Goal: Task Accomplishment & Management: Complete application form

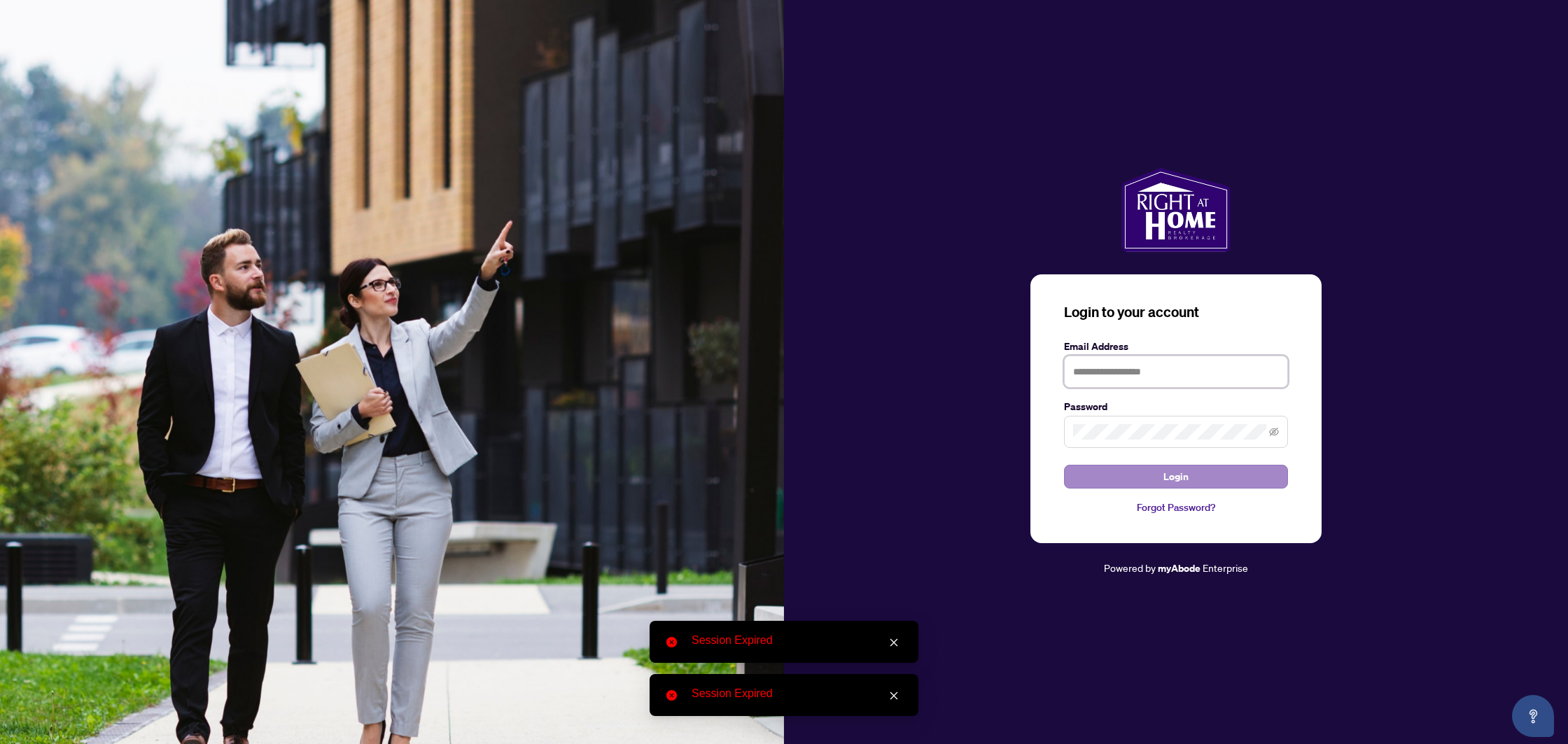
type input "**********"
click at [1093, 471] on button "Login" at bounding box center [1176, 476] width 224 height 24
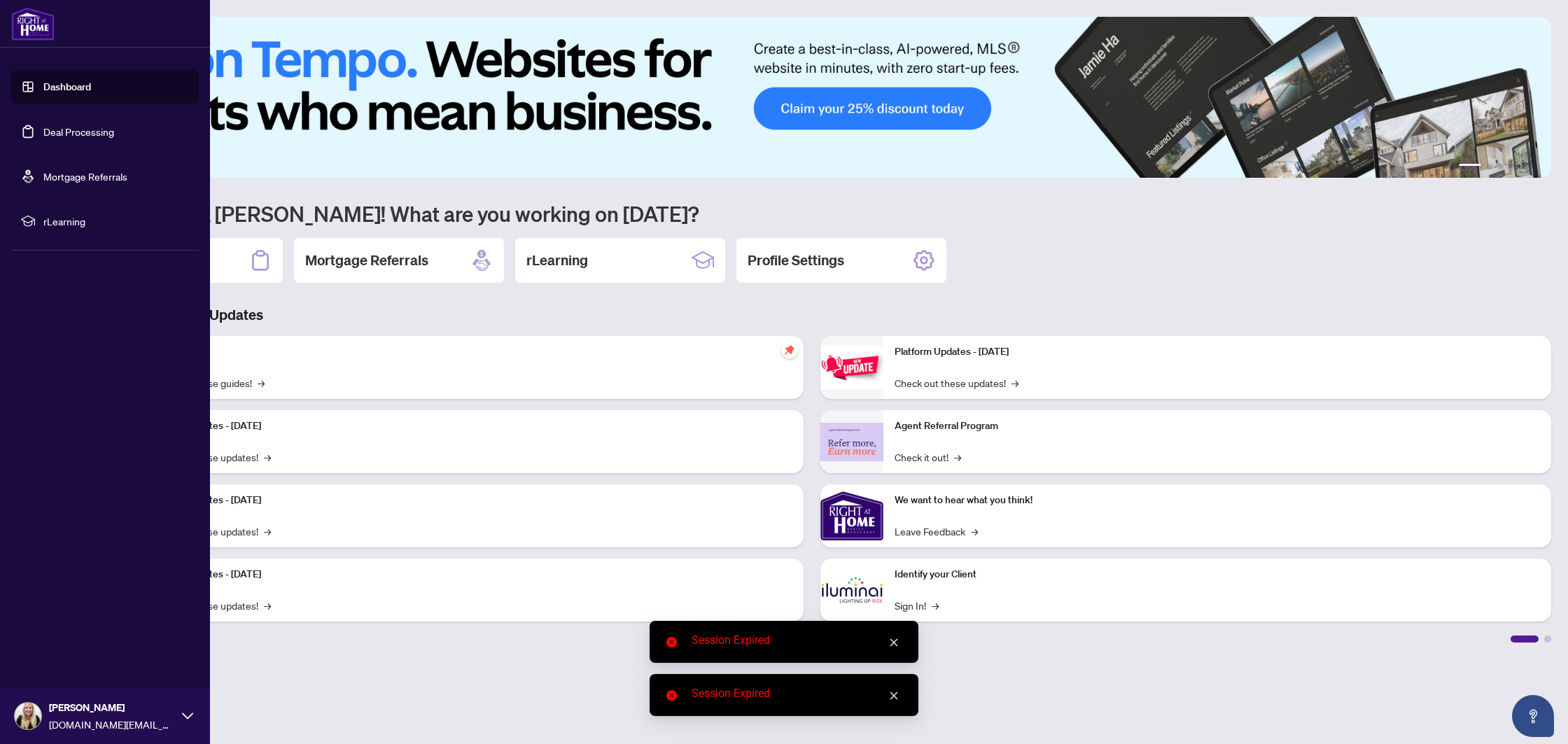
click at [43, 134] on link "Deal Processing" at bounding box center [78, 132] width 71 height 13
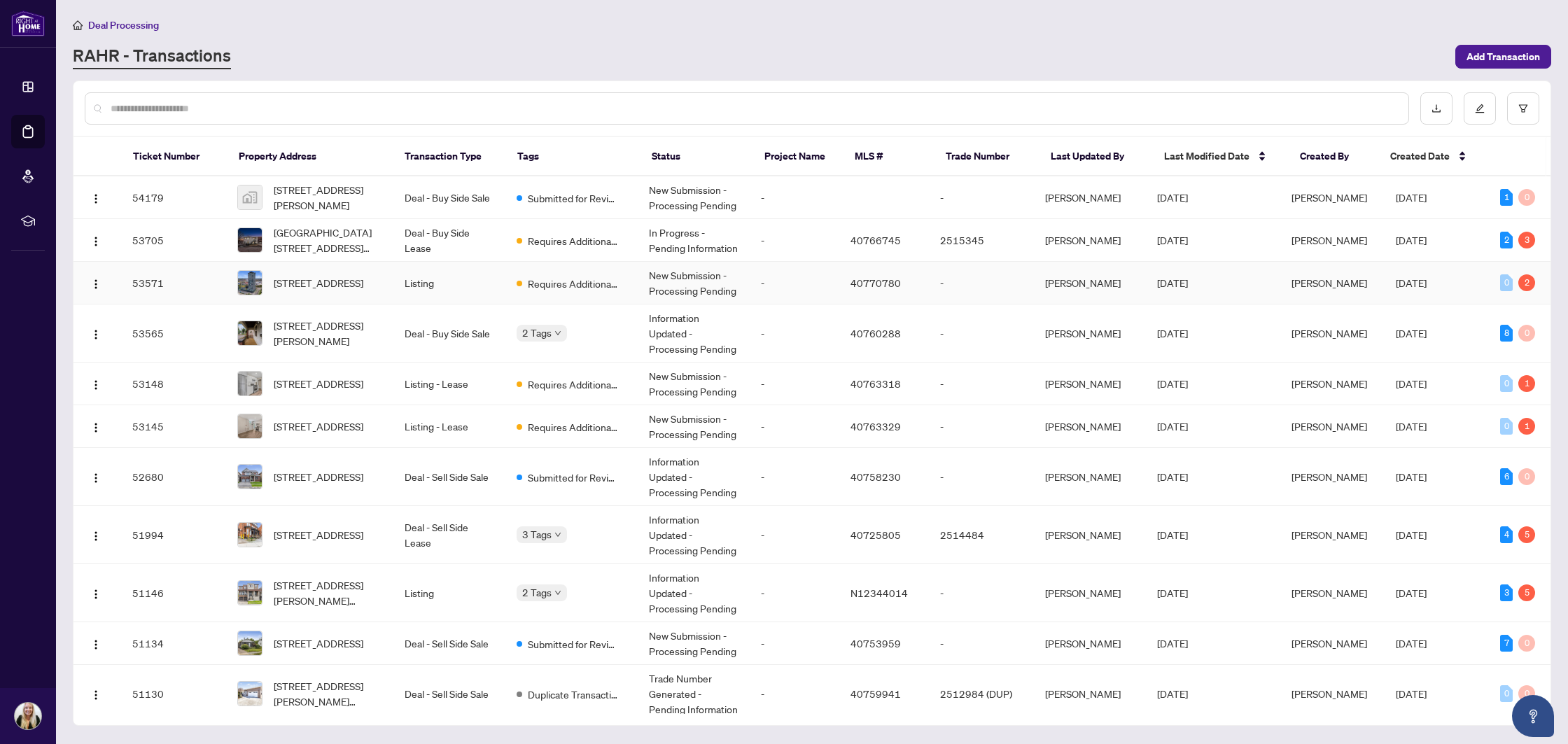
click at [485, 273] on td "Listing" at bounding box center [449, 283] width 112 height 43
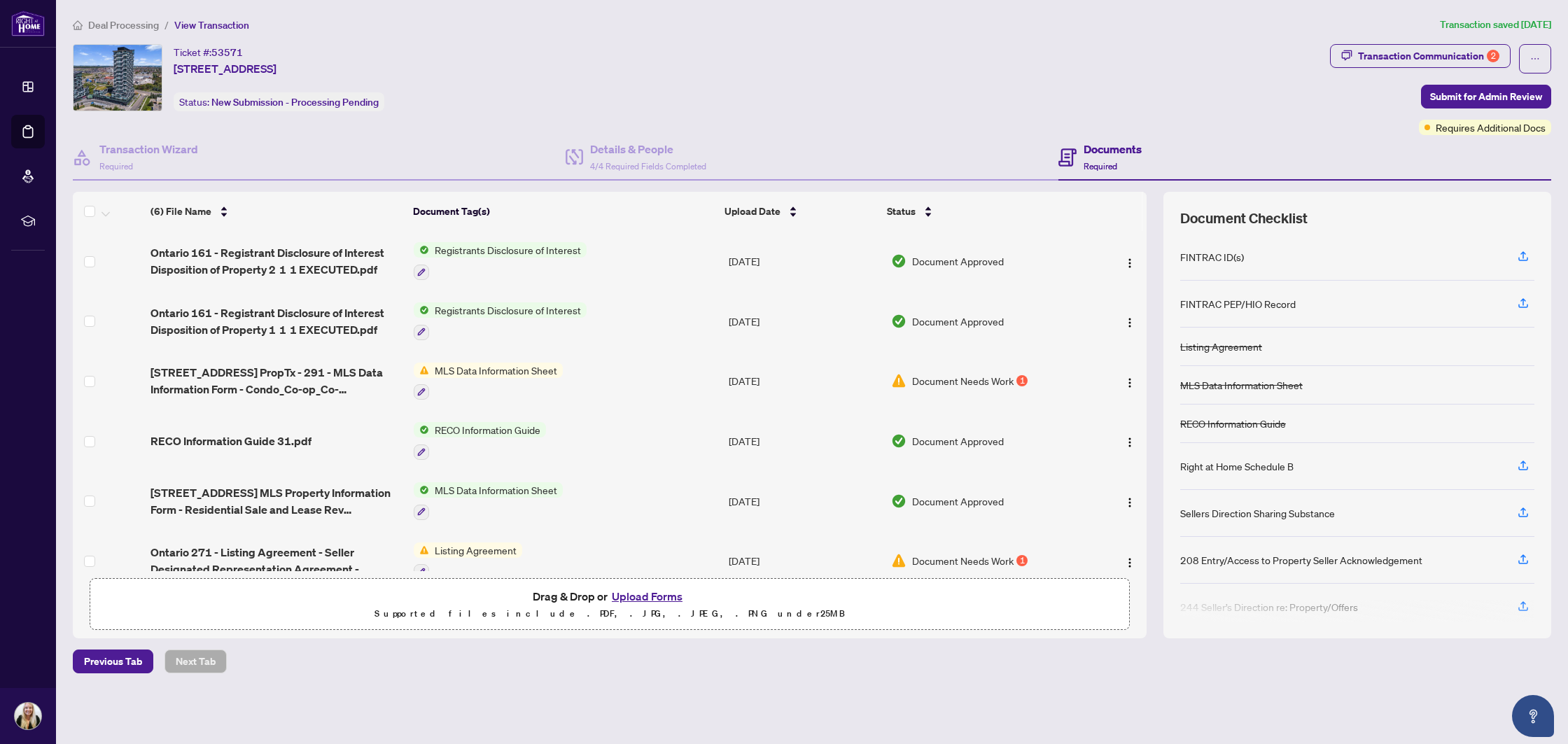
scroll to position [21, 0]
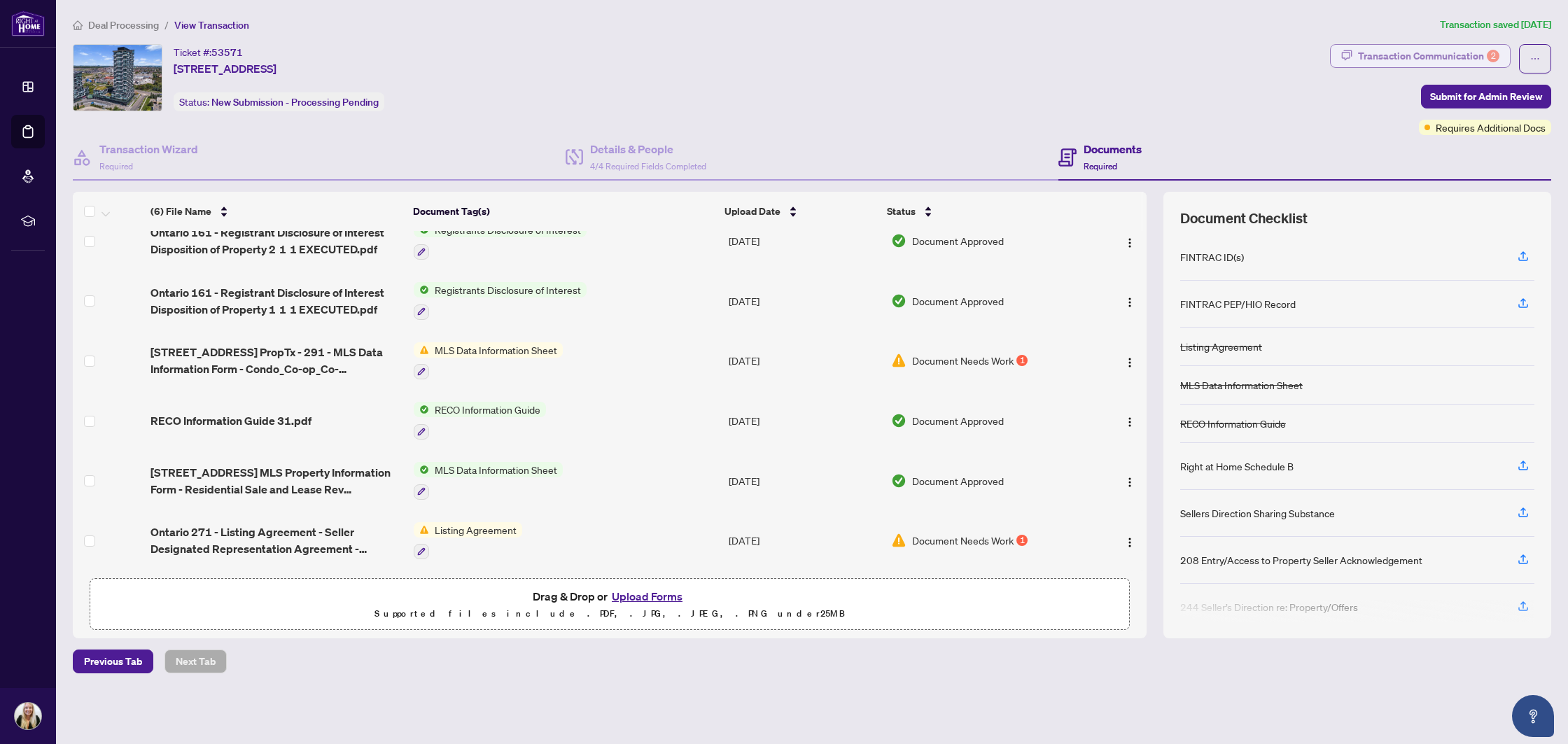
click at [1389, 57] on div "Transaction Communication 2" at bounding box center [1429, 56] width 142 height 22
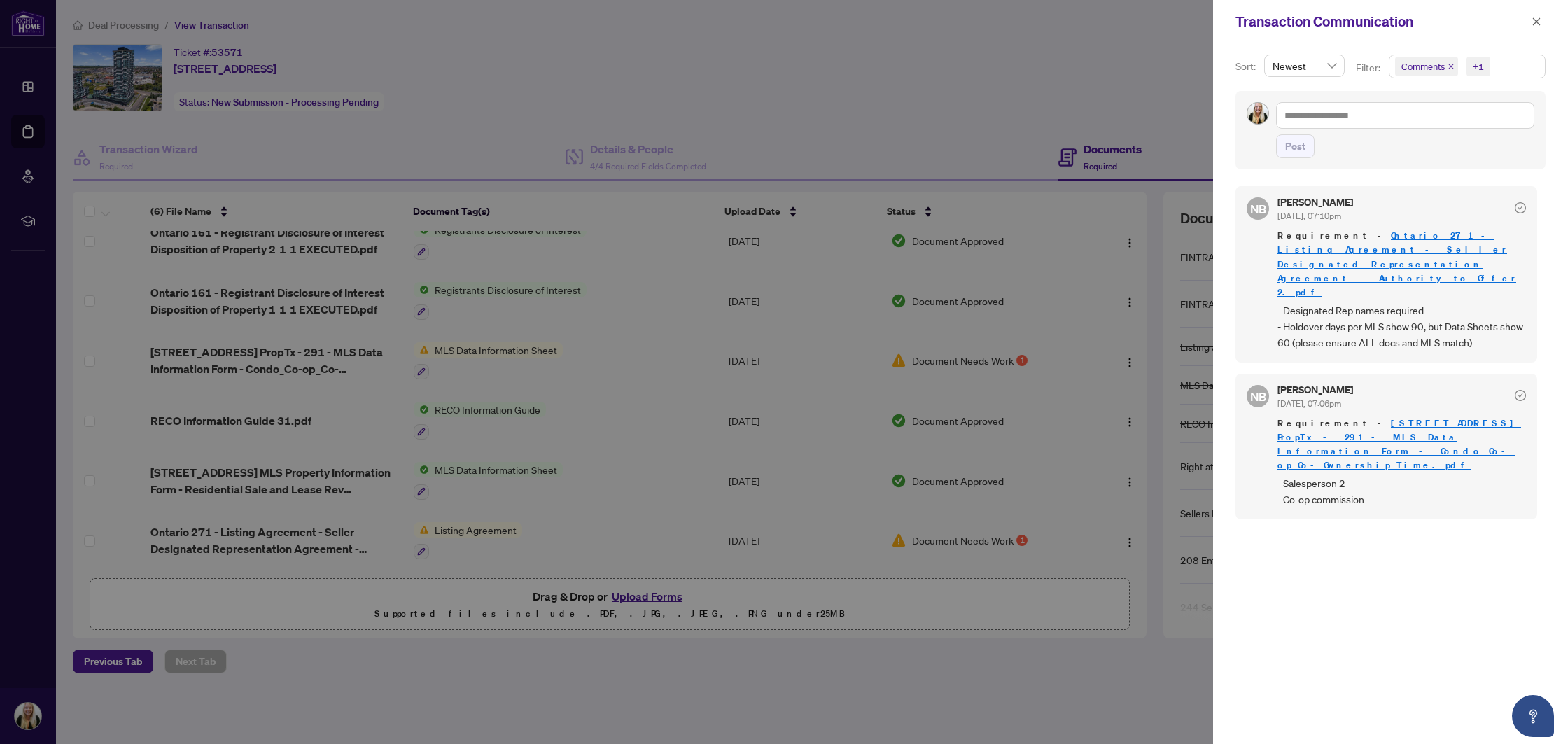
click at [1079, 299] on div at bounding box center [784, 372] width 1568 height 744
click at [1530, 23] on button "button" at bounding box center [1536, 22] width 18 height 17
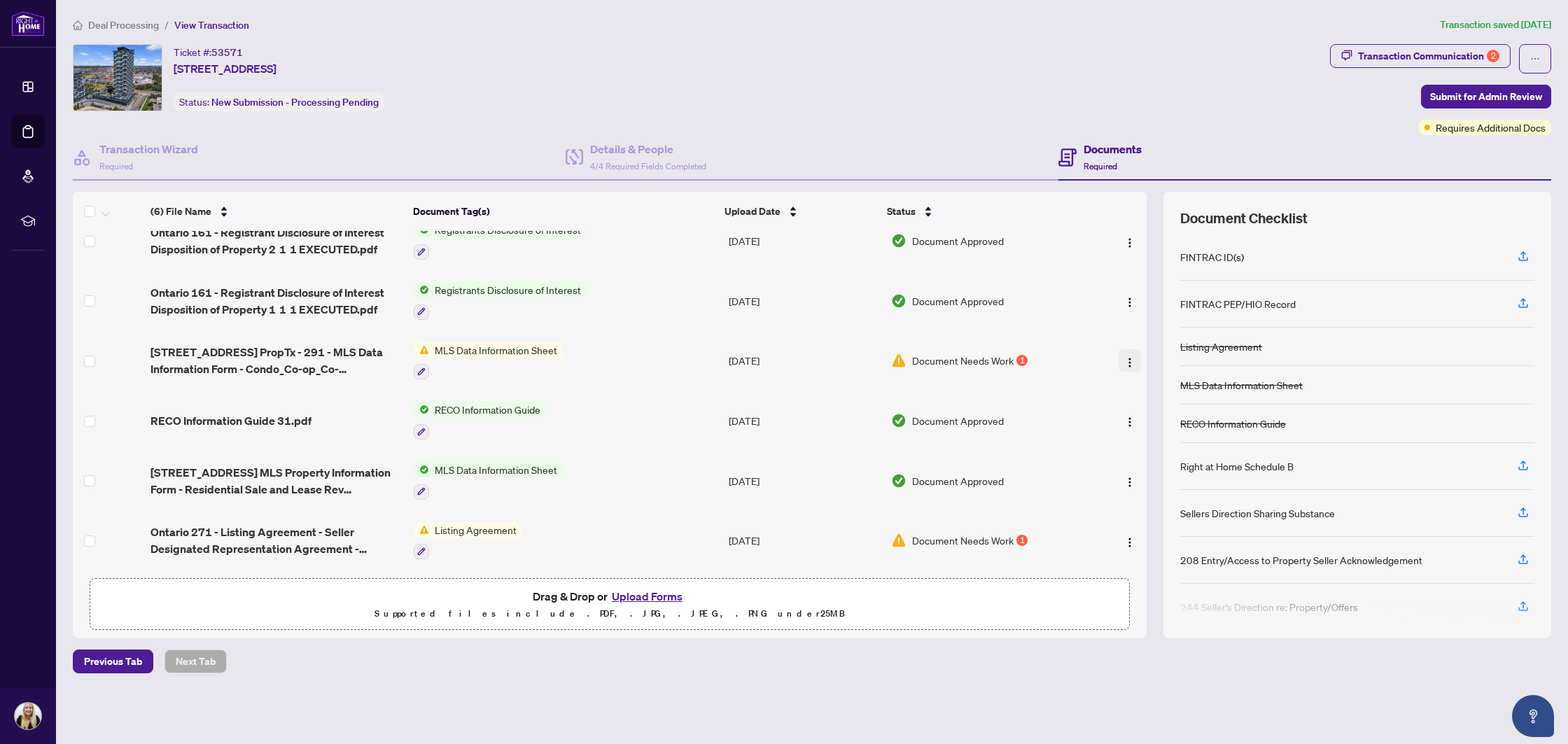
click at [1124, 357] on img "button" at bounding box center [1130, 362] width 11 height 11
click at [1139, 428] on span "Download" at bounding box center [1191, 429] width 134 height 15
click at [1123, 544] on button "button" at bounding box center [1130, 540] width 22 height 22
click at [1145, 608] on span "Download" at bounding box center [1191, 608] width 134 height 15
click at [1419, 48] on div "Transaction Communication 2" at bounding box center [1429, 56] width 142 height 22
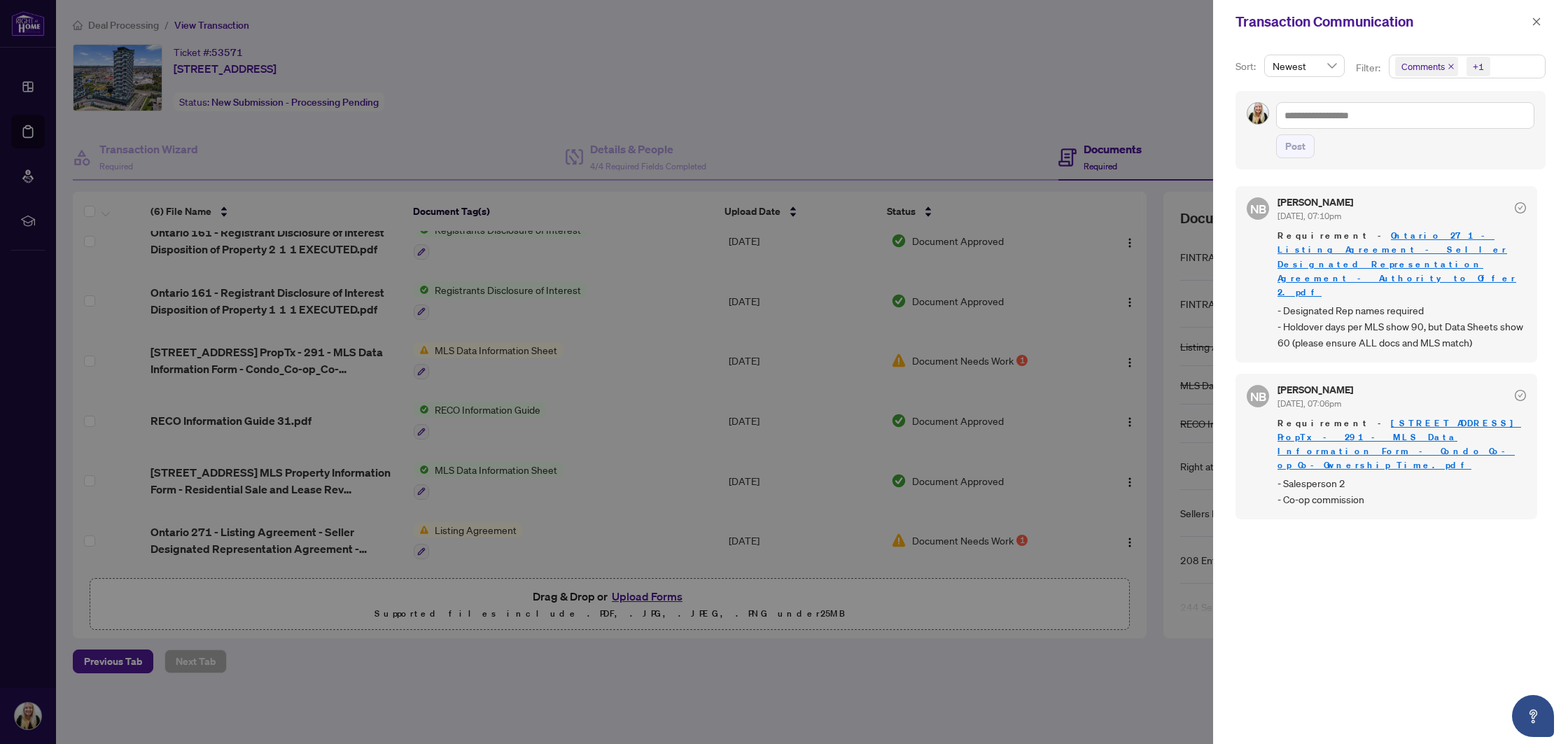
click at [1537, 35] on div "Transaction Communication" at bounding box center [1390, 22] width 355 height 43
click at [1537, 27] on span "button" at bounding box center [1536, 22] width 10 height 22
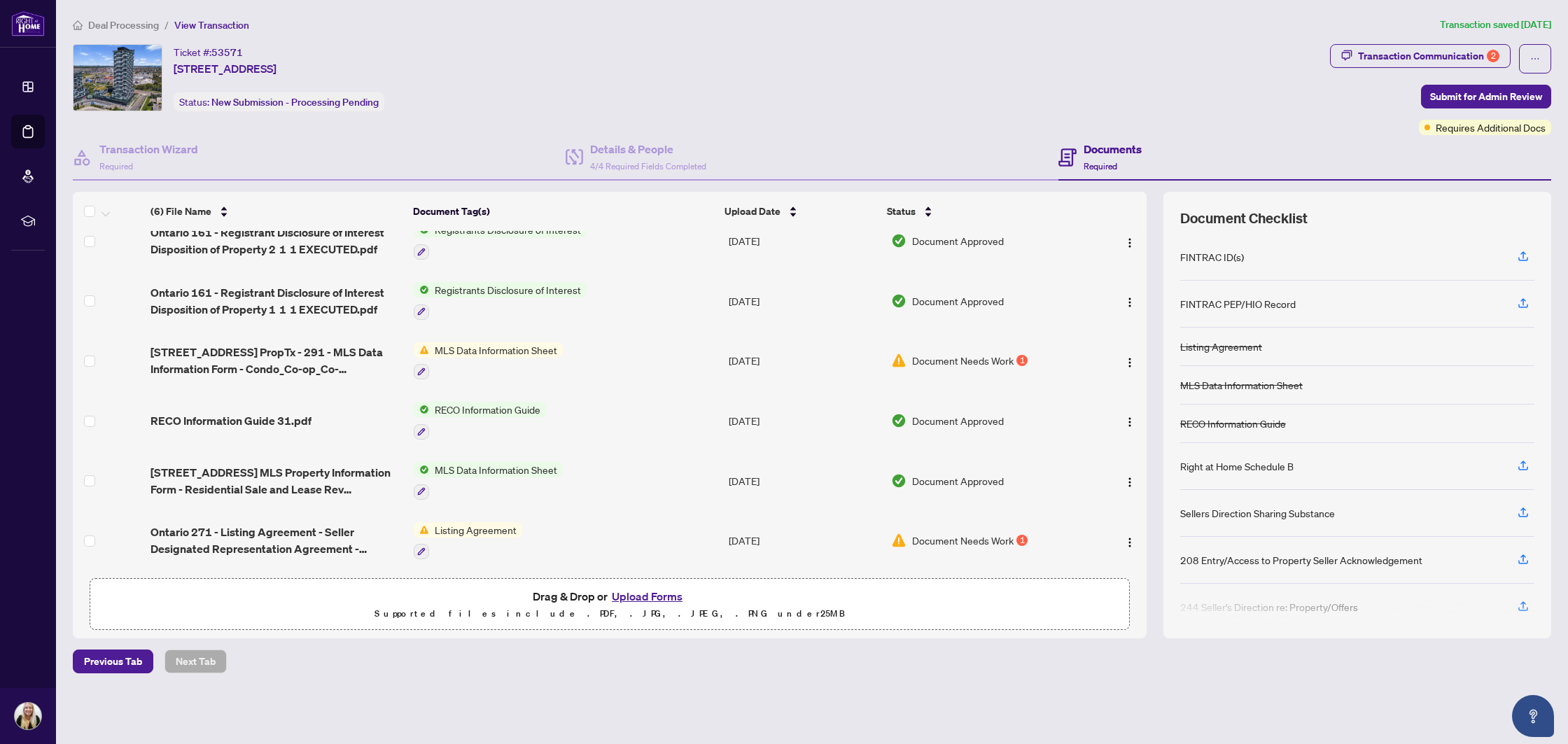
click at [639, 598] on button "Upload Forms" at bounding box center [647, 596] width 79 height 18
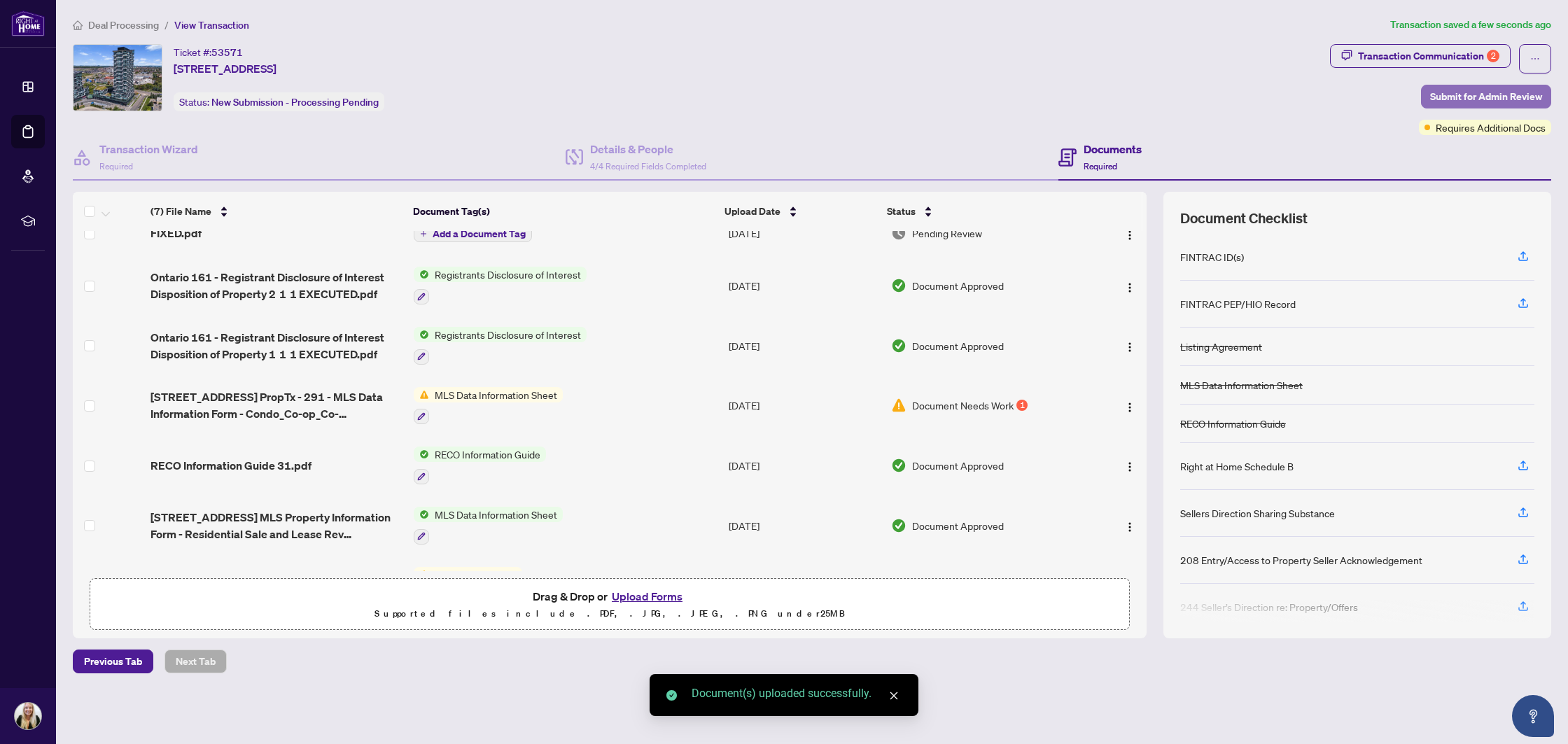
click at [1477, 95] on span "Submit for Admin Review" at bounding box center [1486, 96] width 112 height 22
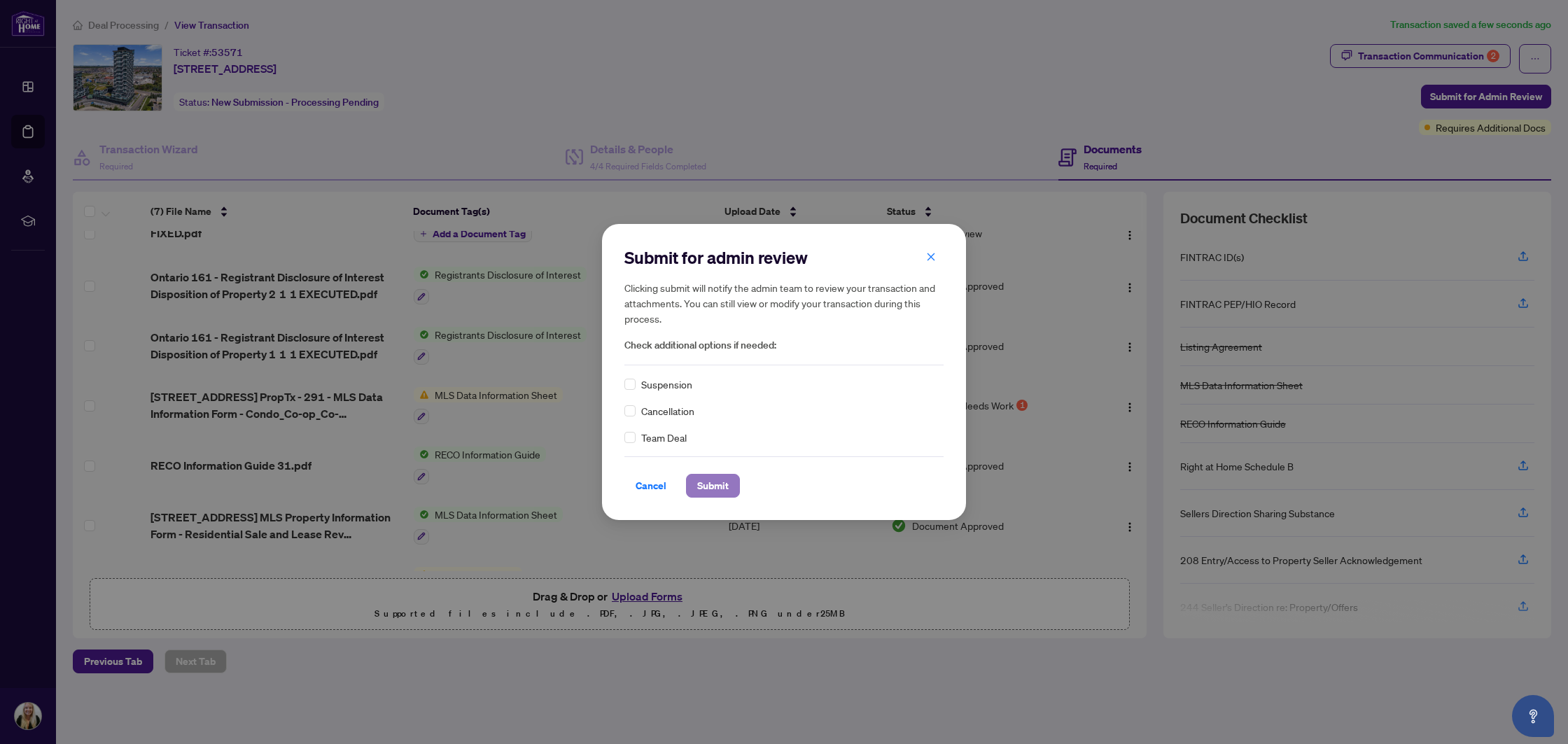
click at [718, 487] on span "Submit" at bounding box center [713, 485] width 31 height 22
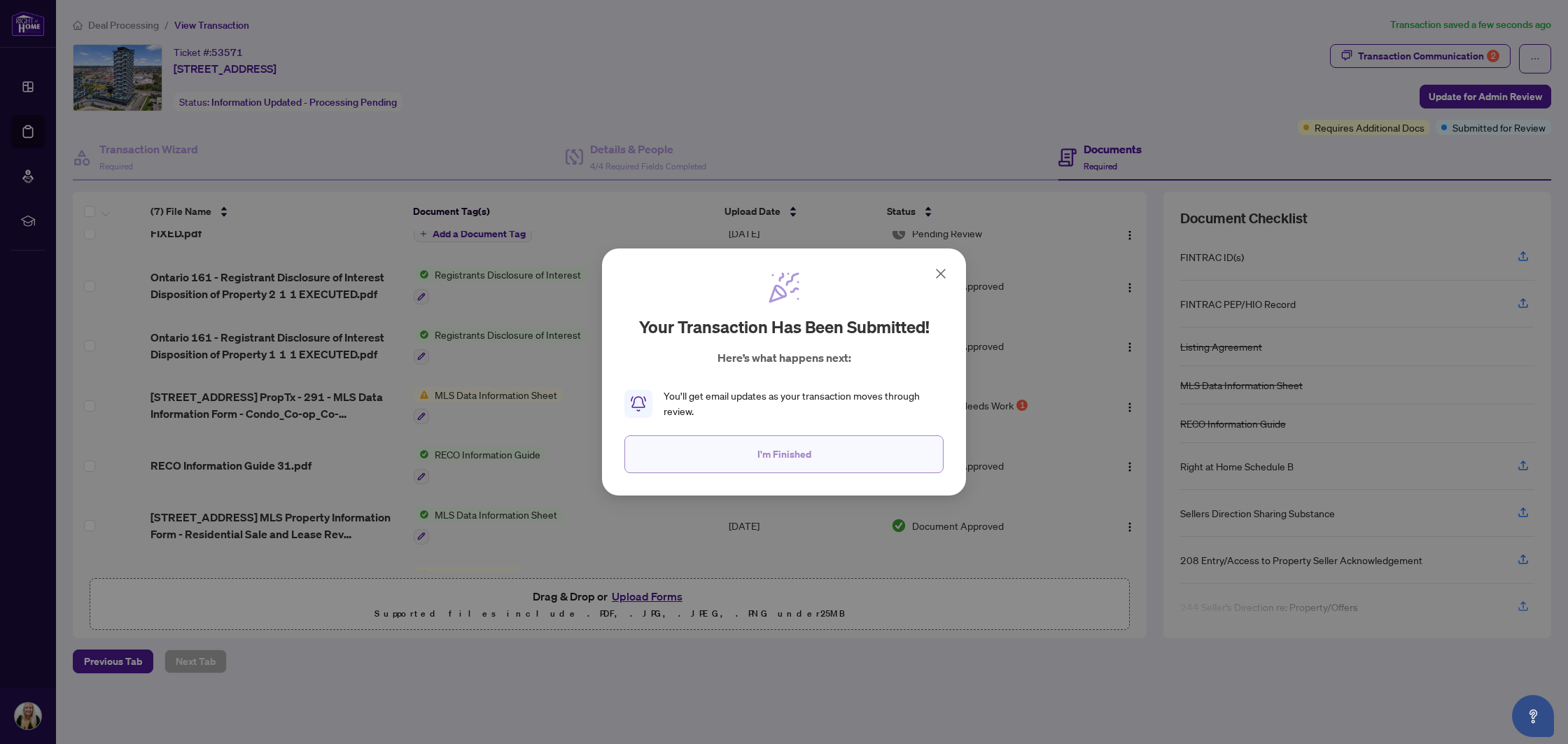
click at [765, 447] on span "I'm Finished" at bounding box center [784, 454] width 54 height 22
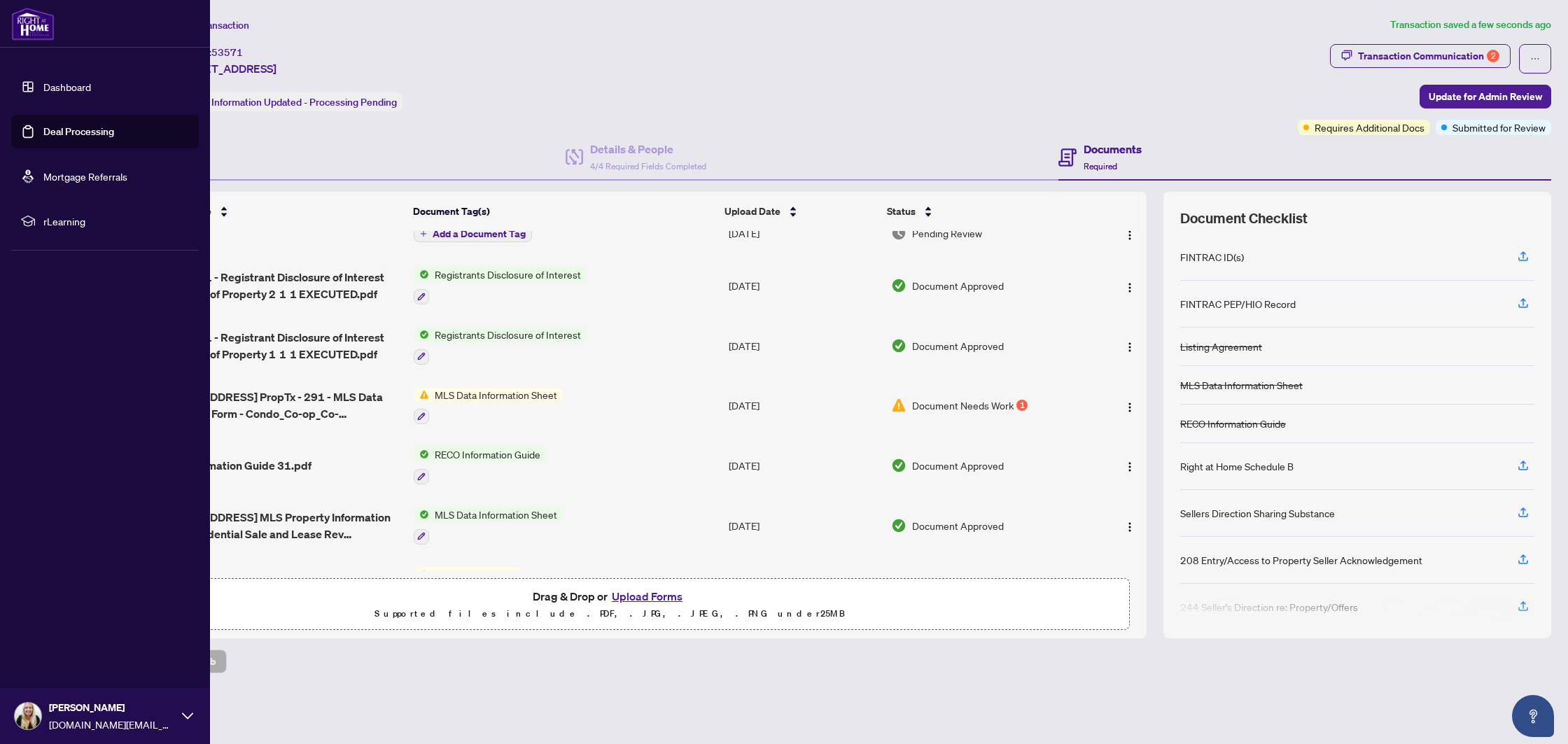
click at [43, 125] on link "Deal Processing" at bounding box center [78, 132] width 71 height 13
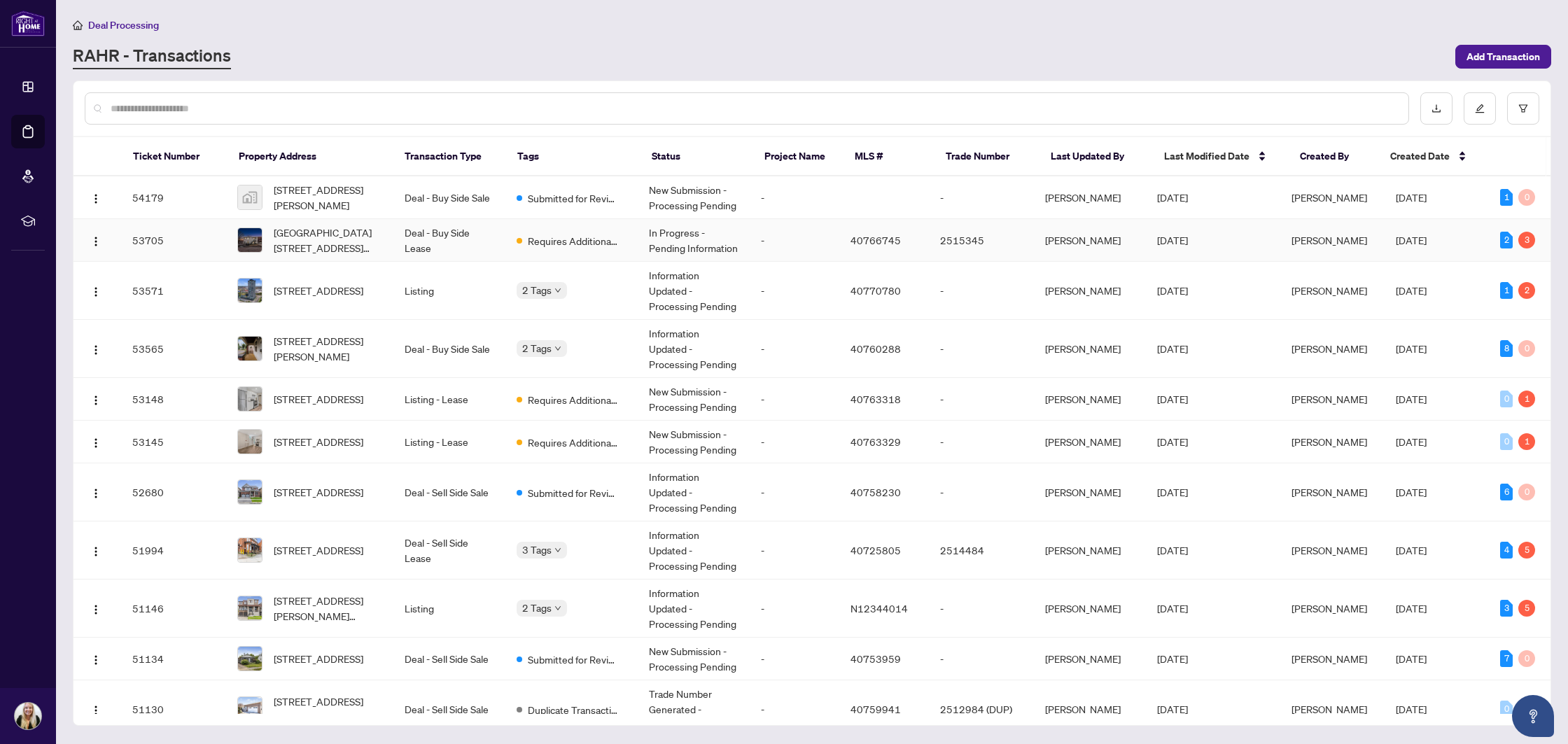
click at [489, 239] on td "Deal - Buy Side Lease" at bounding box center [449, 240] width 112 height 43
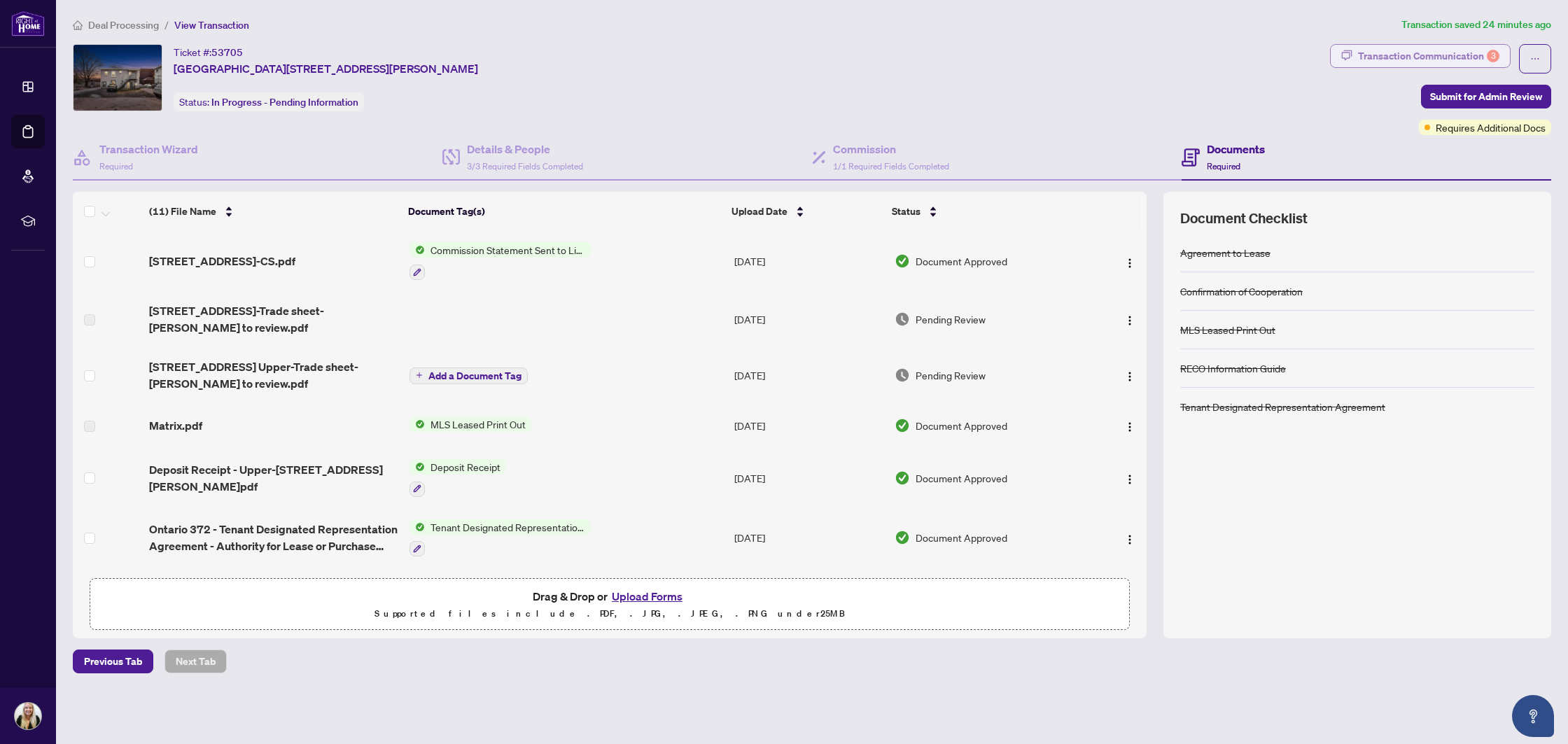
click at [1425, 49] on div "Transaction Communication 3" at bounding box center [1429, 56] width 142 height 22
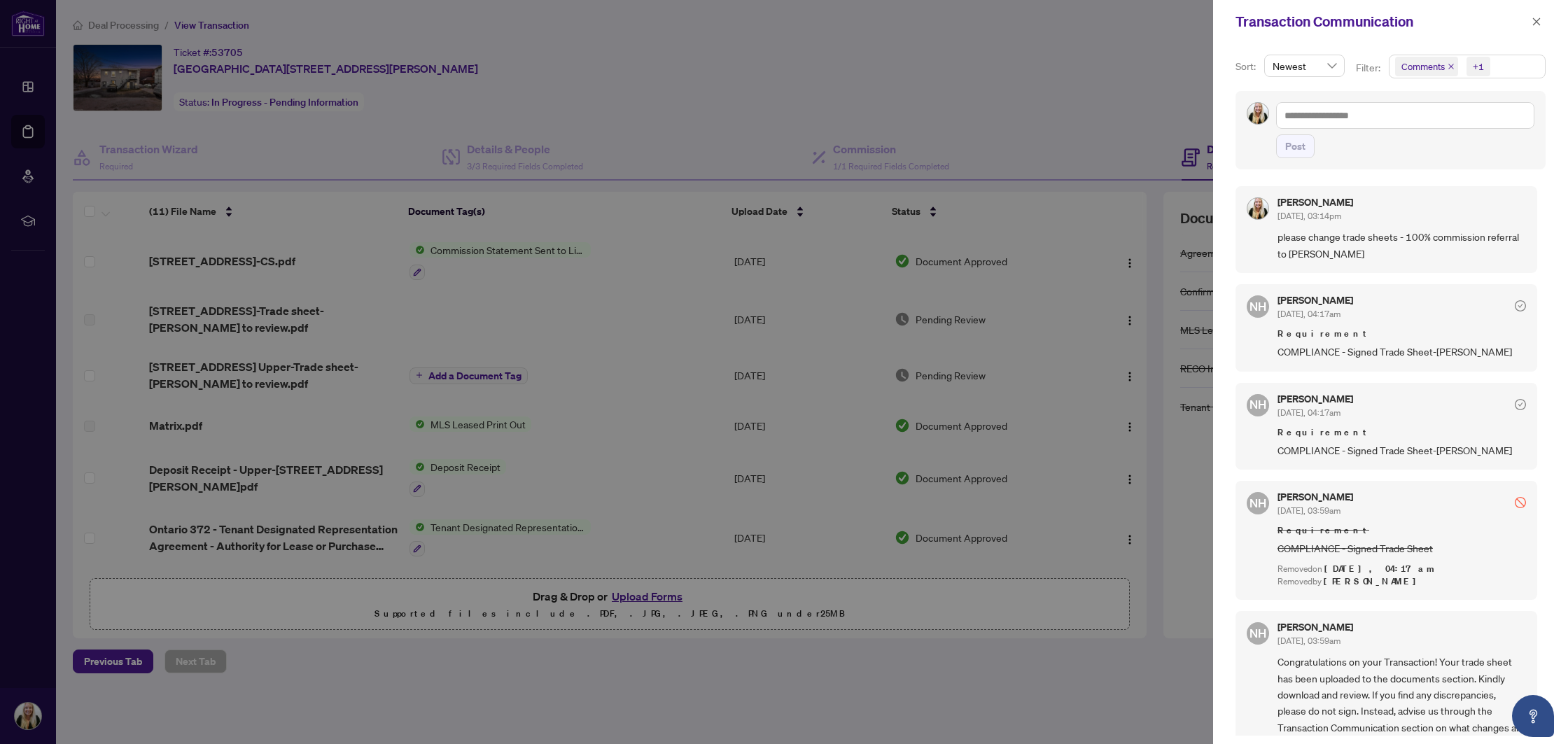
scroll to position [186, 0]
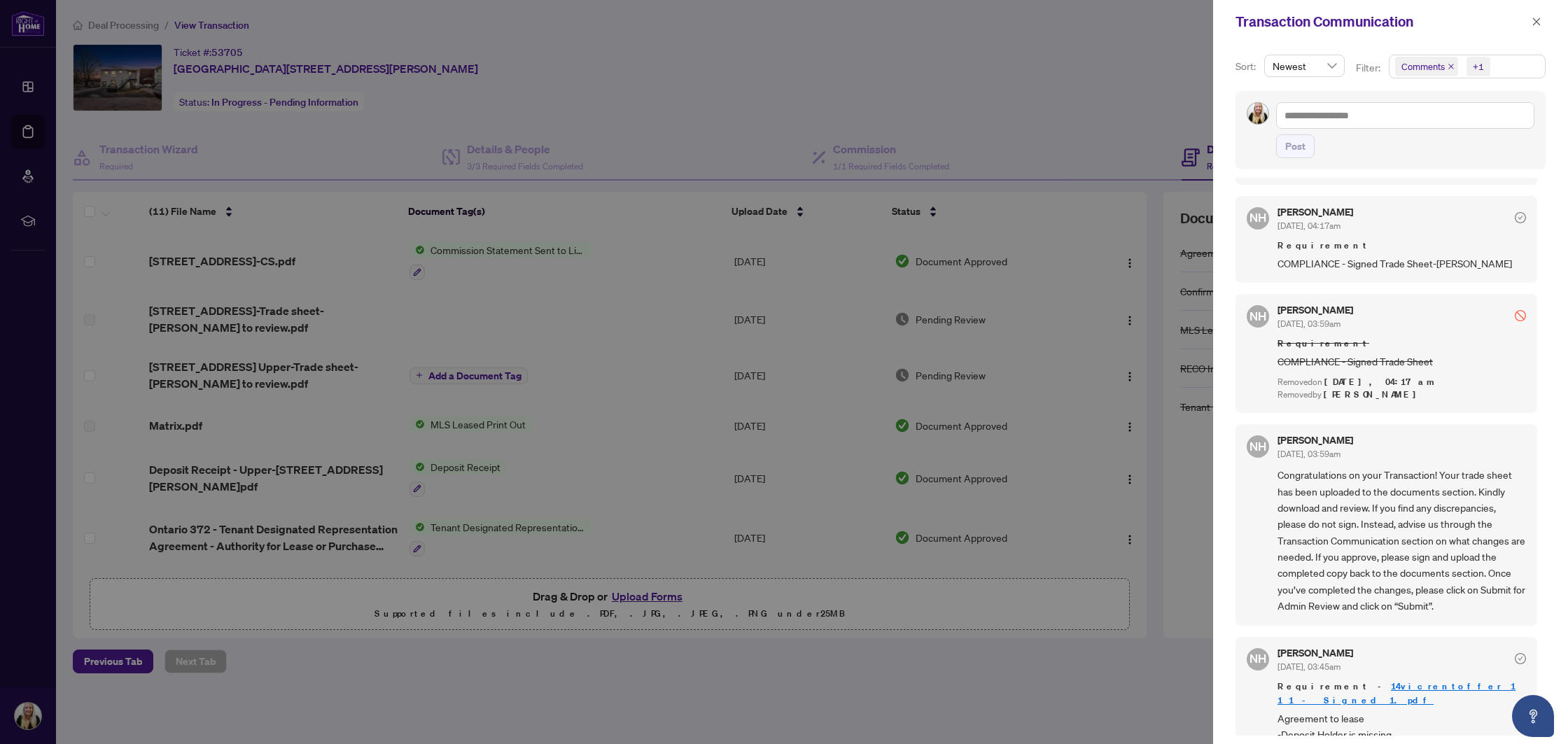
click at [806, 350] on div at bounding box center [784, 372] width 1568 height 744
click at [1537, 26] on icon "close" at bounding box center [1536, 22] width 10 height 10
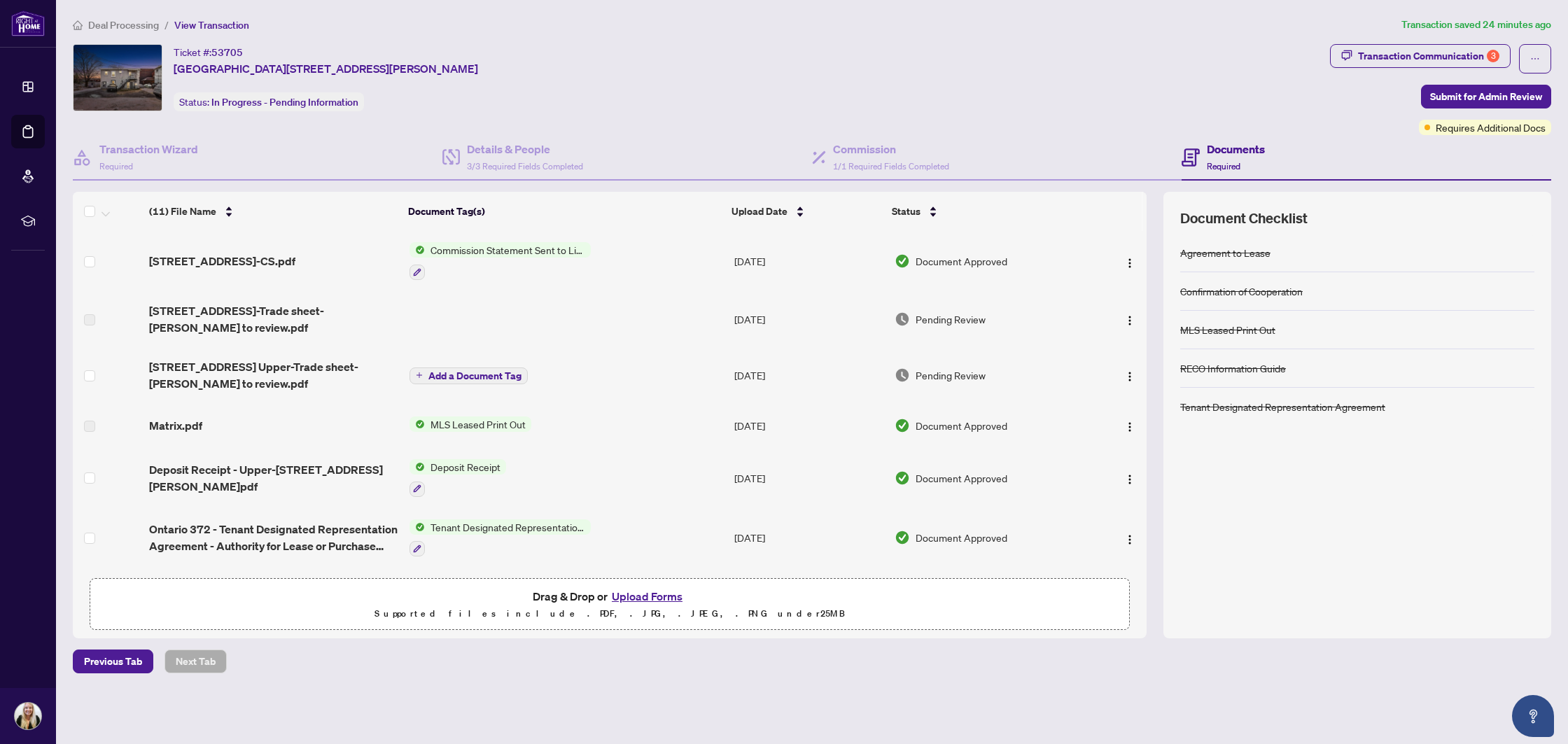
scroll to position [296, 0]
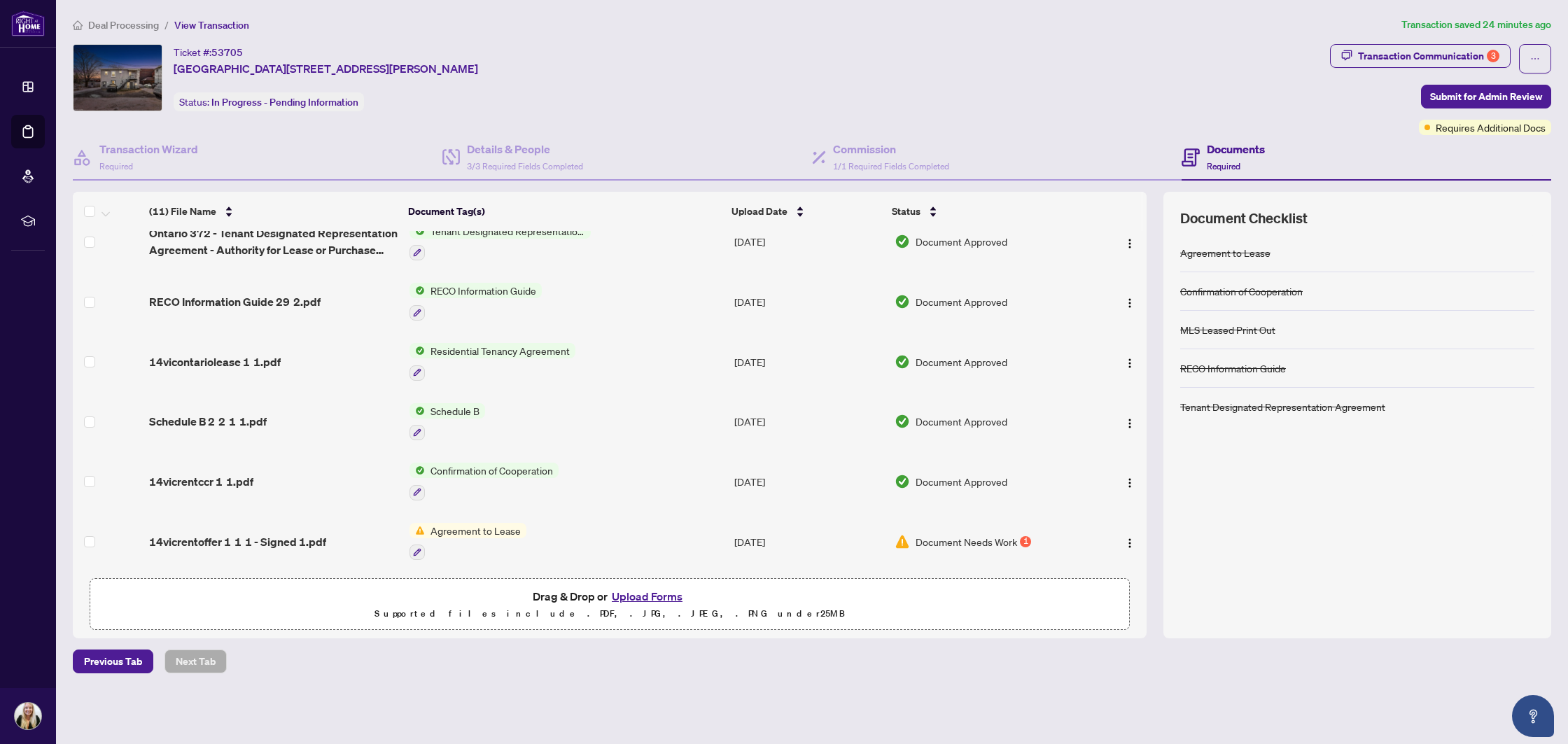
click at [466, 523] on span "Agreement to Lease" at bounding box center [475, 530] width 101 height 15
click at [312, 534] on span "14vicrentoffer 1 1 1 - Signed 1.pdf" at bounding box center [238, 541] width 178 height 17
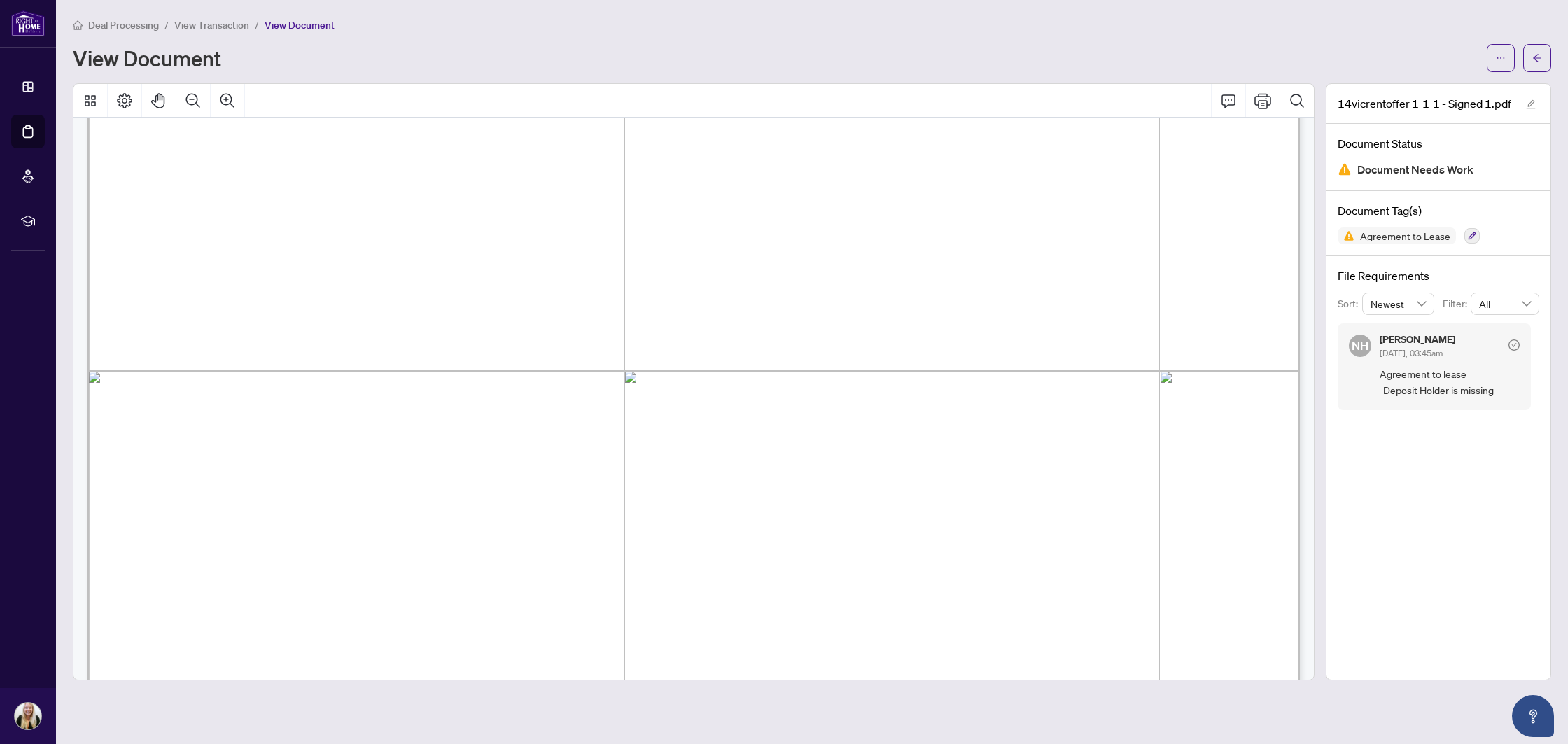
scroll to position [312, 0]
click at [1508, 63] on button "button" at bounding box center [1500, 57] width 28 height 28
click at [1423, 91] on span "Download" at bounding box center [1450, 88] width 107 height 15
click at [1530, 58] on button "button" at bounding box center [1537, 57] width 28 height 28
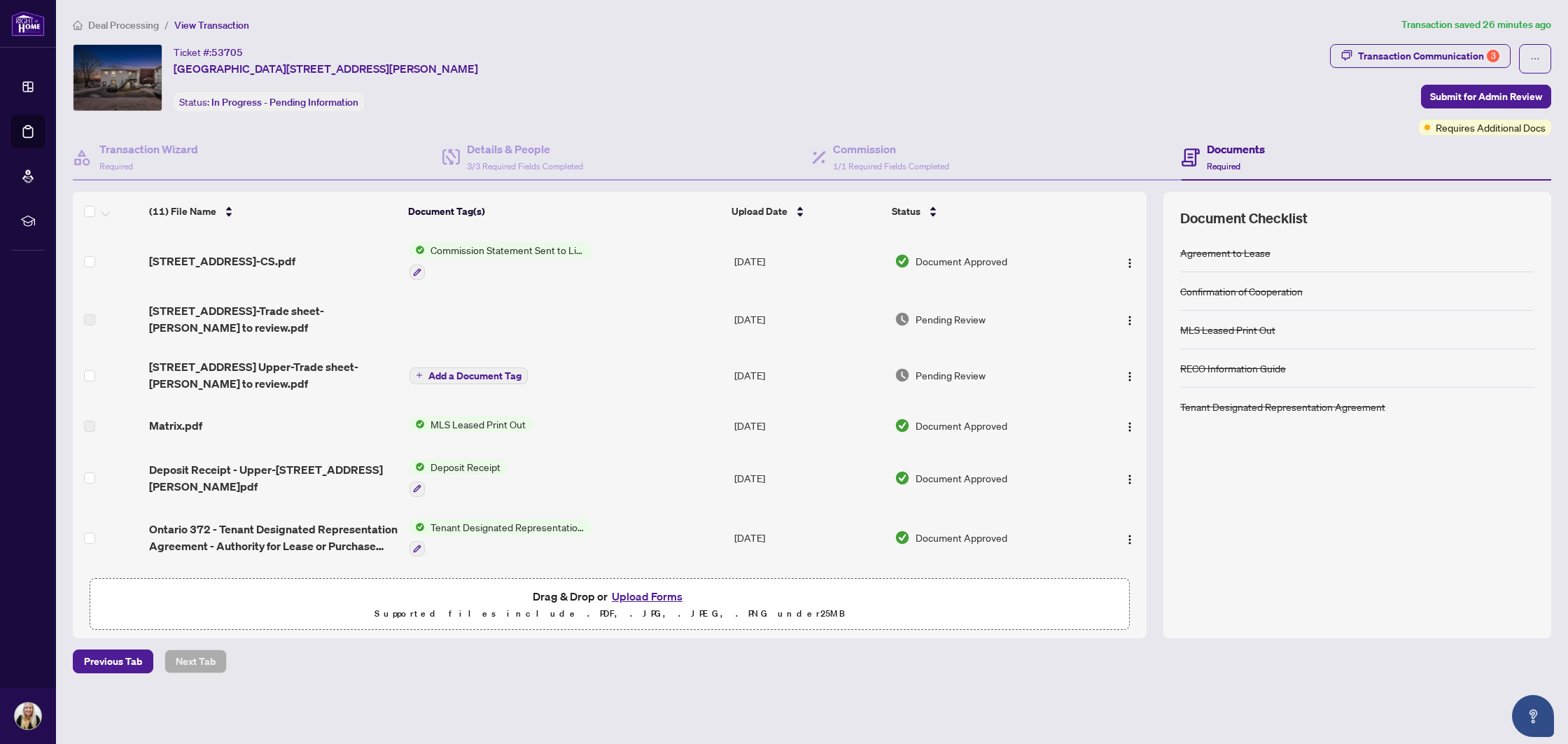
click at [665, 598] on button "Upload Forms" at bounding box center [647, 596] width 79 height 18
click at [1368, 61] on div "Transaction Communication 3" at bounding box center [1429, 56] width 142 height 22
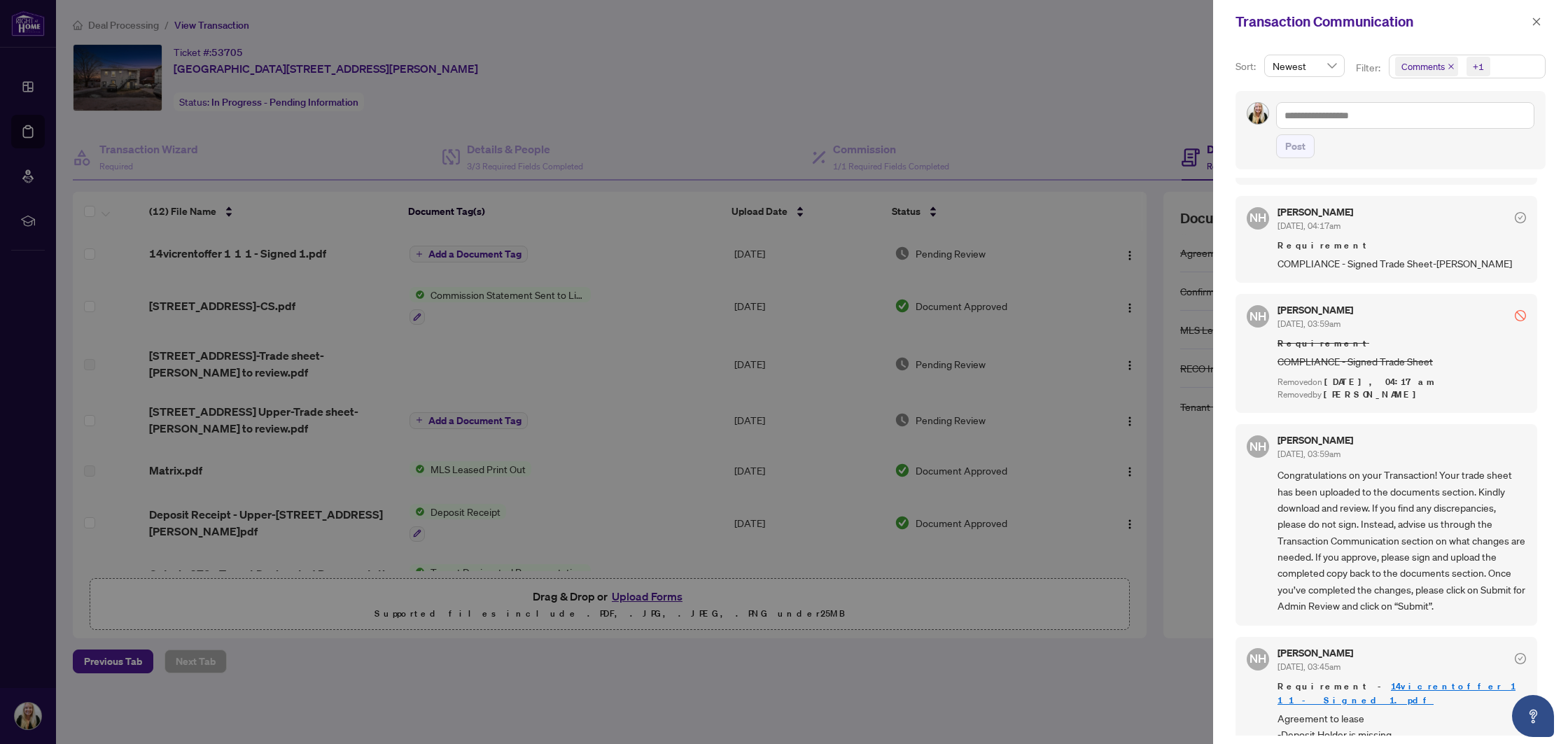
scroll to position [186, 0]
click at [1533, 18] on icon "close" at bounding box center [1536, 22] width 10 height 10
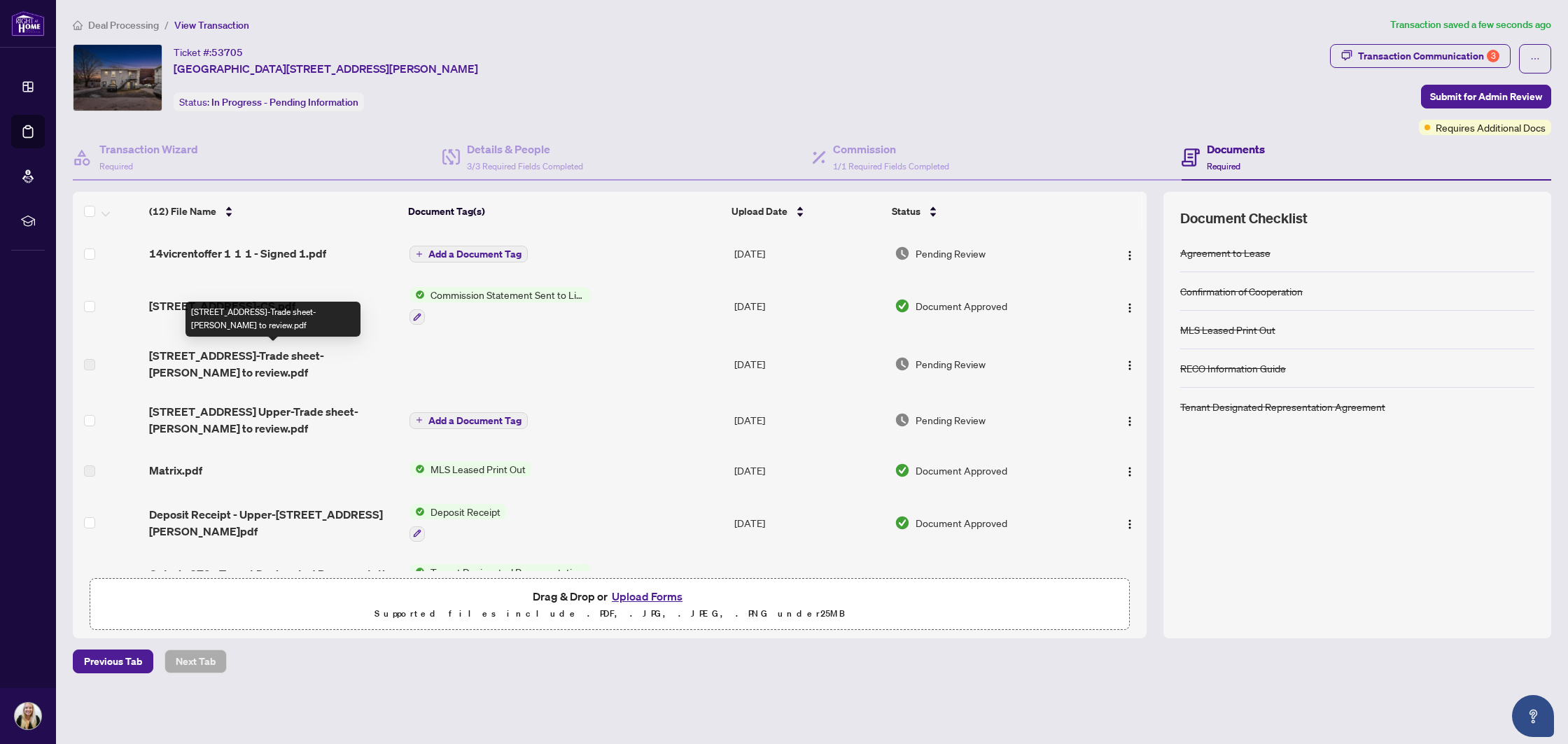
click at [173, 366] on span "[STREET_ADDRESS]-Trade sheet-[PERSON_NAME] to review.pdf" at bounding box center [273, 363] width 248 height 33
click at [245, 354] on span "[STREET_ADDRESS]-Trade sheet-[PERSON_NAME] to review.pdf" at bounding box center [273, 363] width 248 height 33
click at [1128, 362] on img "button" at bounding box center [1130, 365] width 11 height 11
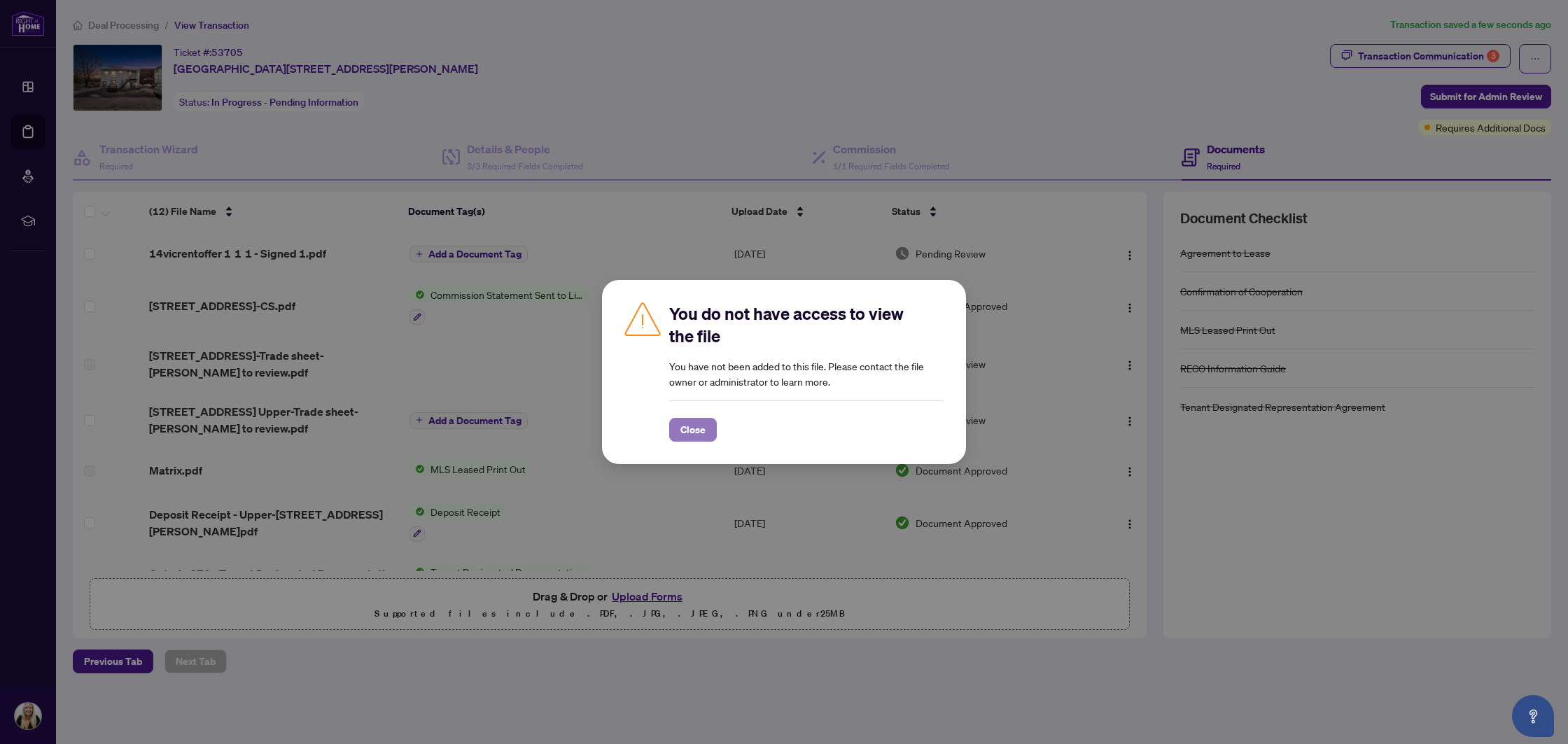
click at [676, 429] on button "Close" at bounding box center [692, 429] width 48 height 24
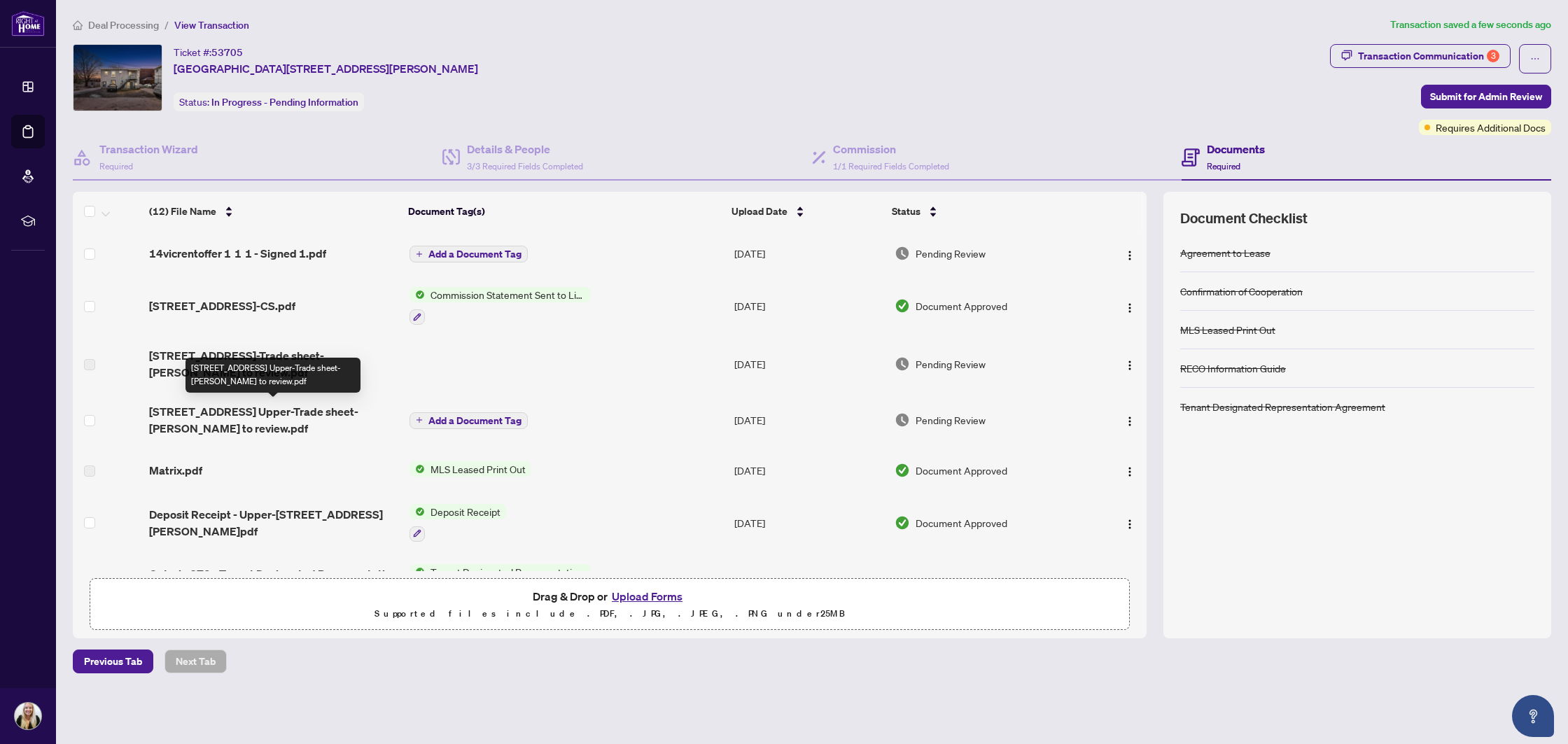
click at [301, 410] on span "[STREET_ADDRESS] Upper-Trade sheet-[PERSON_NAME] to review.pdf" at bounding box center [273, 420] width 248 height 33
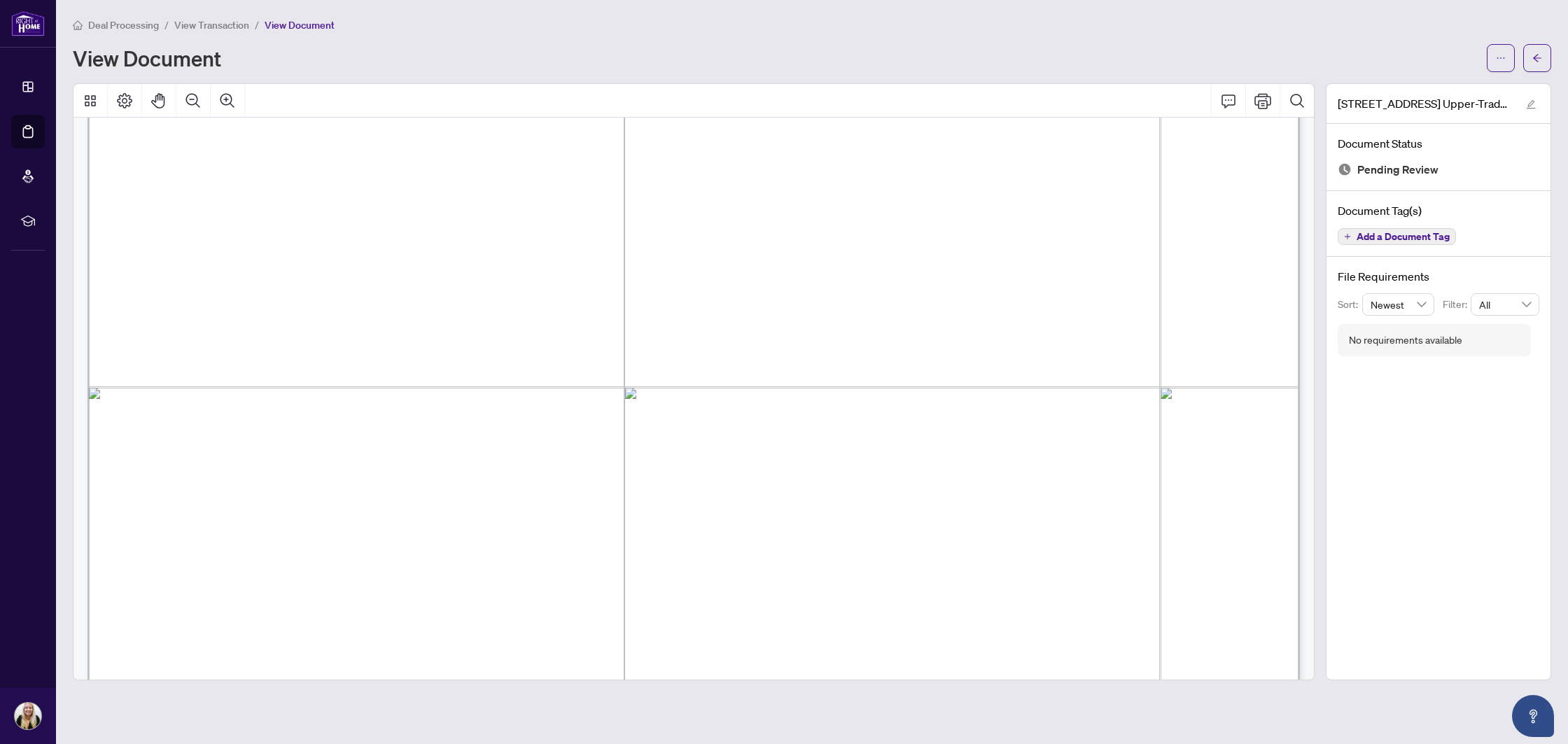
scroll to position [838, 0]
click at [1494, 56] on button "button" at bounding box center [1500, 57] width 28 height 28
click at [1450, 90] on span "Download" at bounding box center [1450, 88] width 107 height 15
click at [1547, 27] on div "Deal Processing / View Transaction / View Document" at bounding box center [811, 25] width 1478 height 16
click at [1538, 67] on span "button" at bounding box center [1537, 57] width 10 height 22
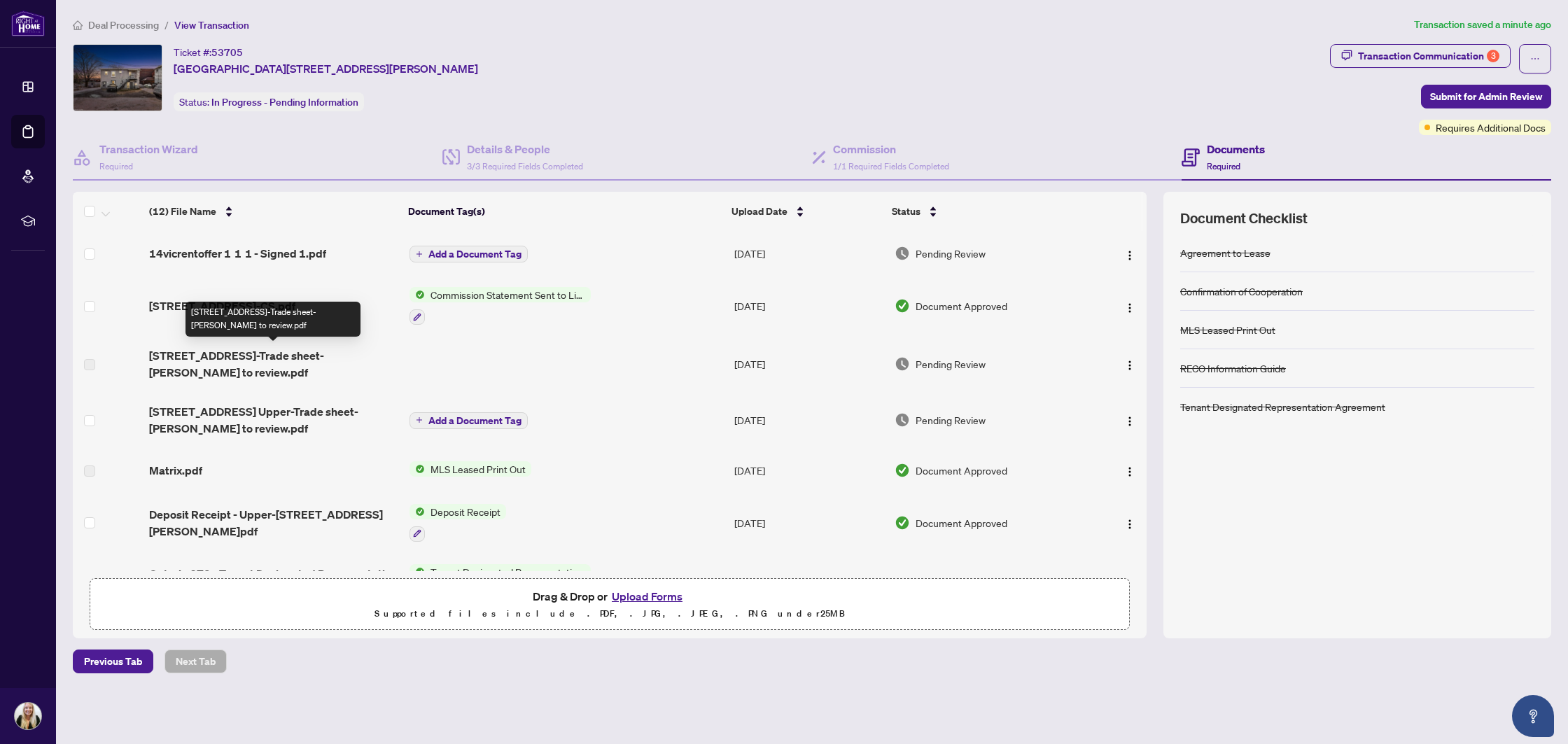
click at [355, 356] on span "[STREET_ADDRESS]-Trade sheet-[PERSON_NAME] to review.pdf" at bounding box center [273, 363] width 248 height 33
click at [1110, 359] on div at bounding box center [1118, 363] width 46 height 22
click at [1130, 360] on img "button" at bounding box center [1130, 365] width 11 height 11
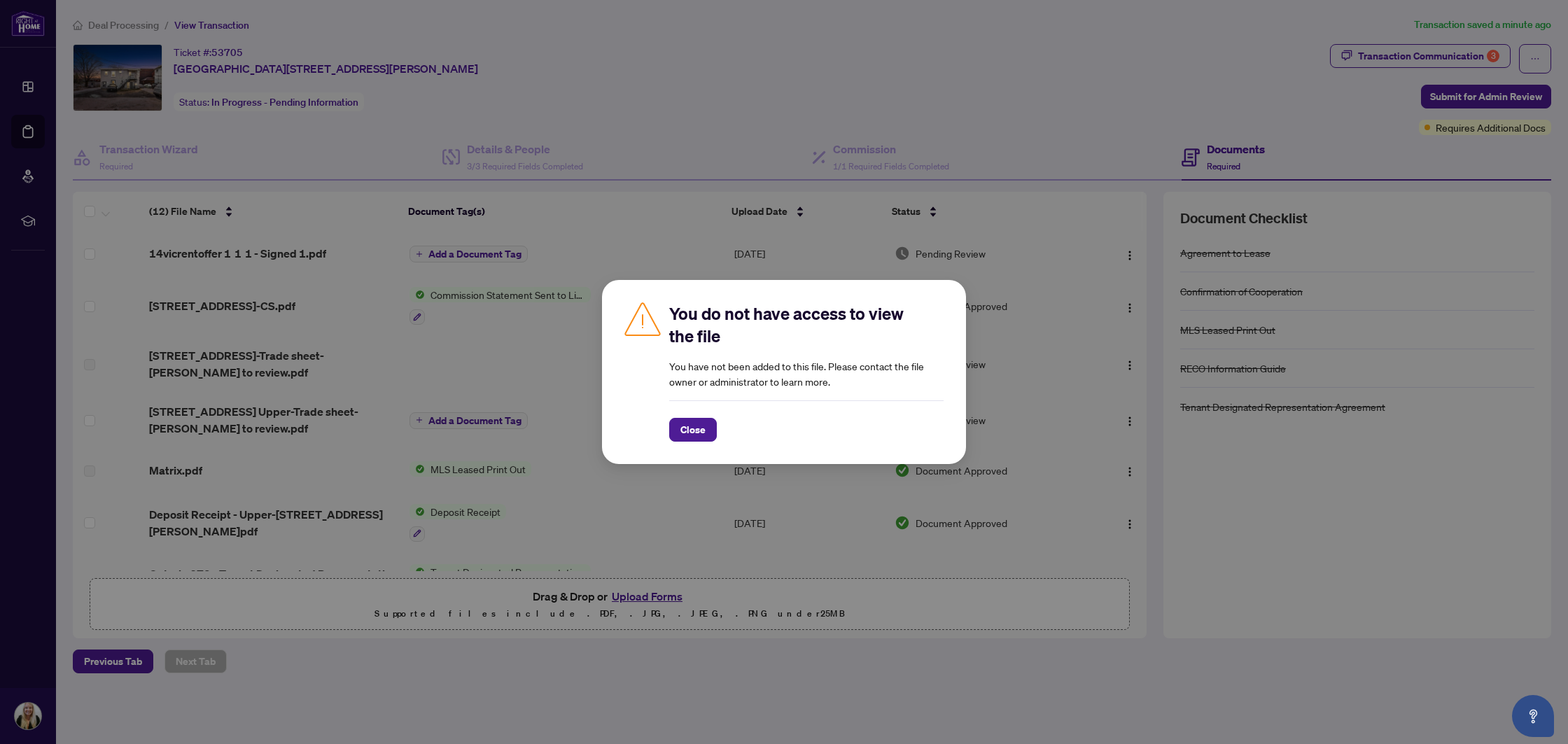
click at [671, 417] on div "Close" at bounding box center [806, 421] width 274 height 41
click at [682, 427] on span "Close" at bounding box center [693, 429] width 25 height 22
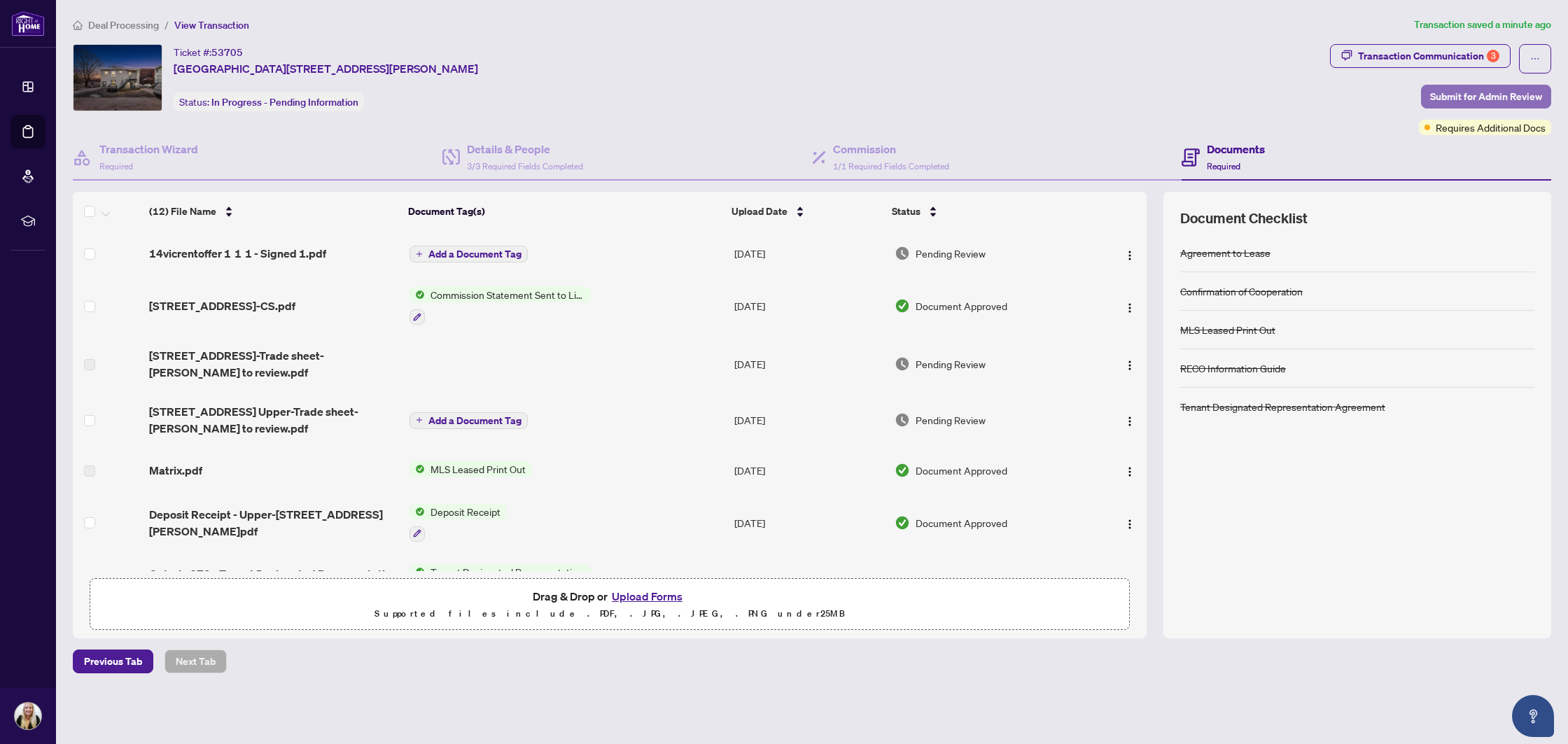
click at [1451, 100] on span "Submit for Admin Review" at bounding box center [1486, 96] width 112 height 22
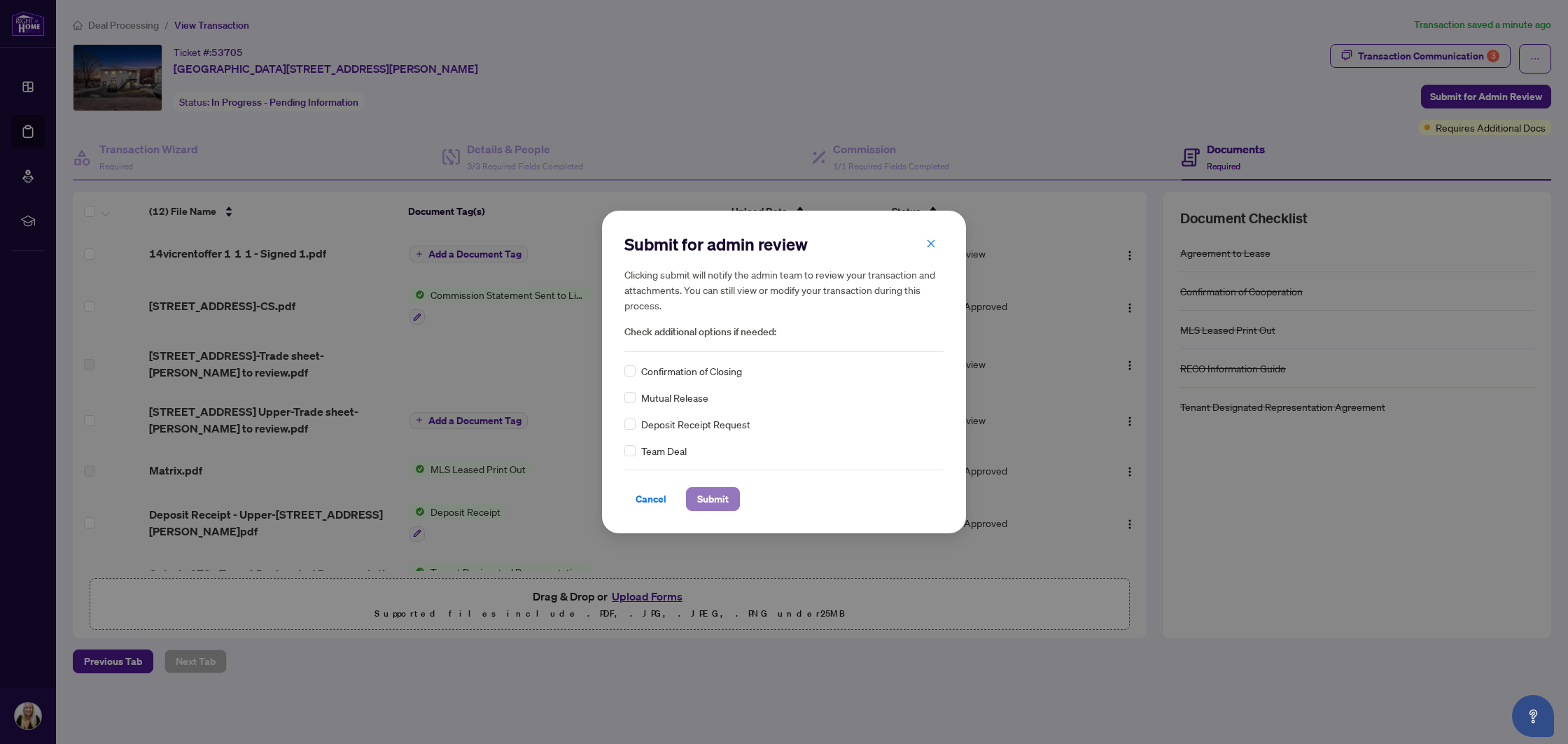
click at [715, 493] on span "Submit" at bounding box center [713, 498] width 31 height 22
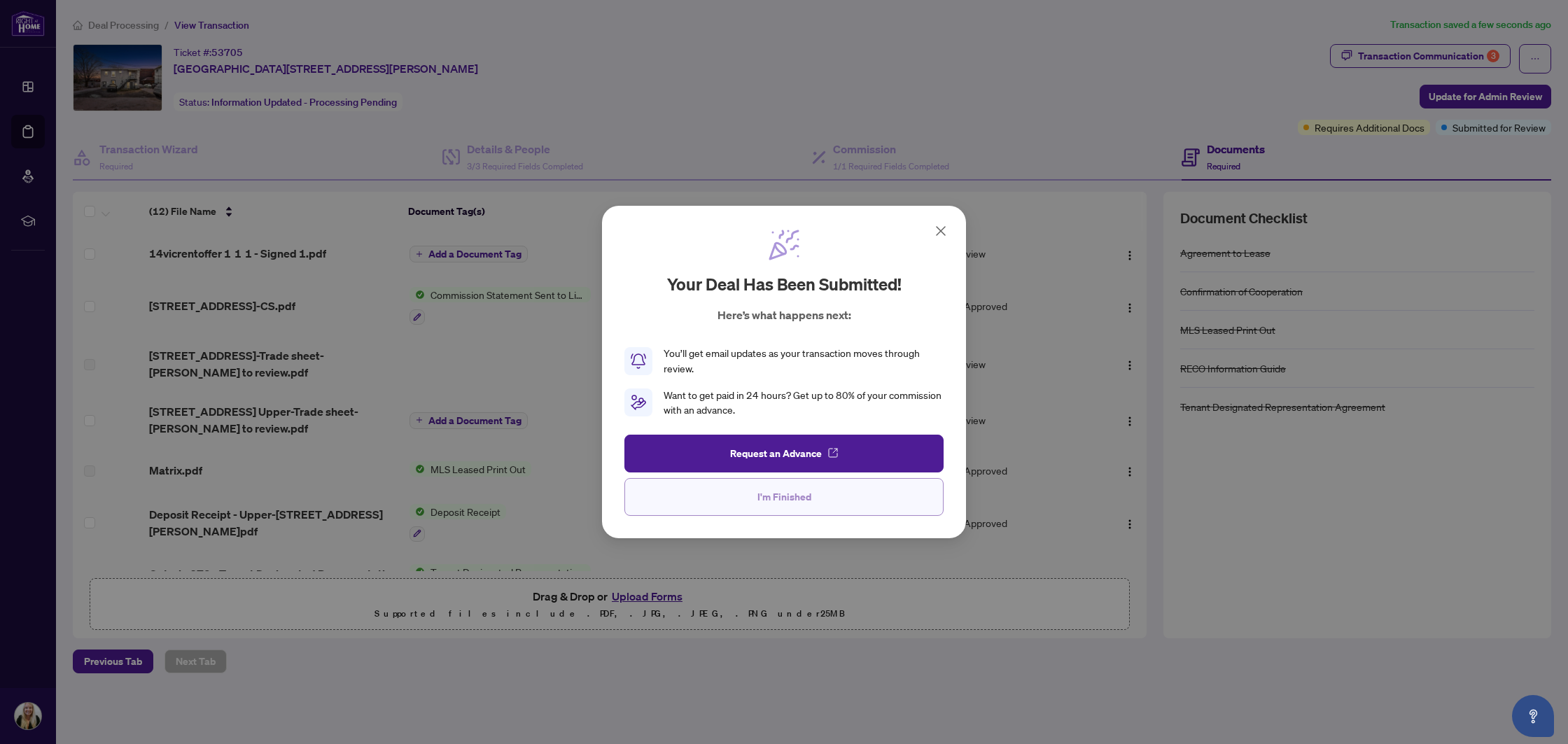
click at [750, 503] on button "I'm Finished" at bounding box center [784, 497] width 319 height 38
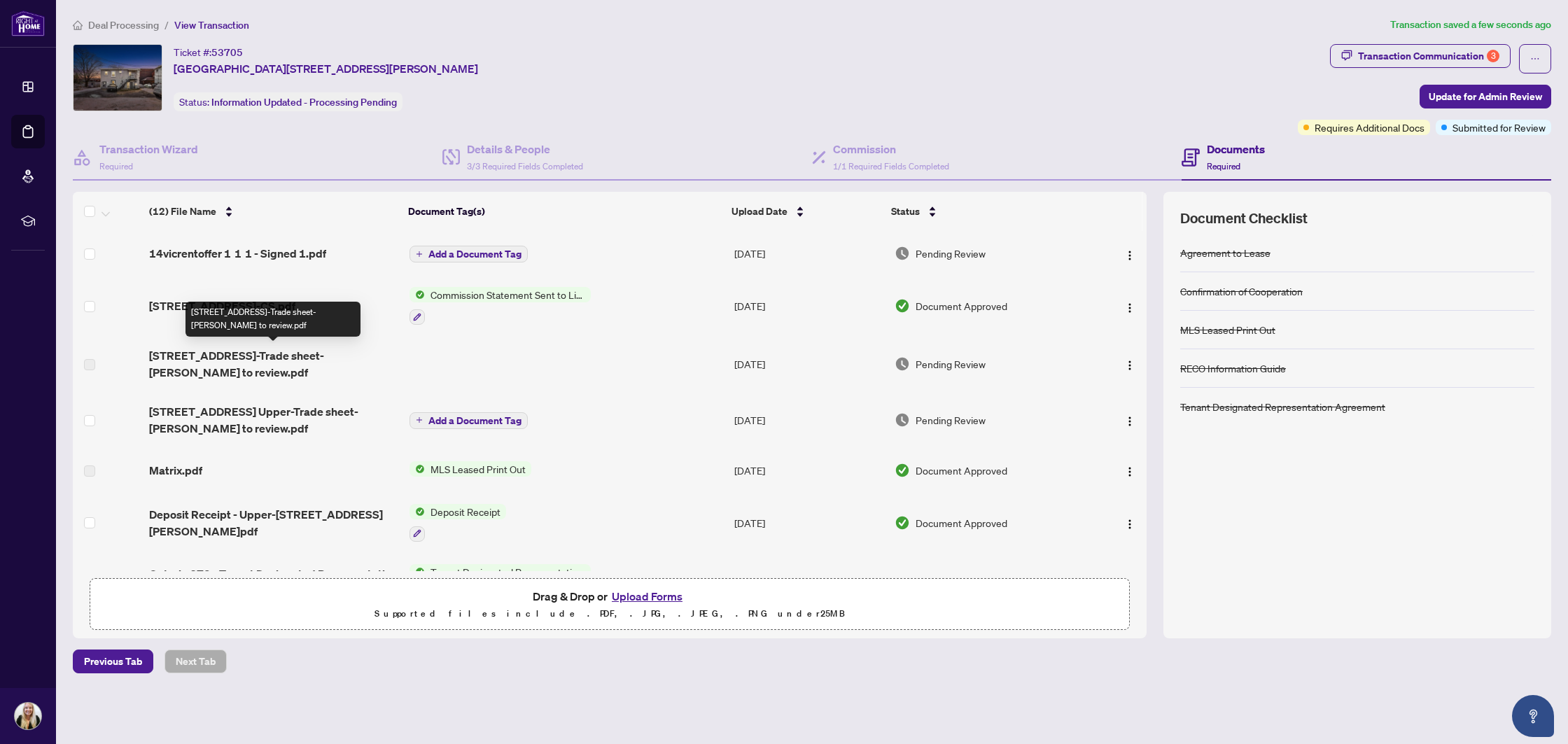
drag, startPoint x: 273, startPoint y: 356, endPoint x: 184, endPoint y: 357, distance: 89.0
click at [273, 356] on span "[STREET_ADDRESS]-Trade sheet-[PERSON_NAME] to review.pdf" at bounding box center [273, 363] width 248 height 33
click at [170, 357] on span "[STREET_ADDRESS]-Trade sheet-[PERSON_NAME] to review.pdf" at bounding box center [273, 363] width 248 height 33
drag, startPoint x: 142, startPoint y: 356, endPoint x: 120, endPoint y: 359, distance: 22.2
click at [142, 356] on td at bounding box center [108, 364] width 71 height 56
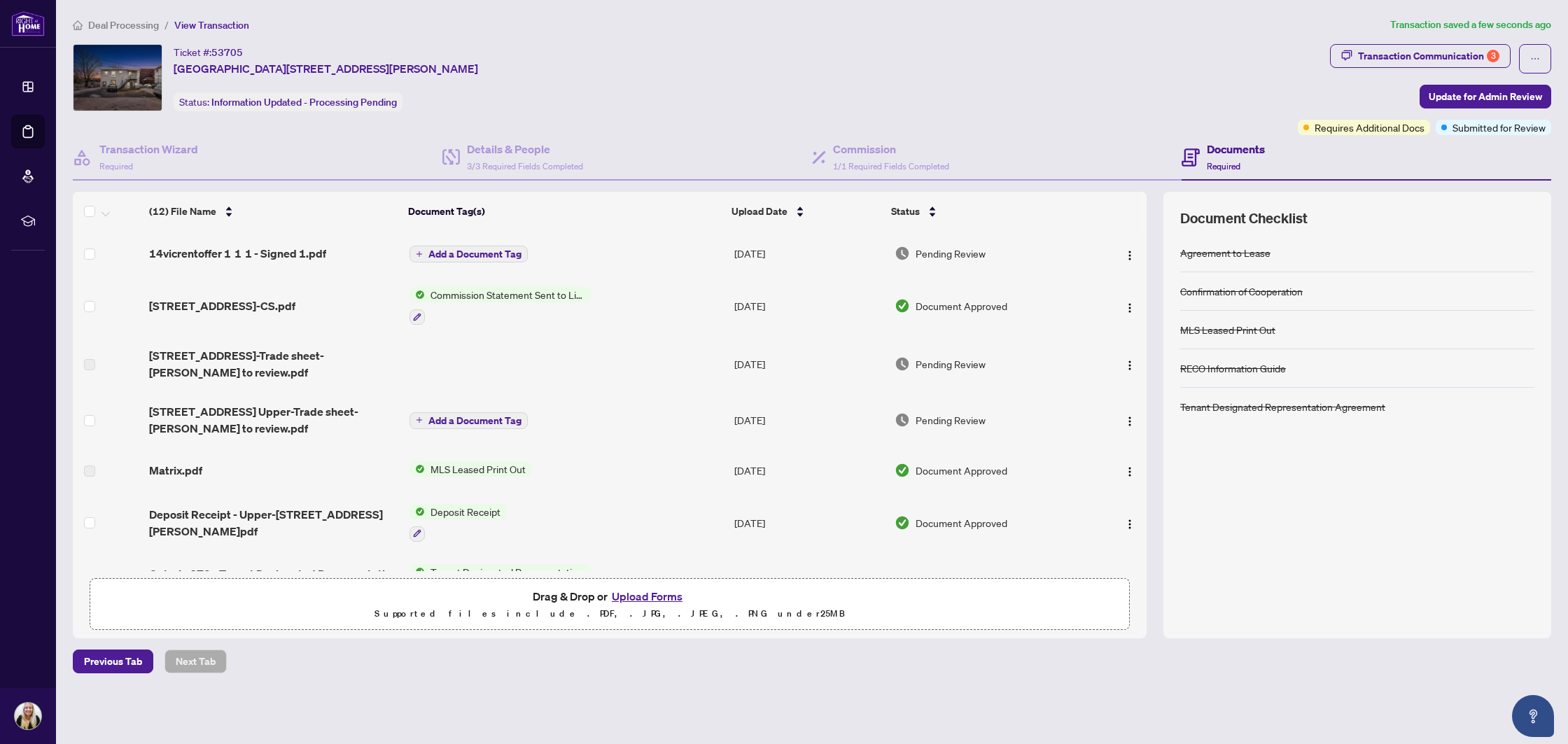
drag, startPoint x: 97, startPoint y: 359, endPoint x: 89, endPoint y: 361, distance: 8.2
click at [97, 359] on td at bounding box center [108, 364] width 71 height 56
click at [89, 361] on label at bounding box center [90, 364] width 11 height 15
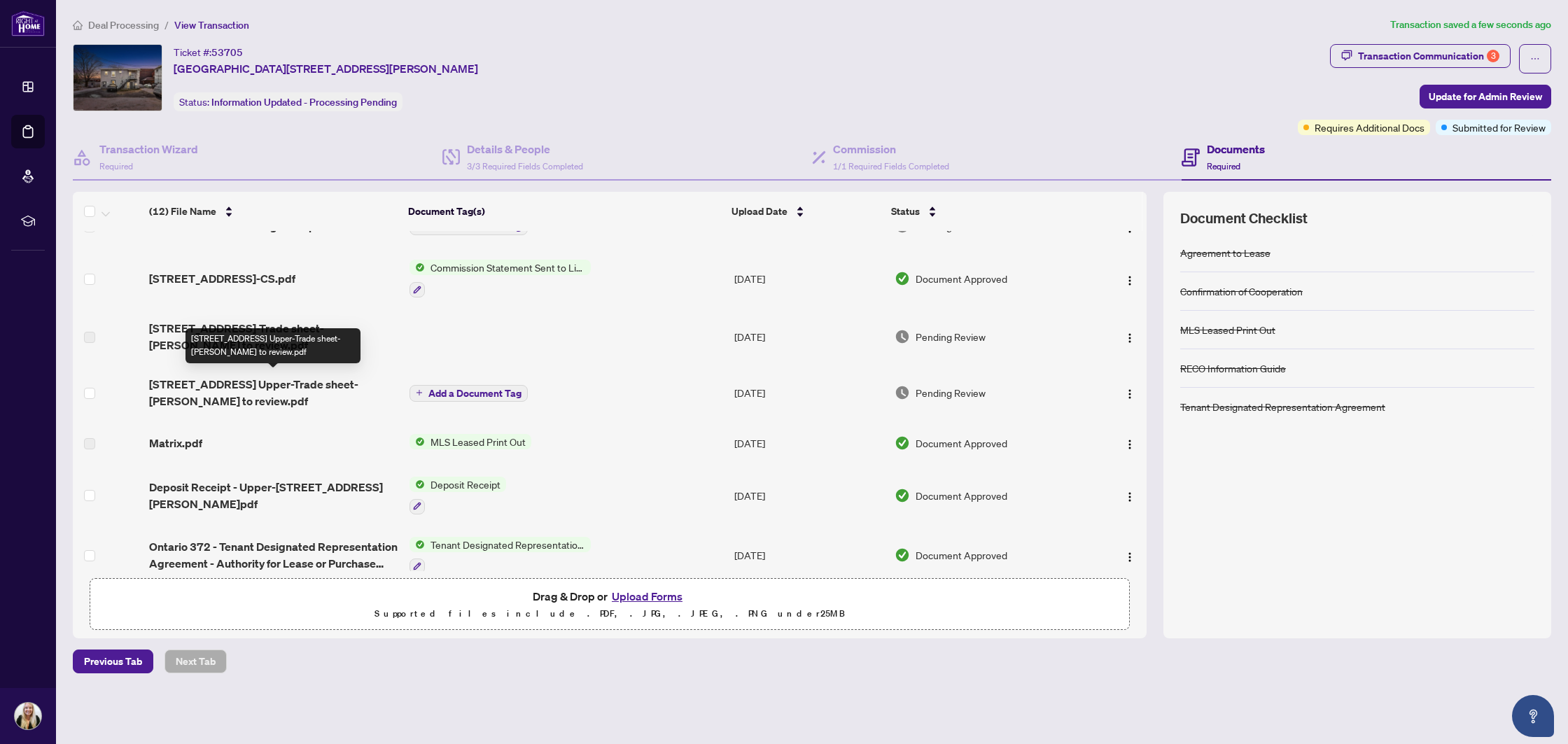
scroll to position [30, 0]
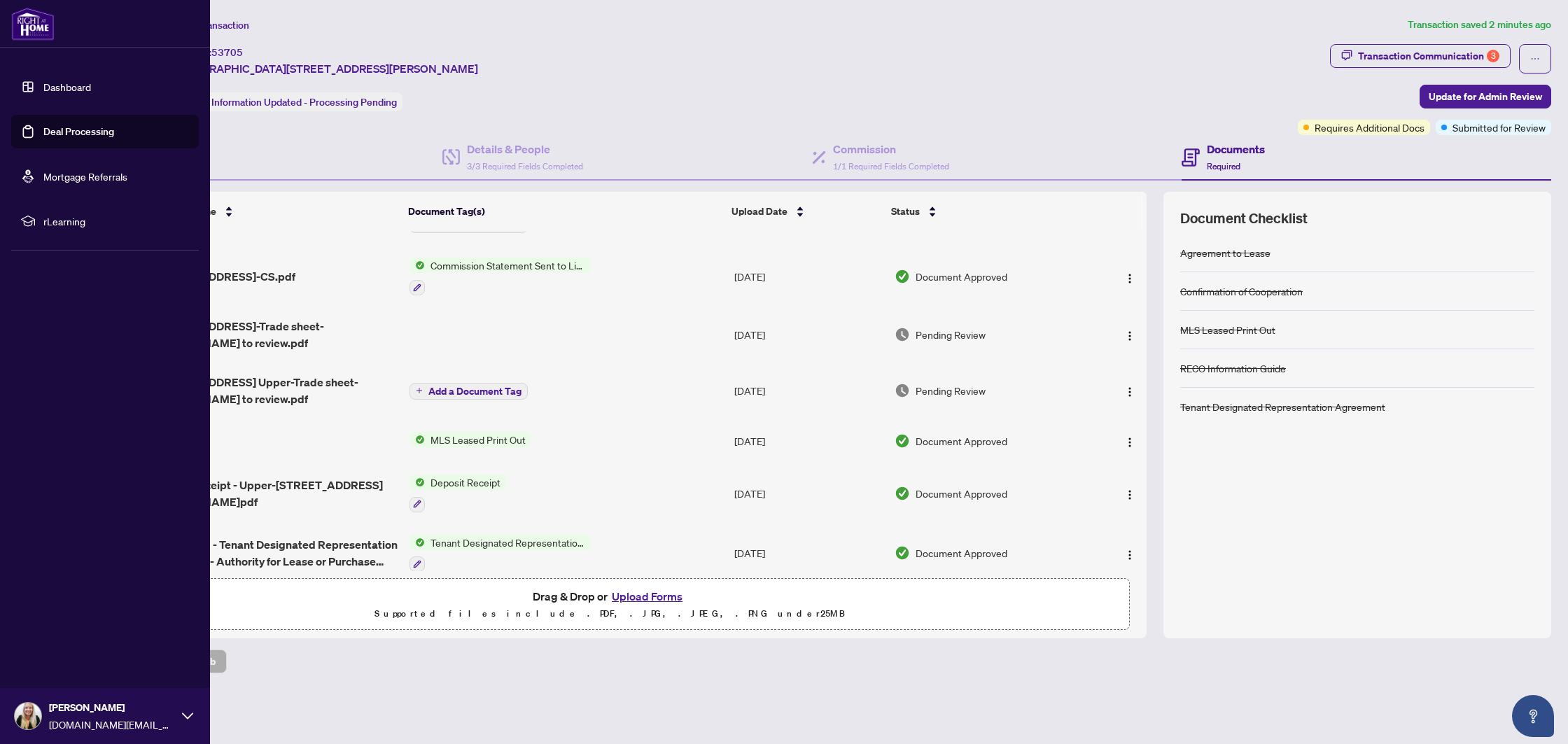
click at [48, 130] on link "Deal Processing" at bounding box center [78, 132] width 71 height 13
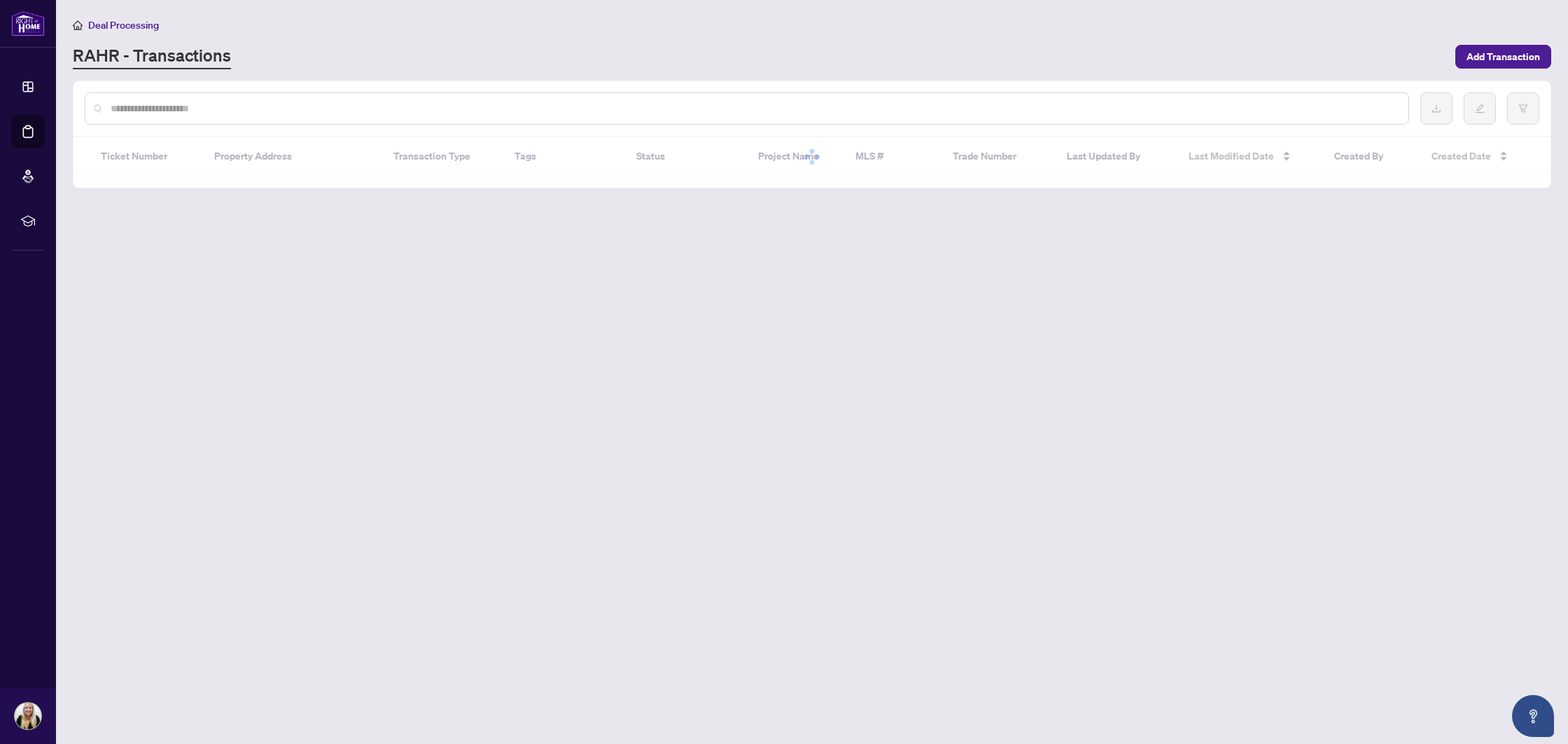
click at [282, 105] on input "text" at bounding box center [753, 108] width 1286 height 15
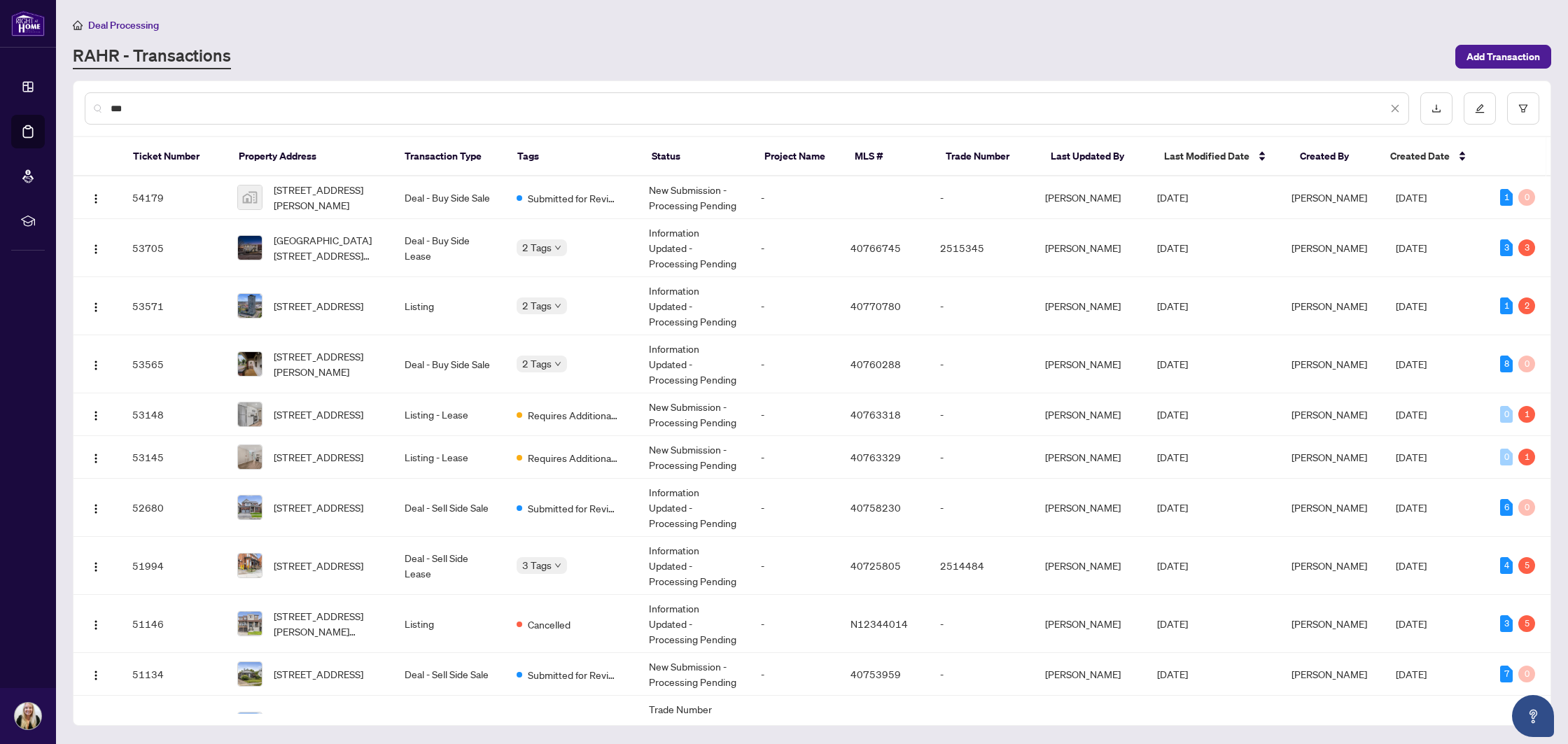
type input "***"
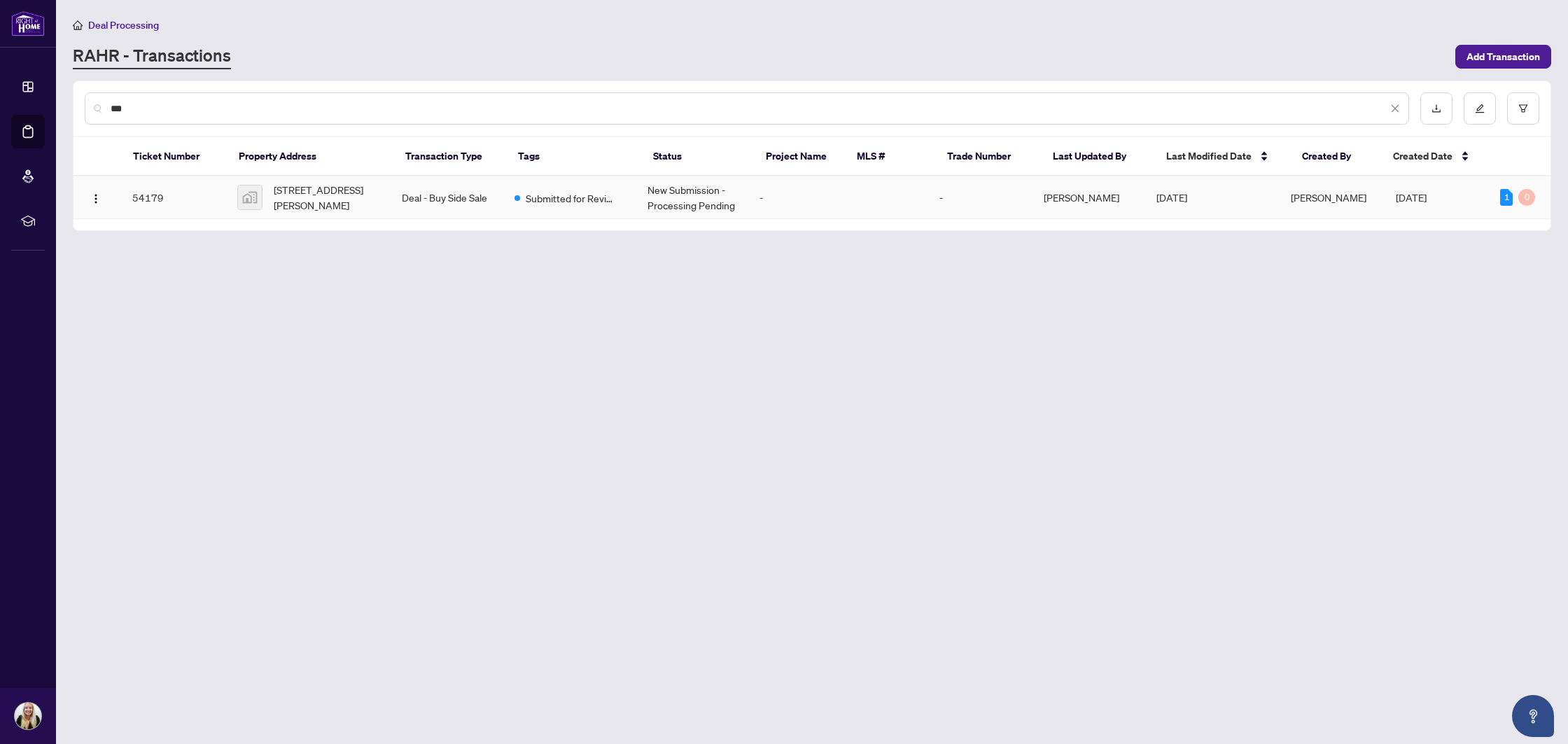
click at [532, 187] on td "Submitted for Review" at bounding box center [569, 198] width 133 height 43
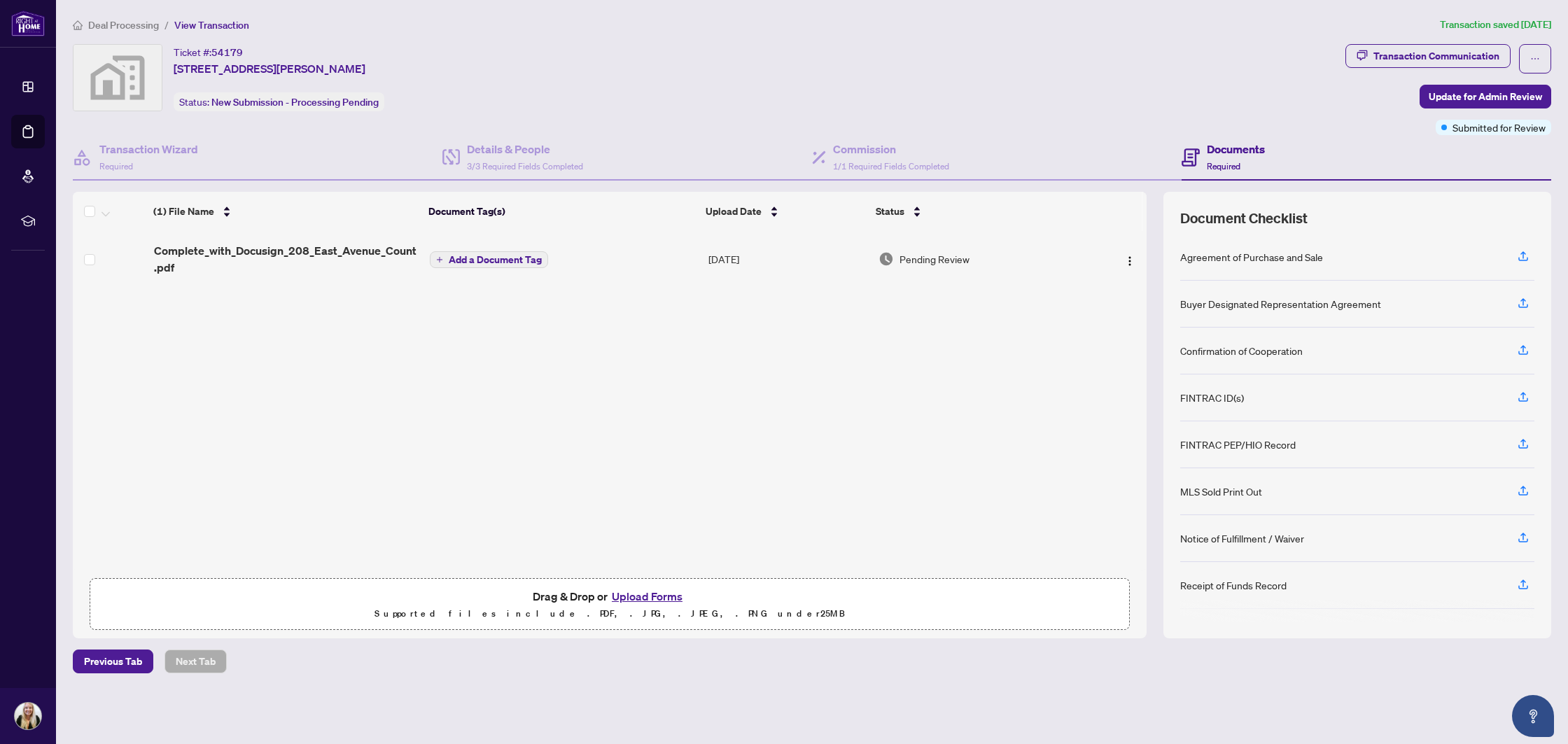
click at [629, 589] on button "Upload Forms" at bounding box center [647, 596] width 79 height 18
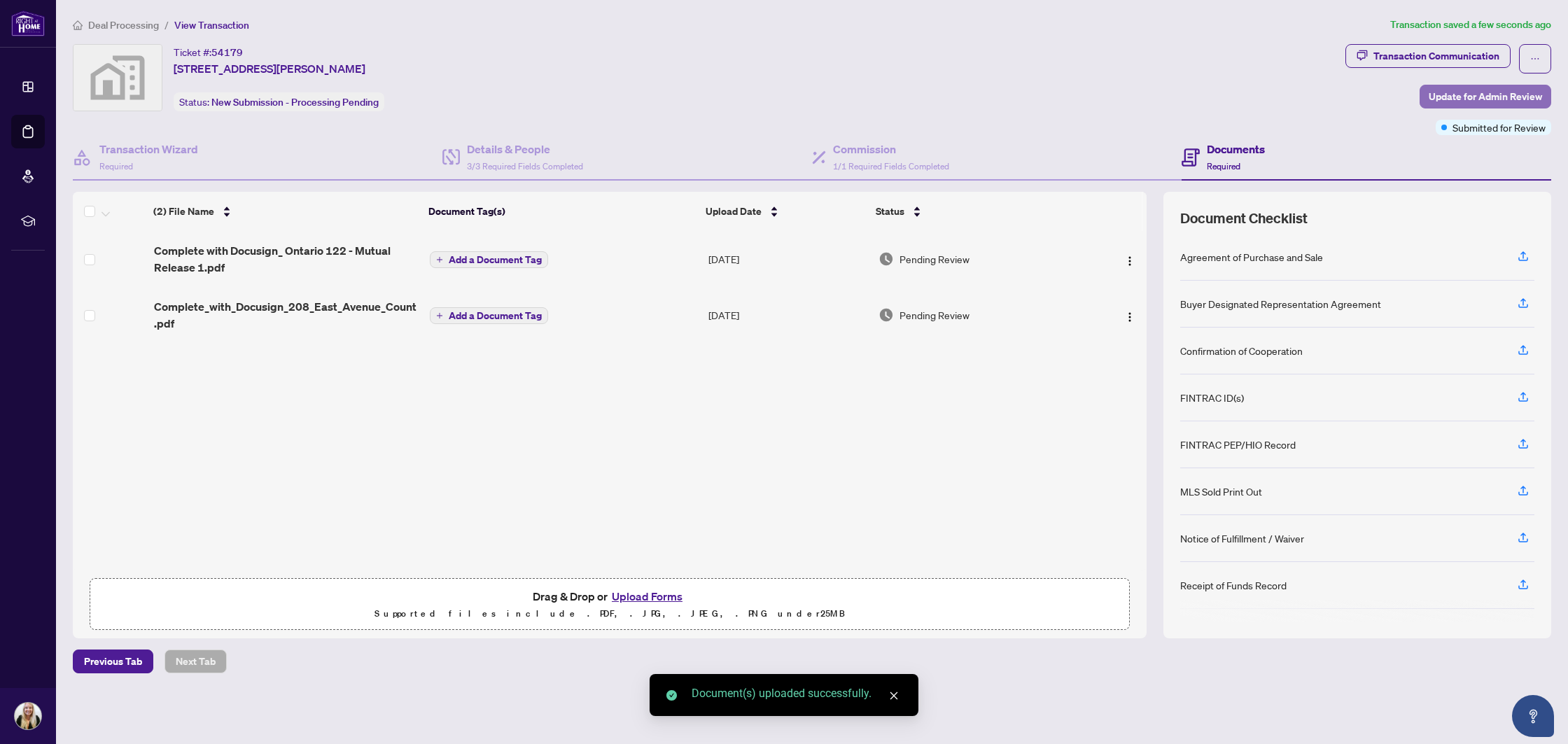
click at [1426, 98] on button "Update for Admin Review" at bounding box center [1485, 96] width 132 height 24
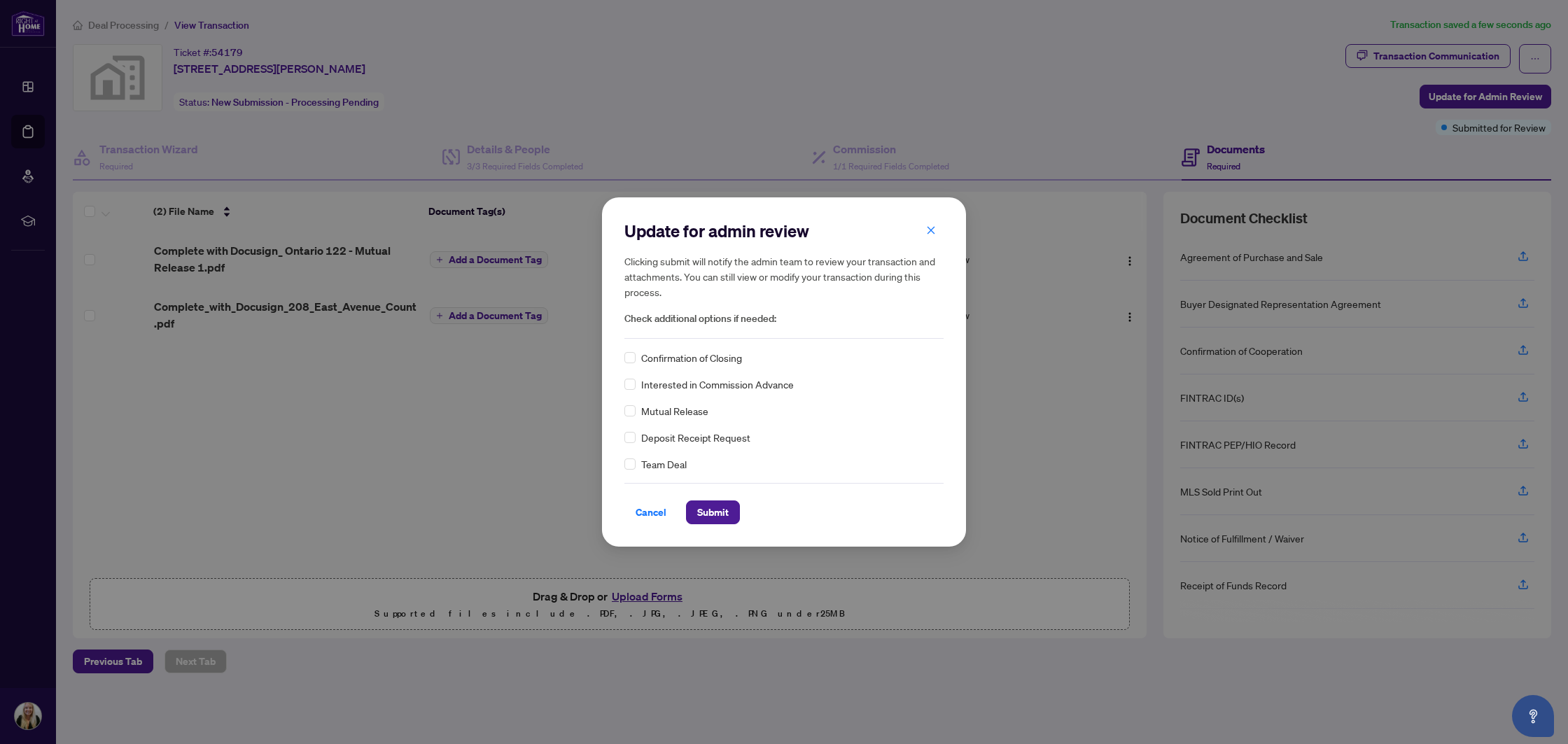
click at [653, 414] on span "Mutual Release" at bounding box center [674, 411] width 67 height 15
click at [705, 511] on span "Submit" at bounding box center [713, 512] width 31 height 22
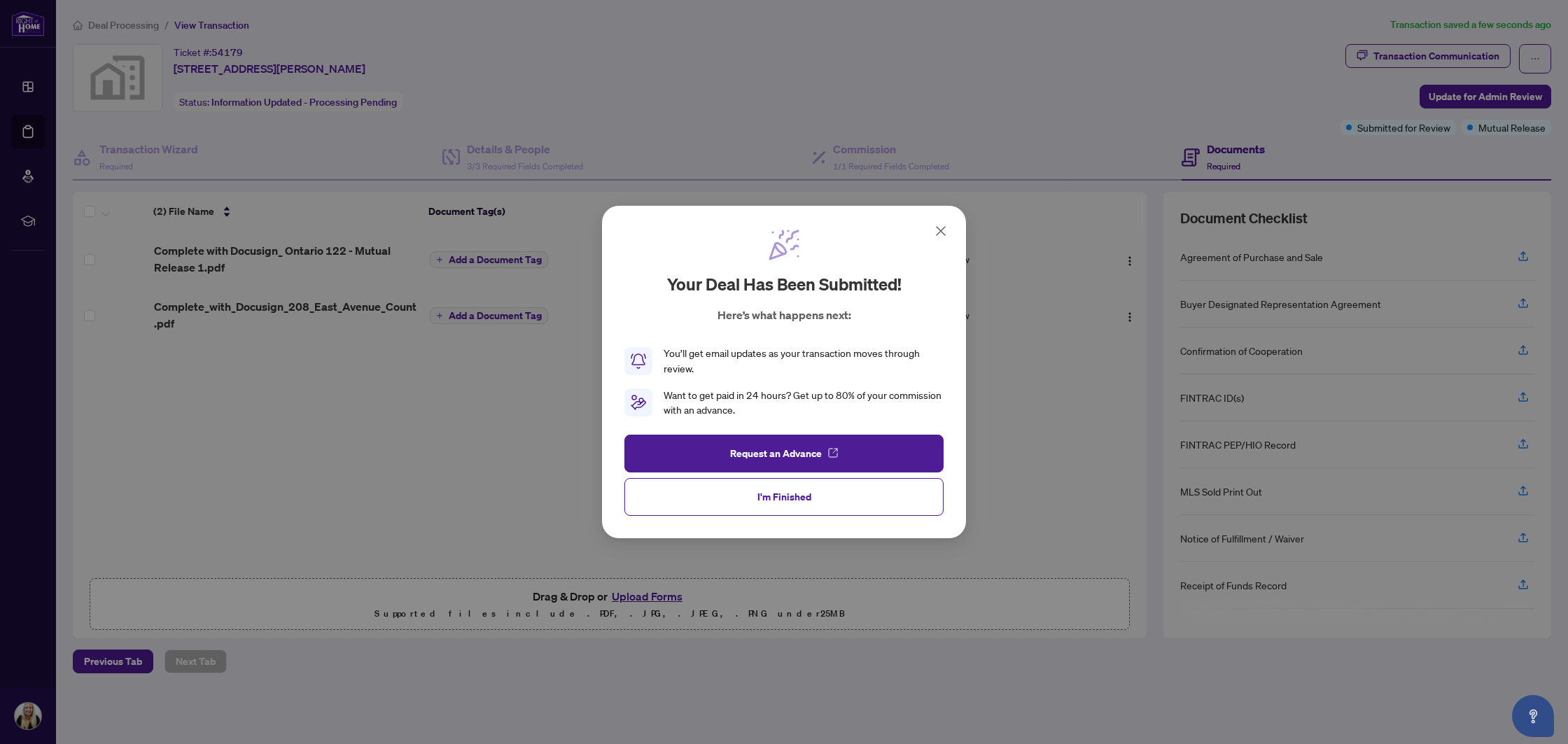
drag, startPoint x: 758, startPoint y: 498, endPoint x: 1105, endPoint y: 289, distance: 405.1
click at [758, 497] on span "I'm Finished" at bounding box center [784, 497] width 54 height 22
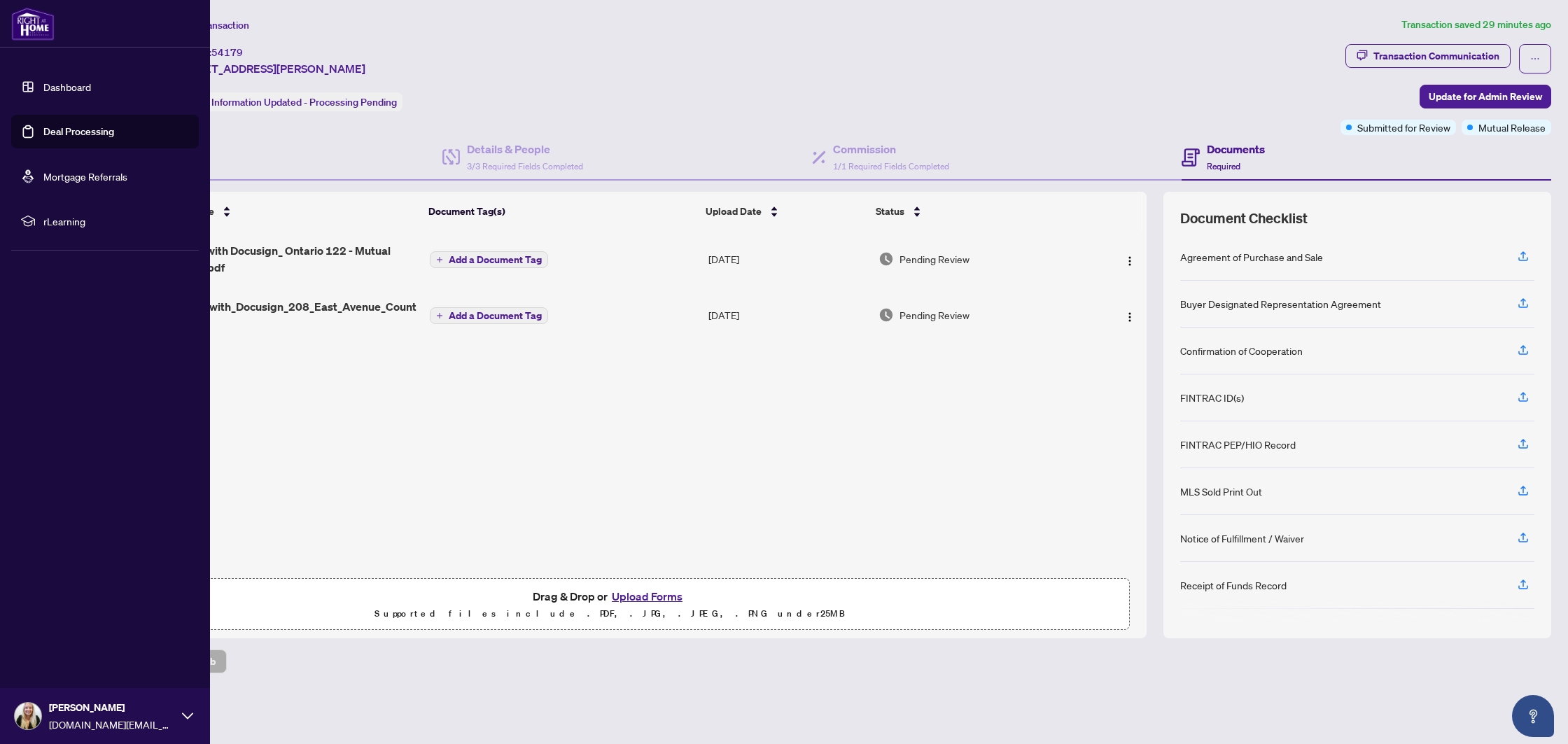
click at [109, 131] on link "Deal Processing" at bounding box center [78, 132] width 71 height 13
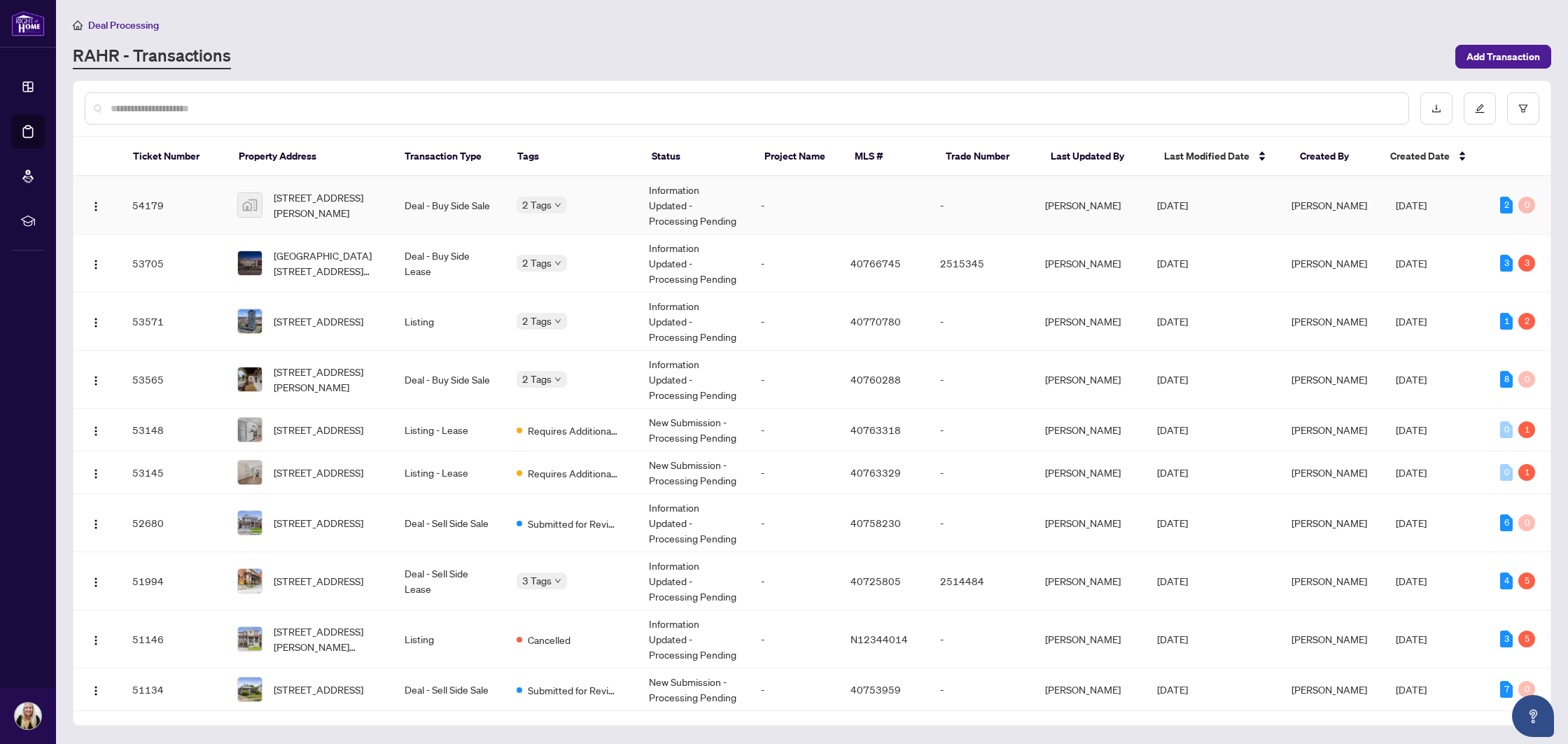
click at [754, 206] on td "-" at bounding box center [794, 205] width 90 height 58
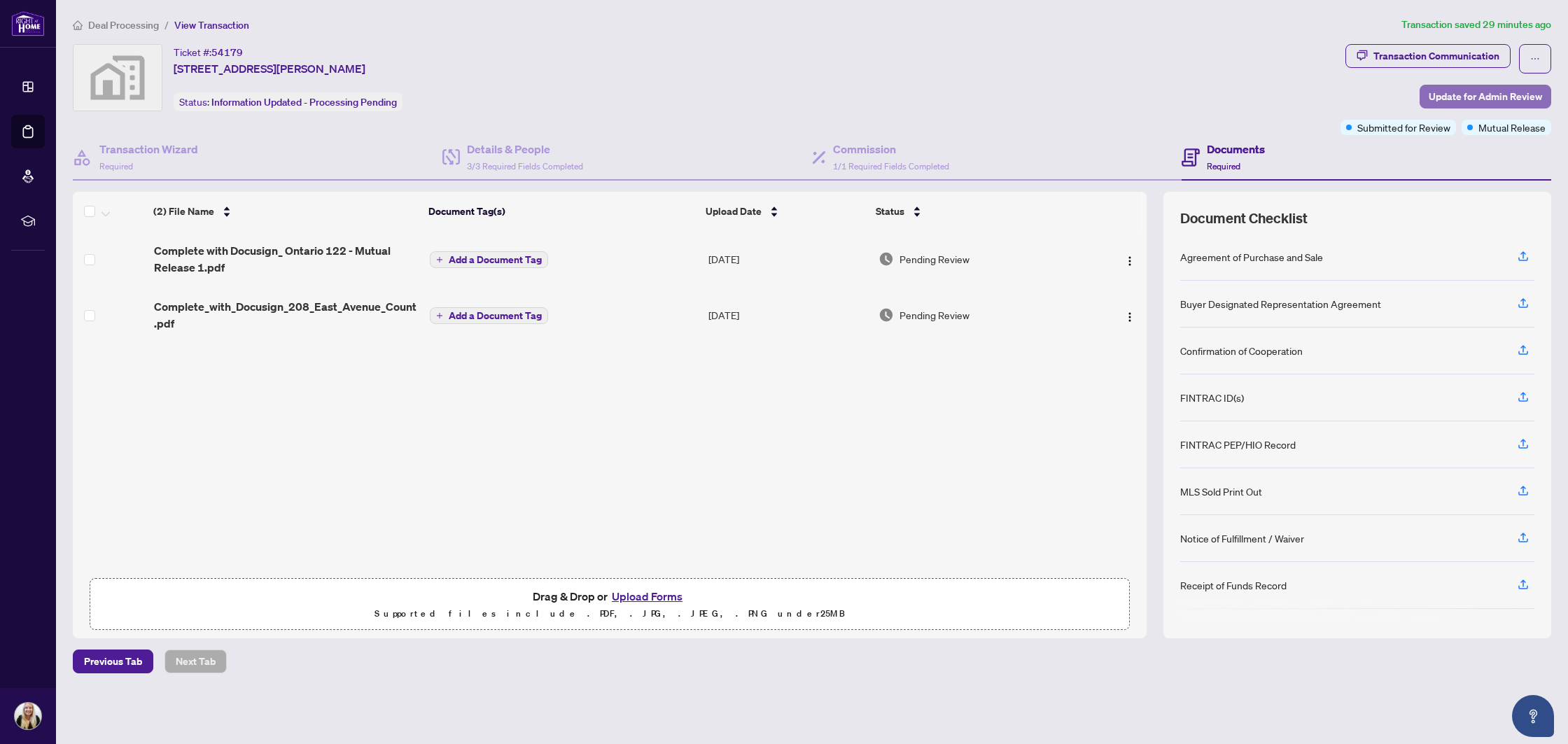
click at [1441, 90] on span "Update for Admin Review" at bounding box center [1485, 96] width 113 height 22
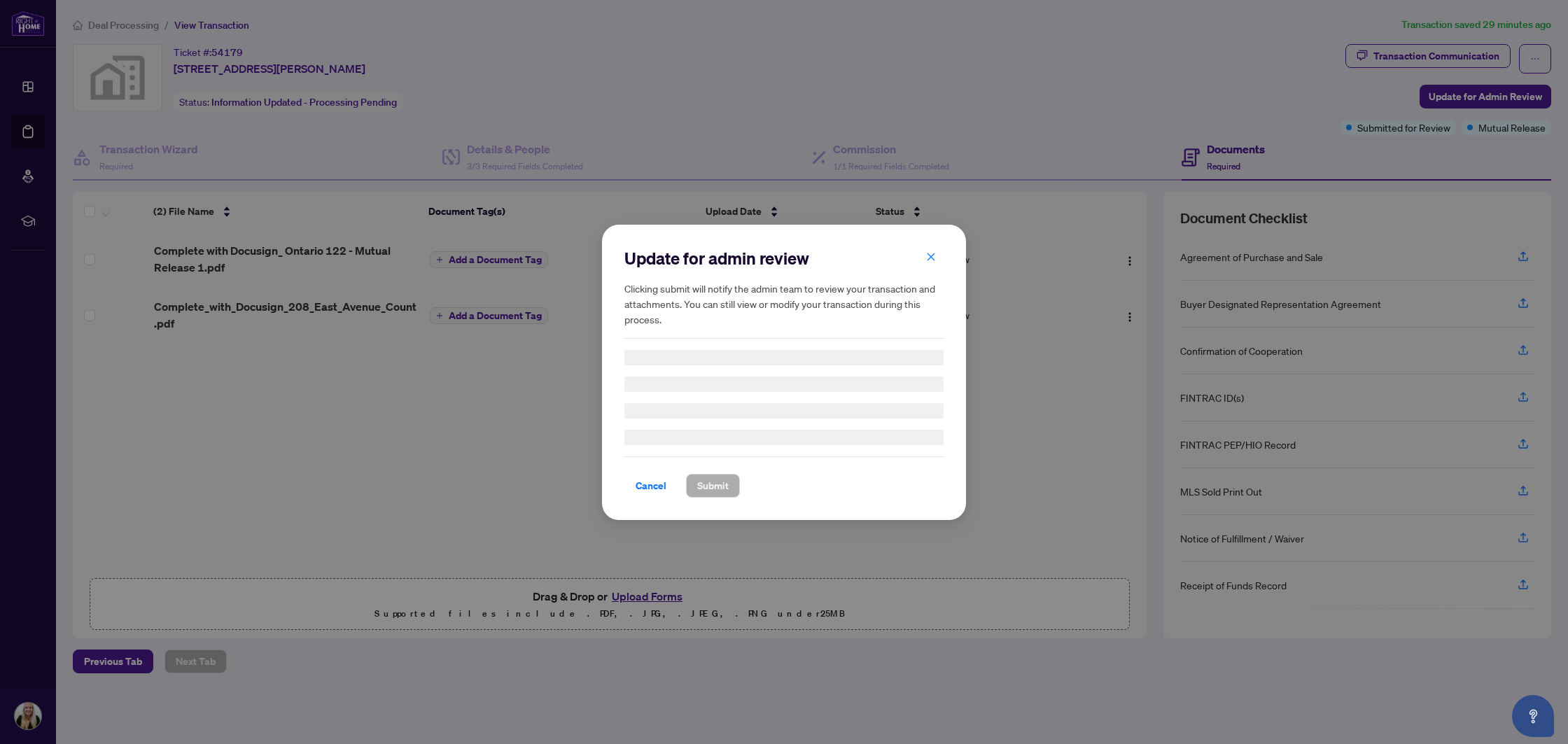
click at [1090, 98] on div "Update for admin review Clicking submit will notify the admin team to review yo…" at bounding box center [784, 372] width 1568 height 744
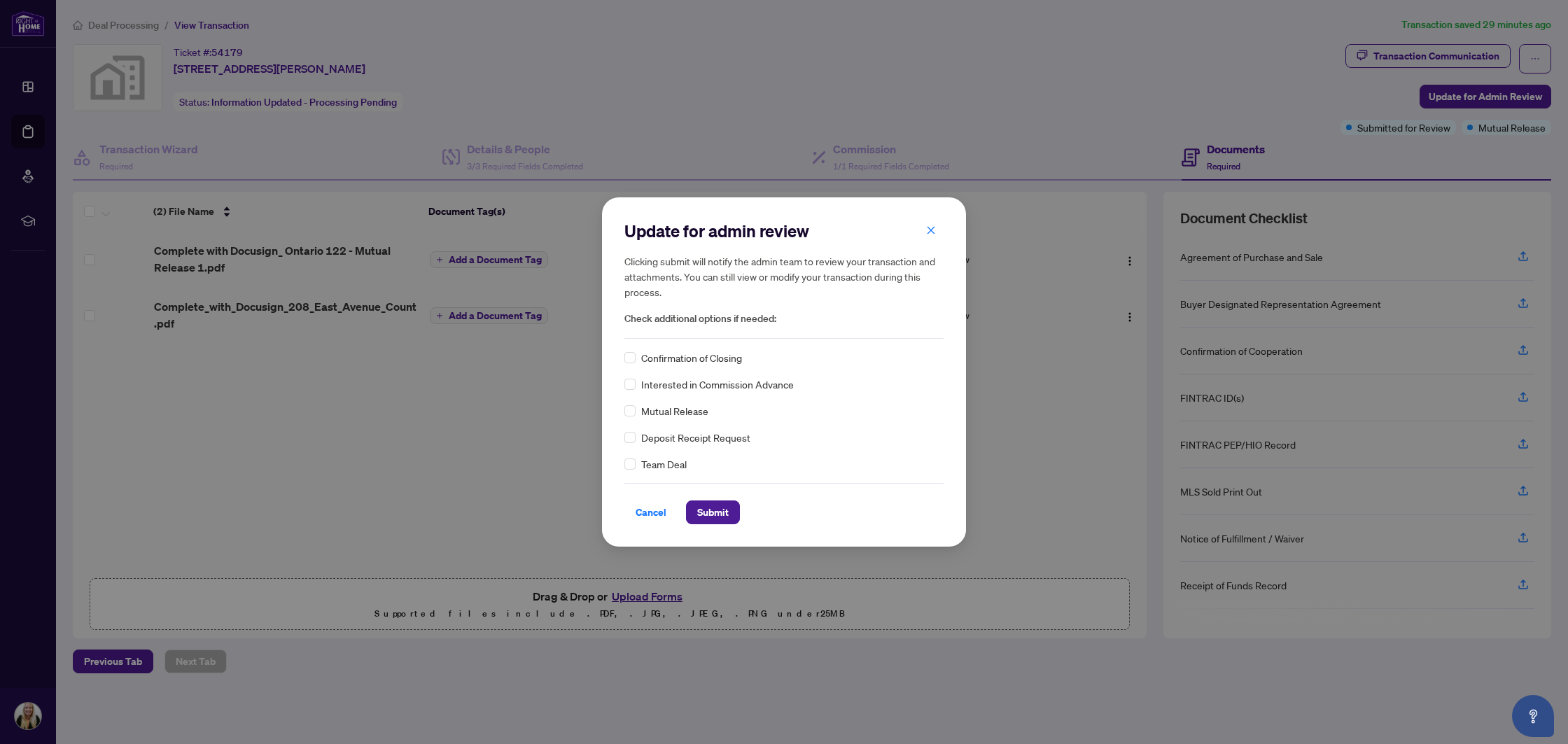
drag, startPoint x: 930, startPoint y: 231, endPoint x: 641, endPoint y: 212, distance: 289.6
click at [929, 231] on icon "close" at bounding box center [931, 229] width 8 height 8
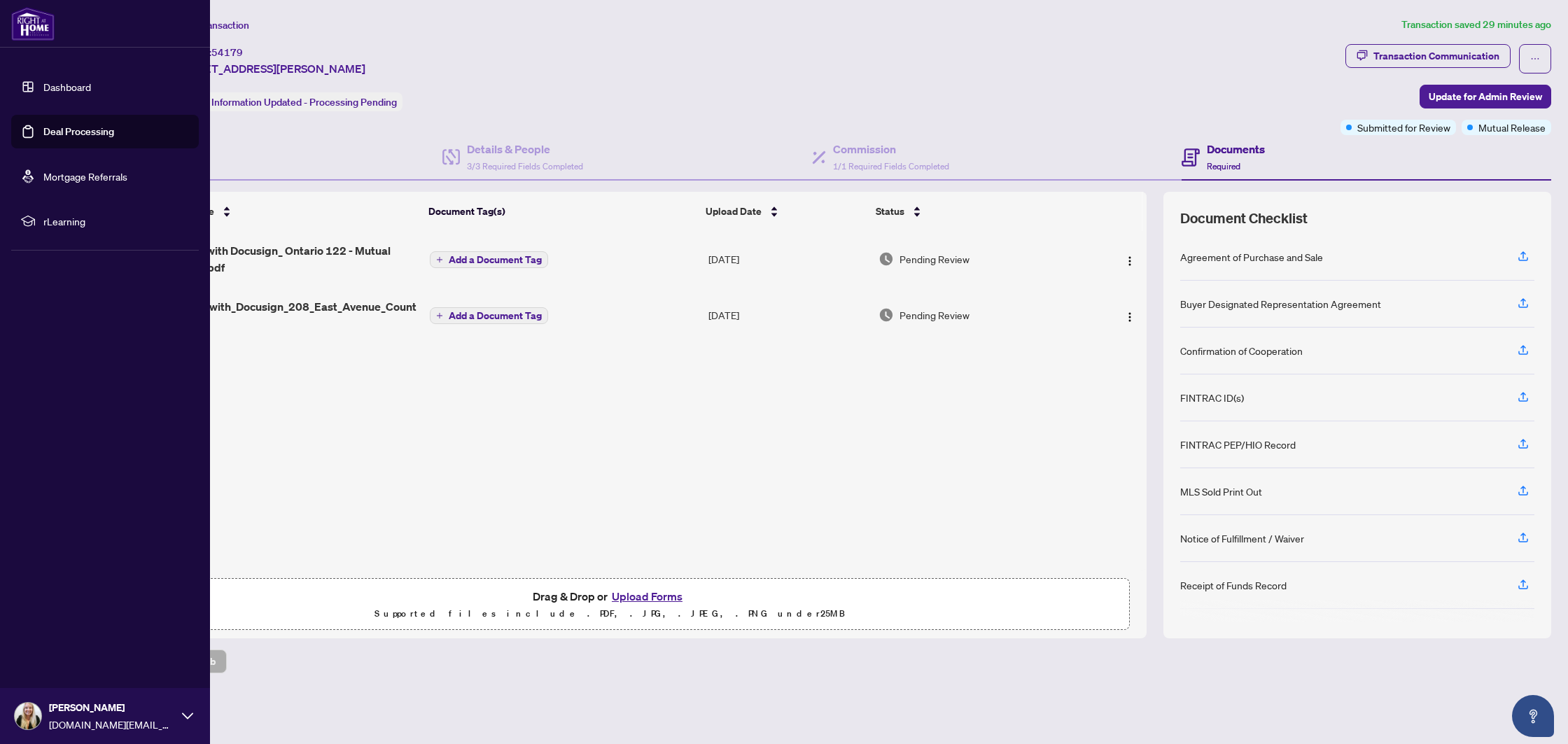
click at [43, 131] on link "Deal Processing" at bounding box center [78, 132] width 71 height 13
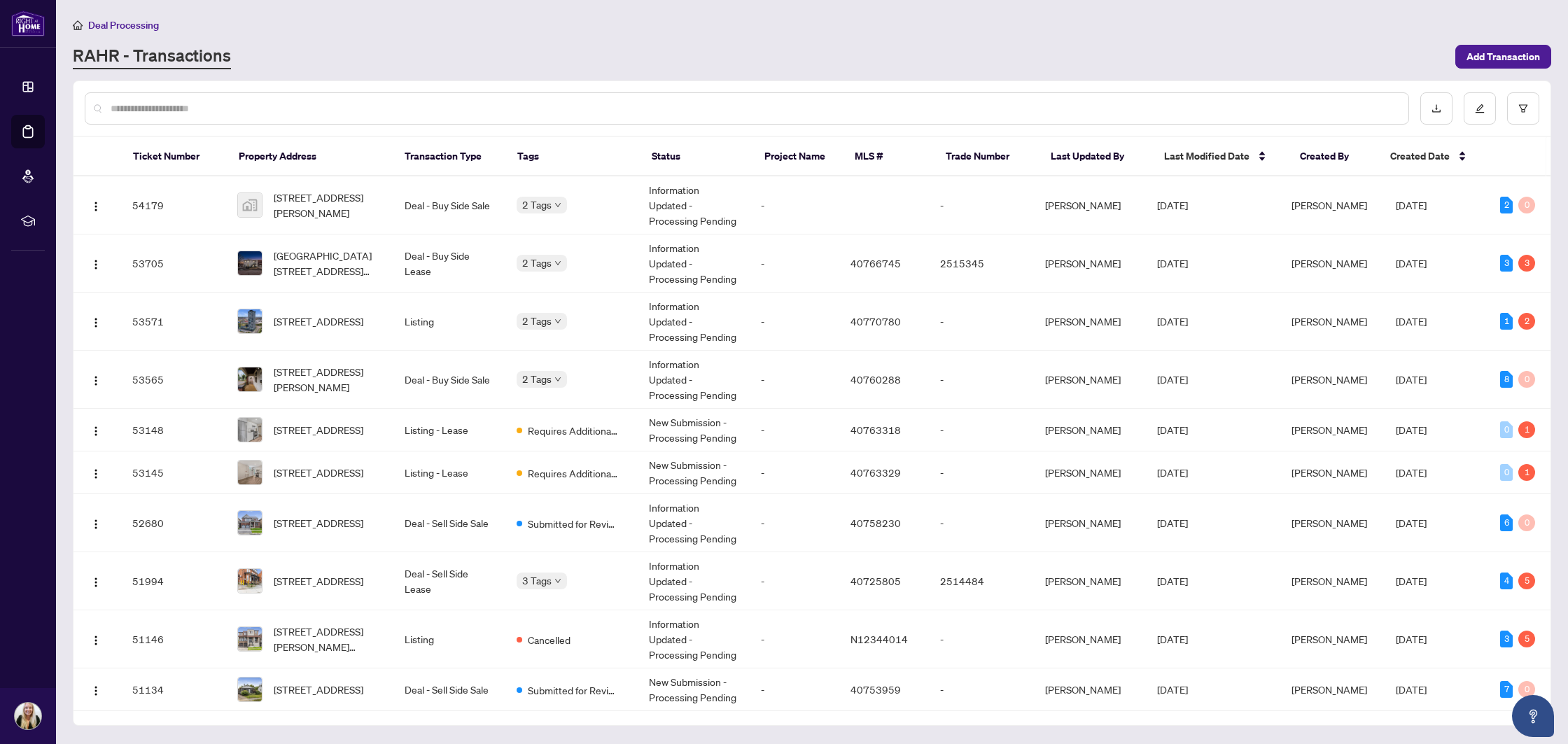
click at [211, 111] on input "text" at bounding box center [753, 108] width 1286 height 15
type input "***"
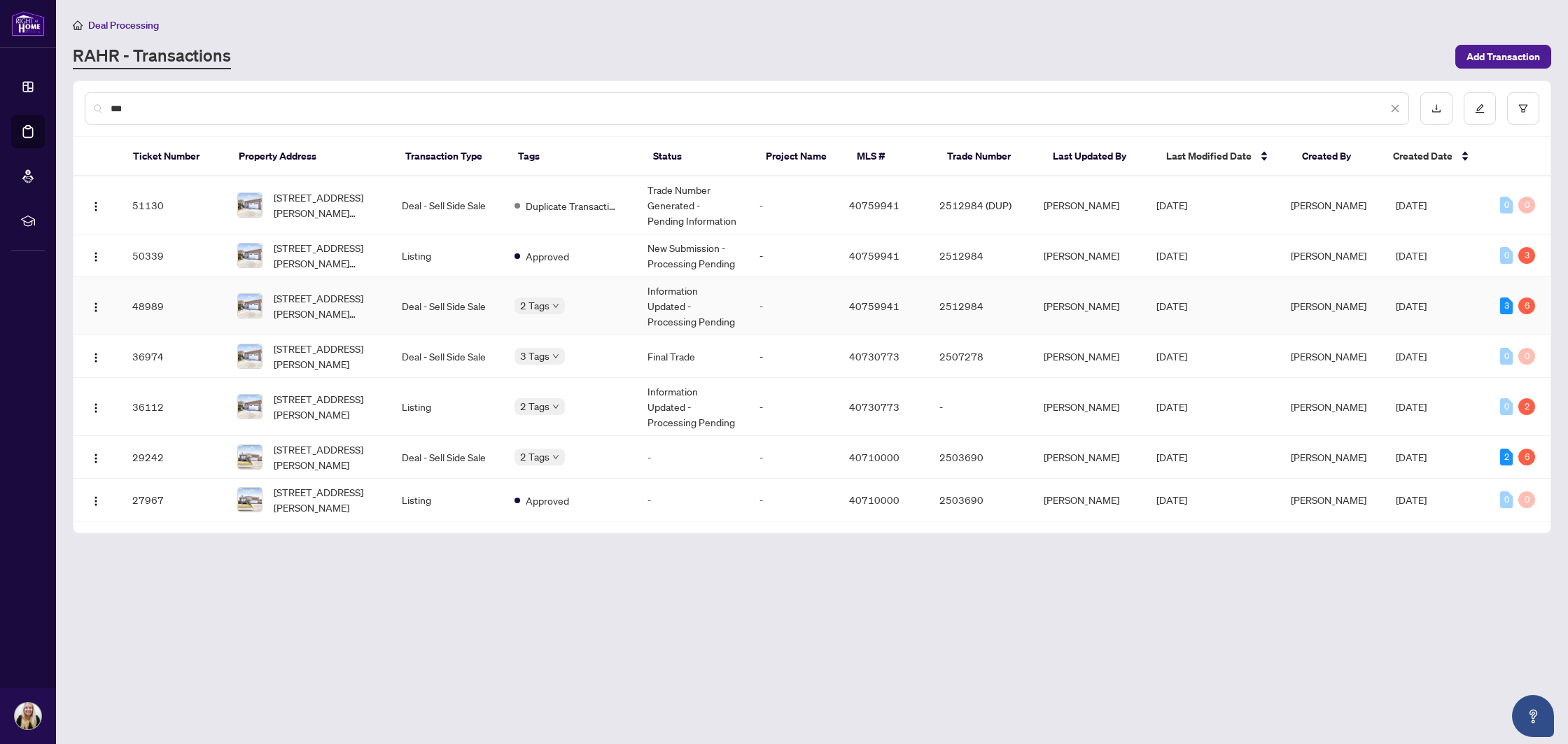
click at [599, 301] on div "2 Tags" at bounding box center [569, 306] width 110 height 16
click at [620, 300] on div "2 Tags" at bounding box center [569, 306] width 110 height 16
click at [319, 330] on td "[STREET_ADDRESS][PERSON_NAME][PERSON_NAME]" at bounding box center [308, 306] width 164 height 58
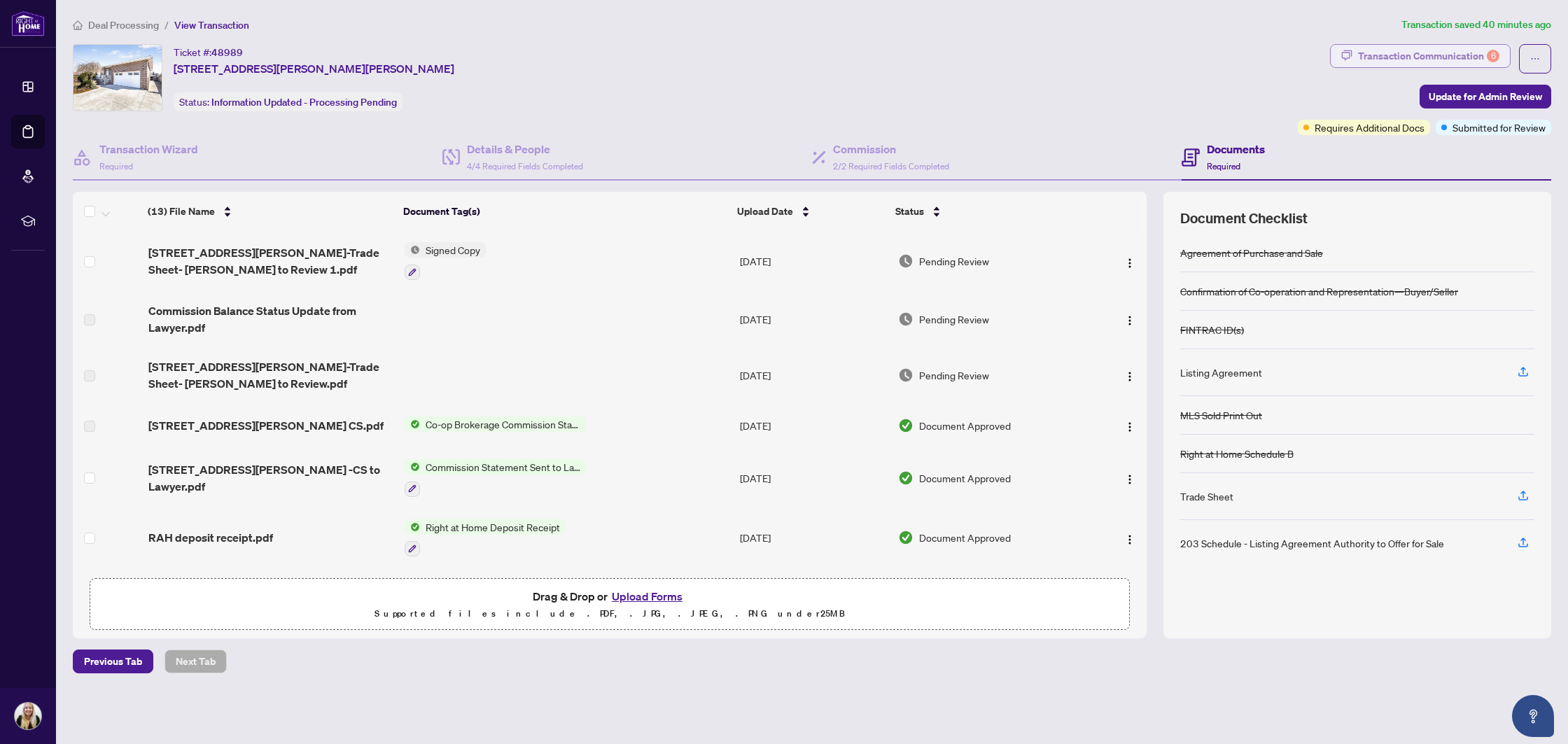
click at [1448, 53] on div "Transaction Communication 6" at bounding box center [1429, 56] width 142 height 22
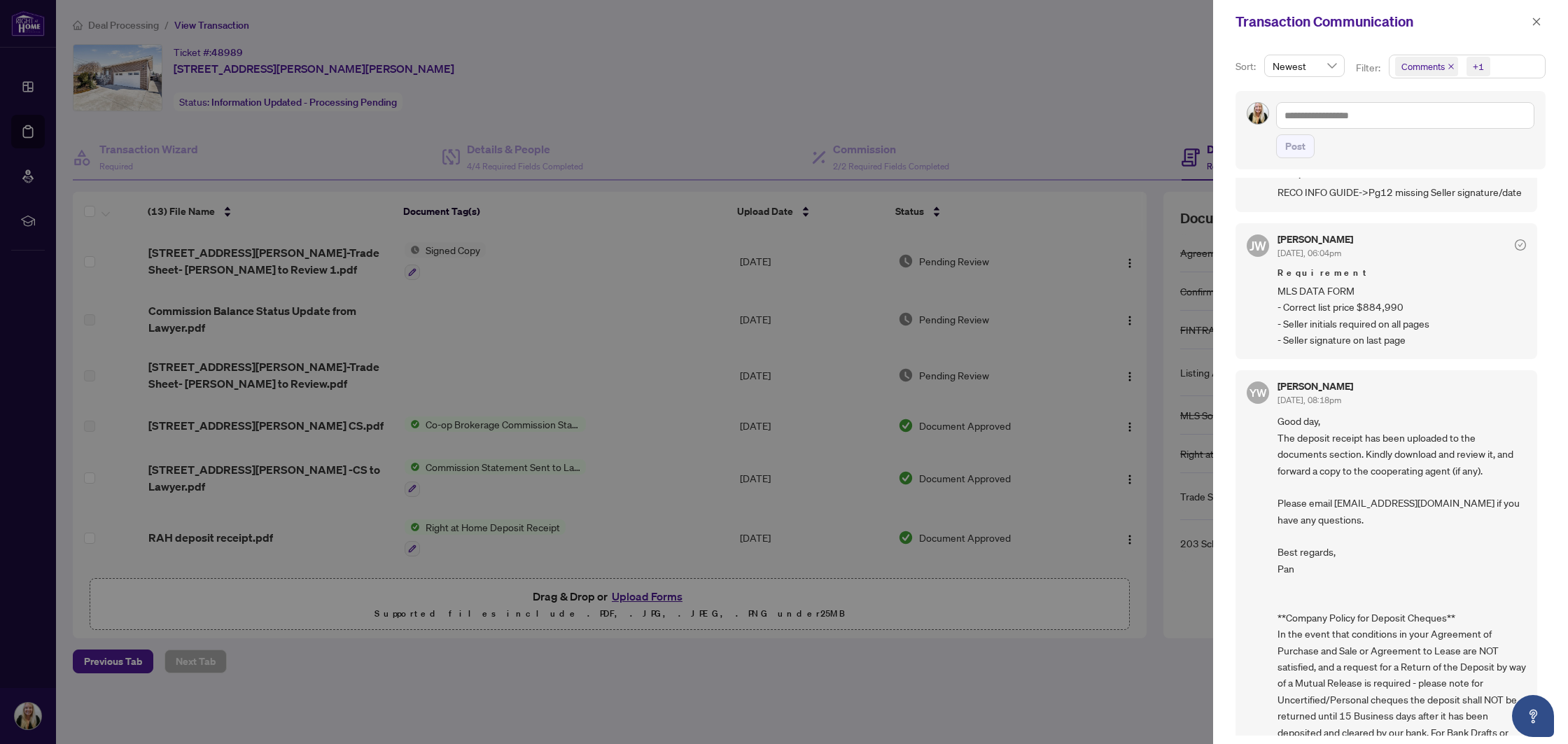
scroll to position [1293, 0]
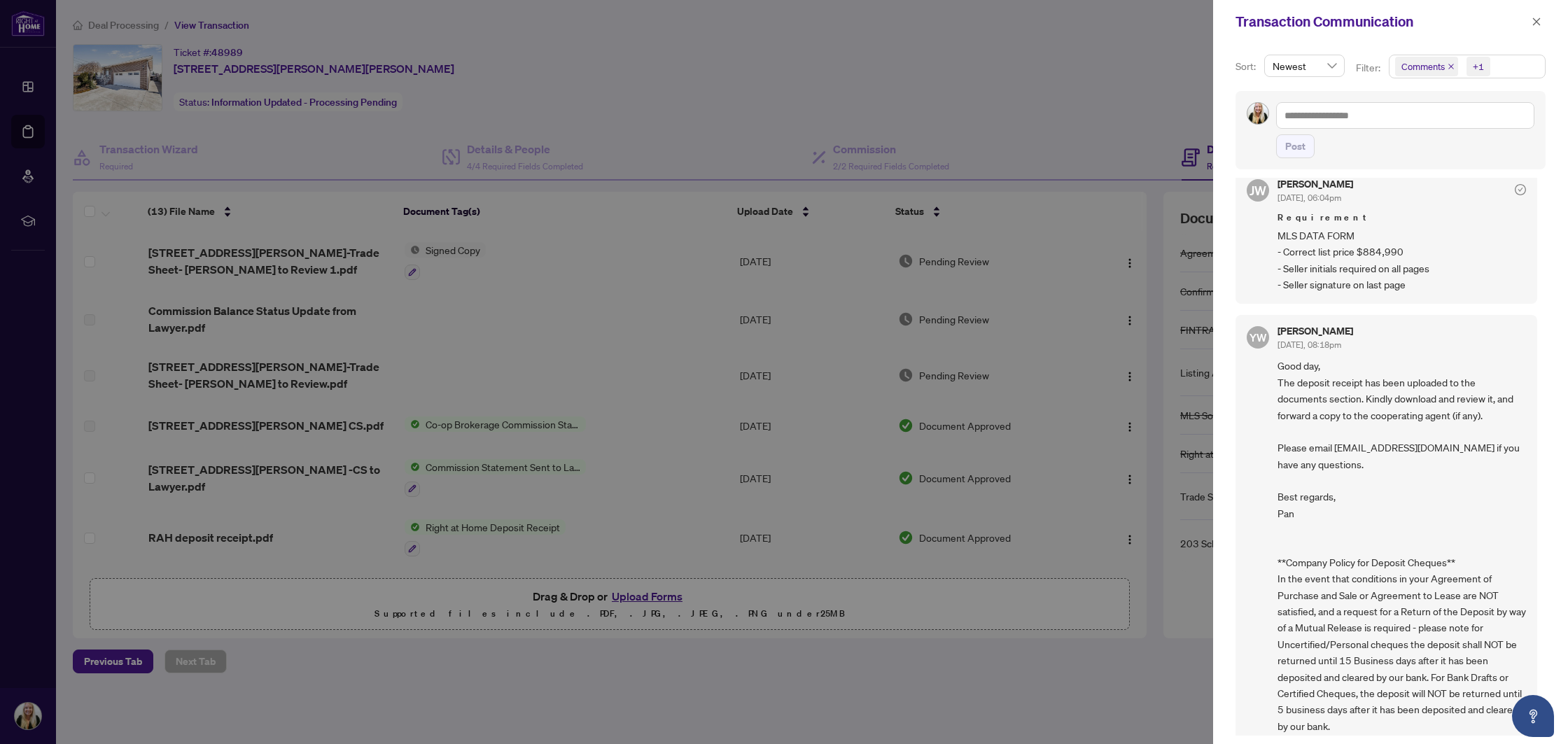
click at [1023, 359] on div at bounding box center [784, 372] width 1568 height 744
click at [1533, 22] on icon "close" at bounding box center [1536, 22] width 10 height 10
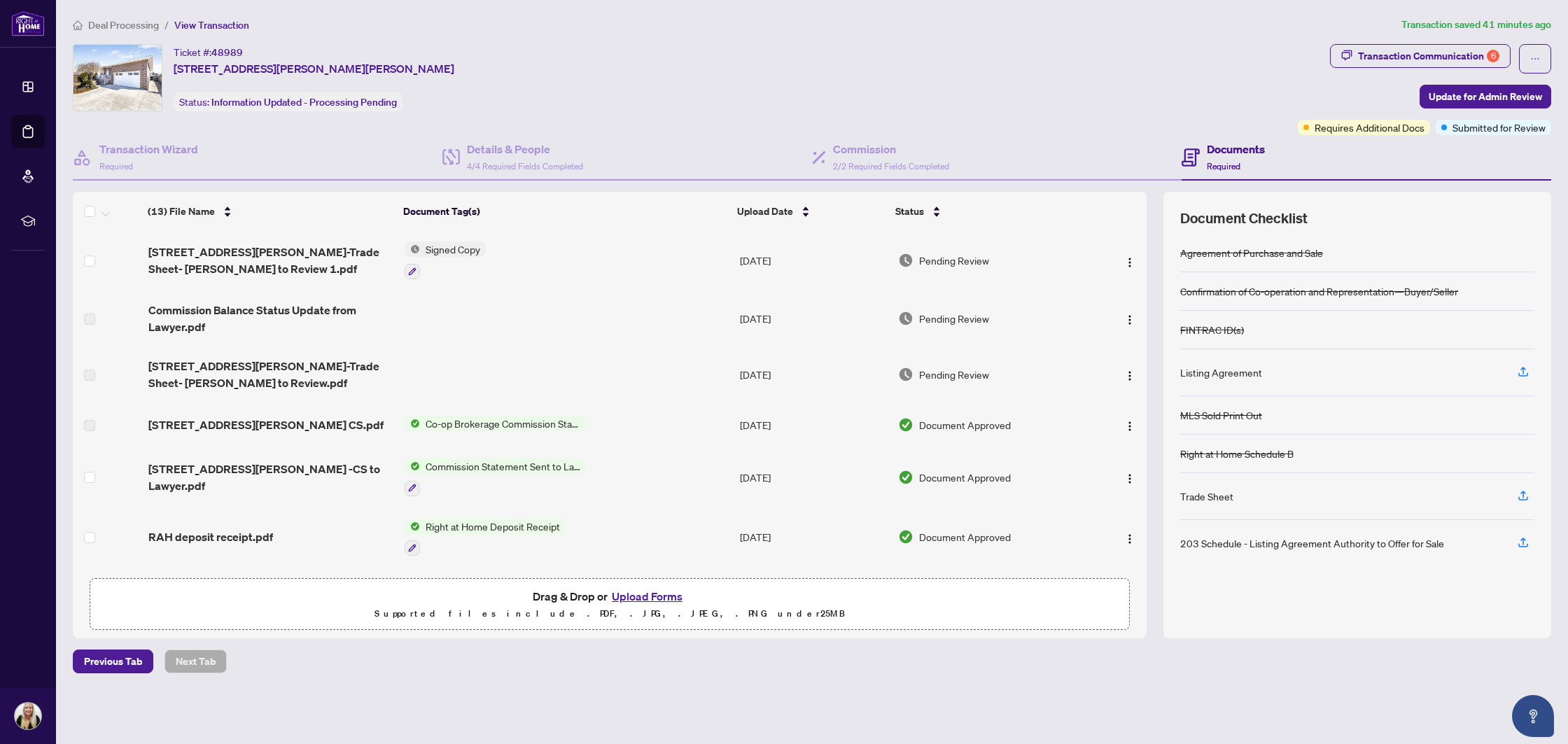
scroll to position [0, 0]
click at [1453, 55] on div "Transaction Communication 6" at bounding box center [1429, 56] width 142 height 22
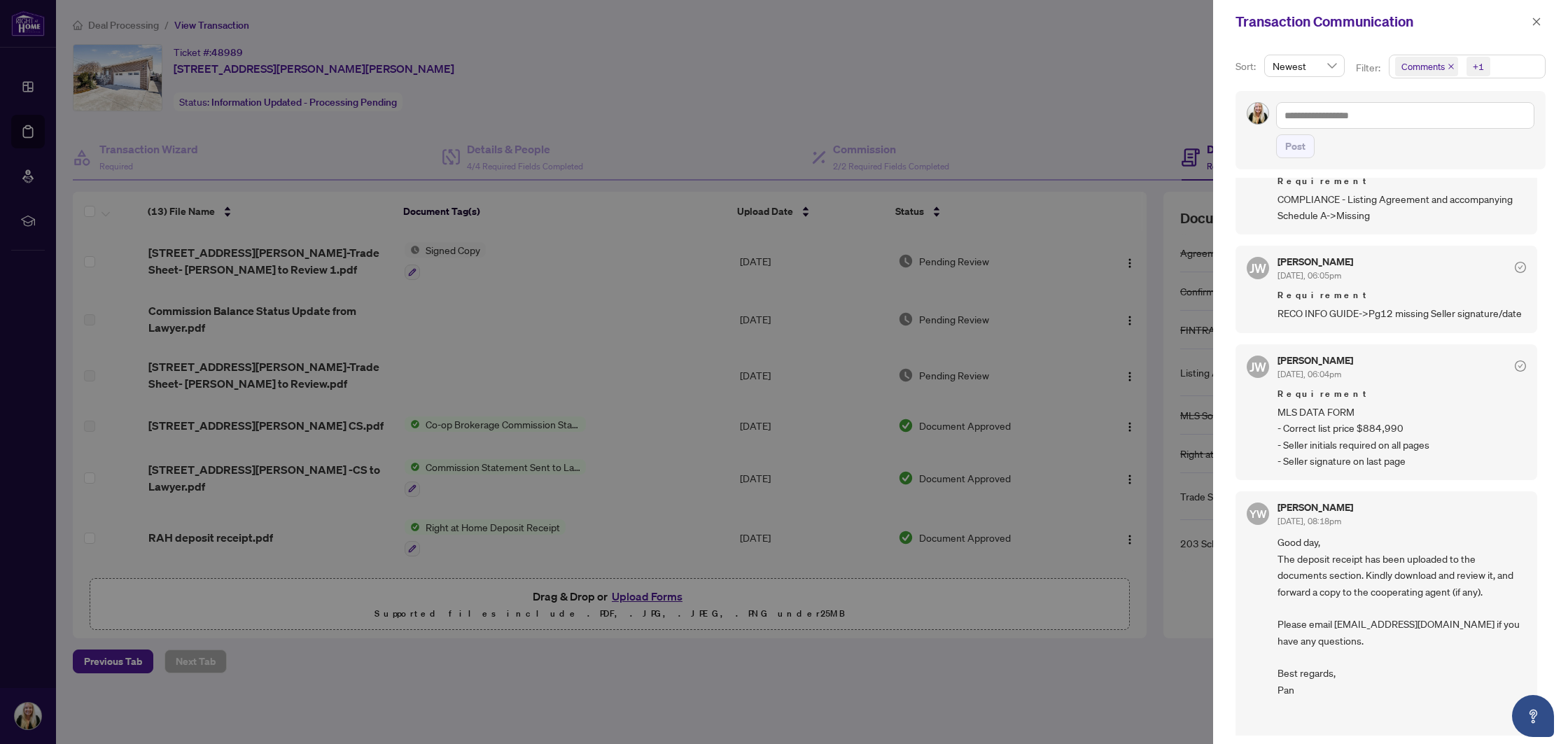
scroll to position [1051, 0]
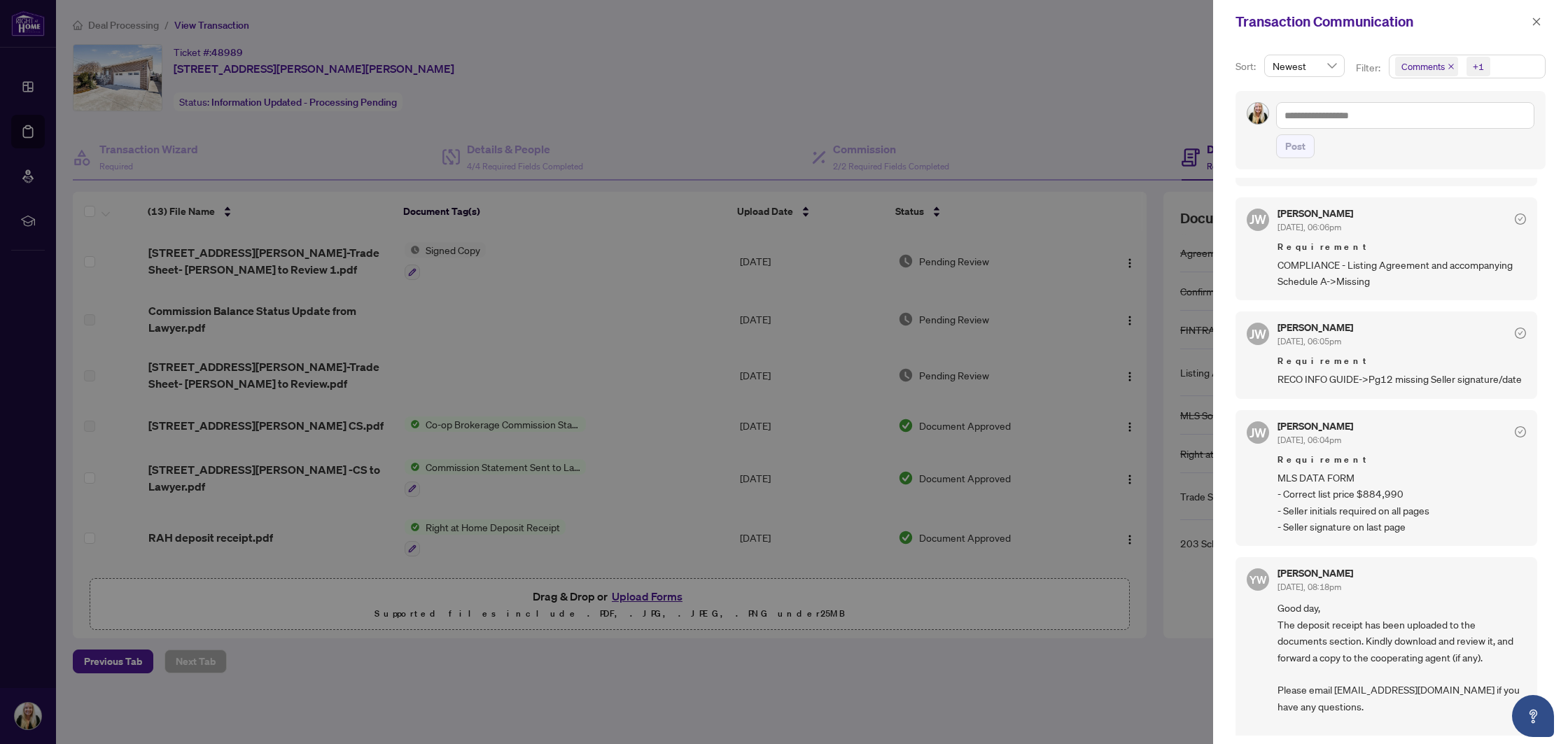
click at [841, 342] on div at bounding box center [784, 372] width 1568 height 744
click at [1539, 24] on icon "close" at bounding box center [1536, 22] width 10 height 10
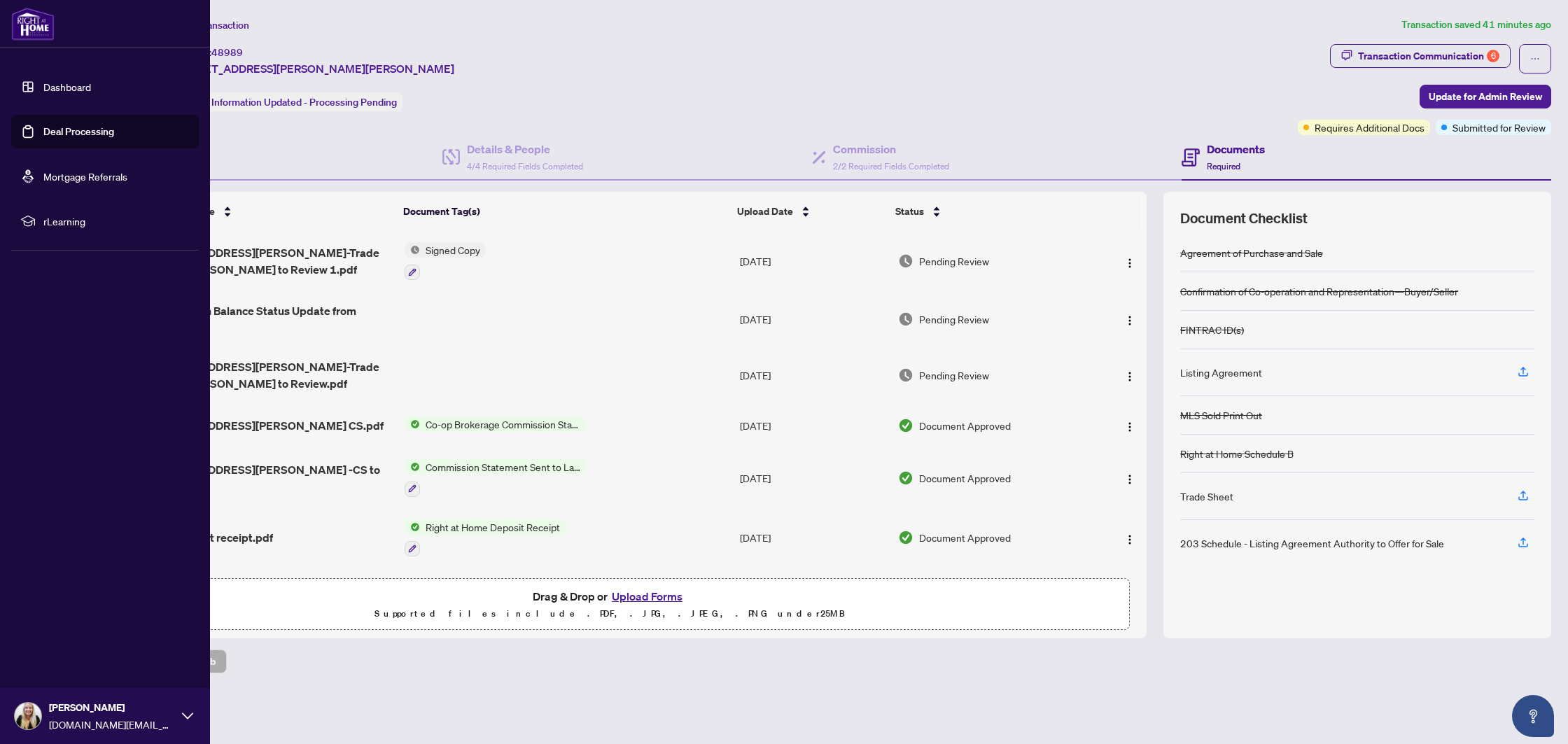
click at [76, 138] on link "Deal Processing" at bounding box center [78, 132] width 71 height 13
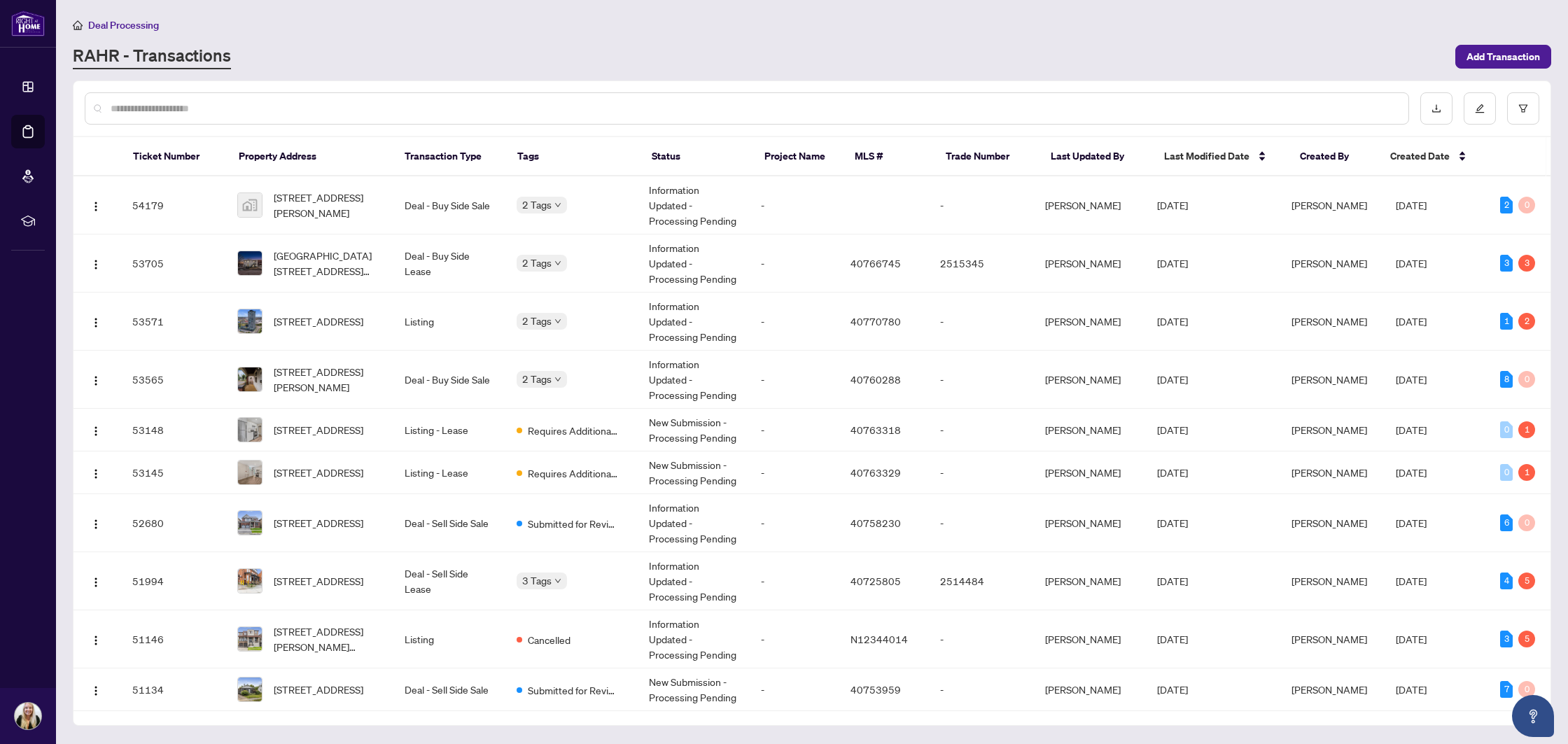
click at [379, 120] on div at bounding box center [746, 108] width 1324 height 32
click at [373, 109] on input "text" at bounding box center [753, 108] width 1286 height 15
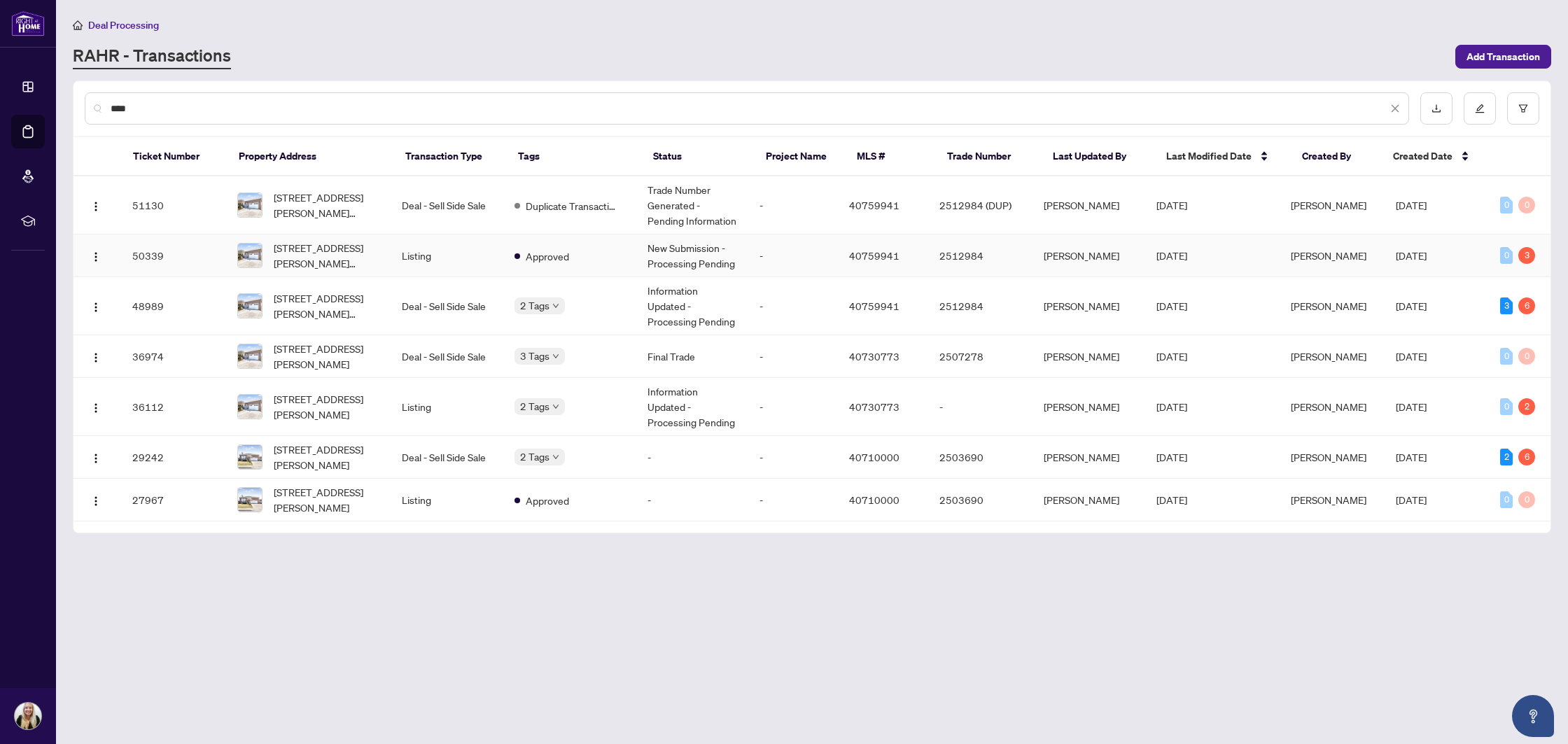
type input "****"
click at [485, 254] on td "Listing" at bounding box center [446, 256] width 112 height 43
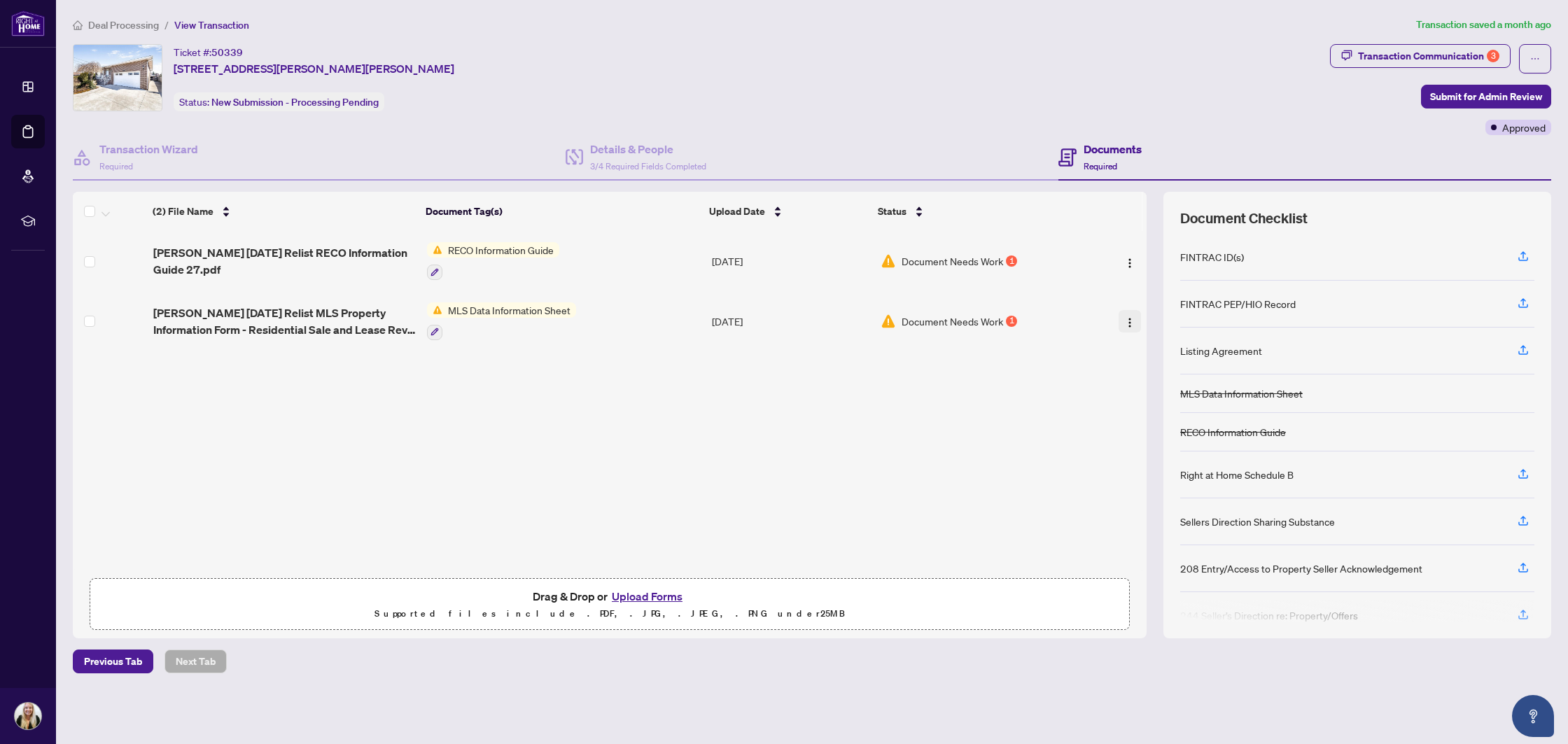
click at [1131, 324] on img "button" at bounding box center [1130, 323] width 11 height 11
click at [1138, 390] on span "Download" at bounding box center [1191, 391] width 134 height 15
click at [1131, 261] on img "button" at bounding box center [1130, 263] width 11 height 11
click at [1139, 326] on span "Download" at bounding box center [1191, 331] width 134 height 15
click at [1353, 59] on button "Transaction Communication 3" at bounding box center [1419, 56] width 180 height 24
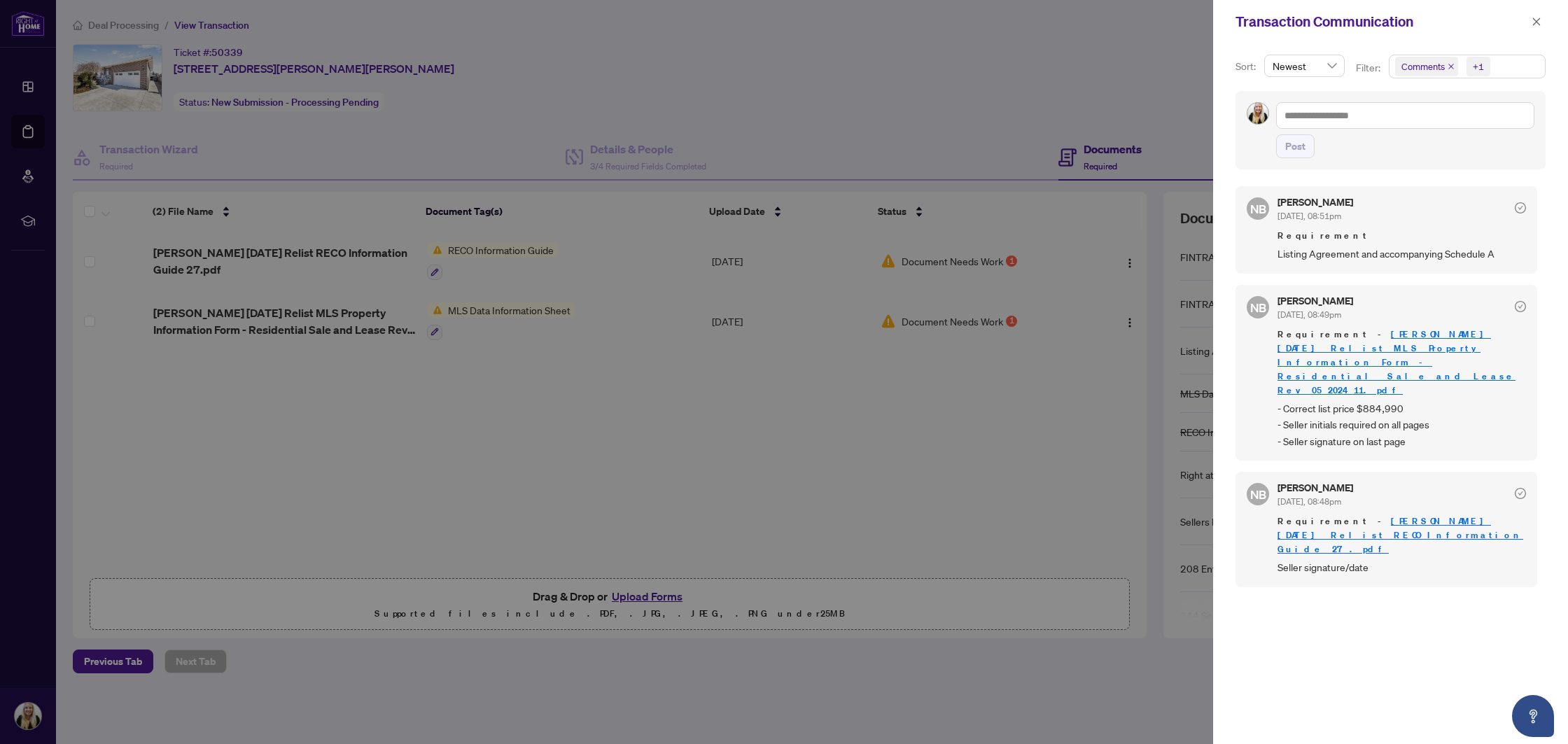
drag, startPoint x: 657, startPoint y: 302, endPoint x: 625, endPoint y: 298, distance: 32.2
click at [657, 302] on div at bounding box center [784, 372] width 1568 height 744
click at [1533, 26] on icon "close" at bounding box center [1536, 22] width 10 height 10
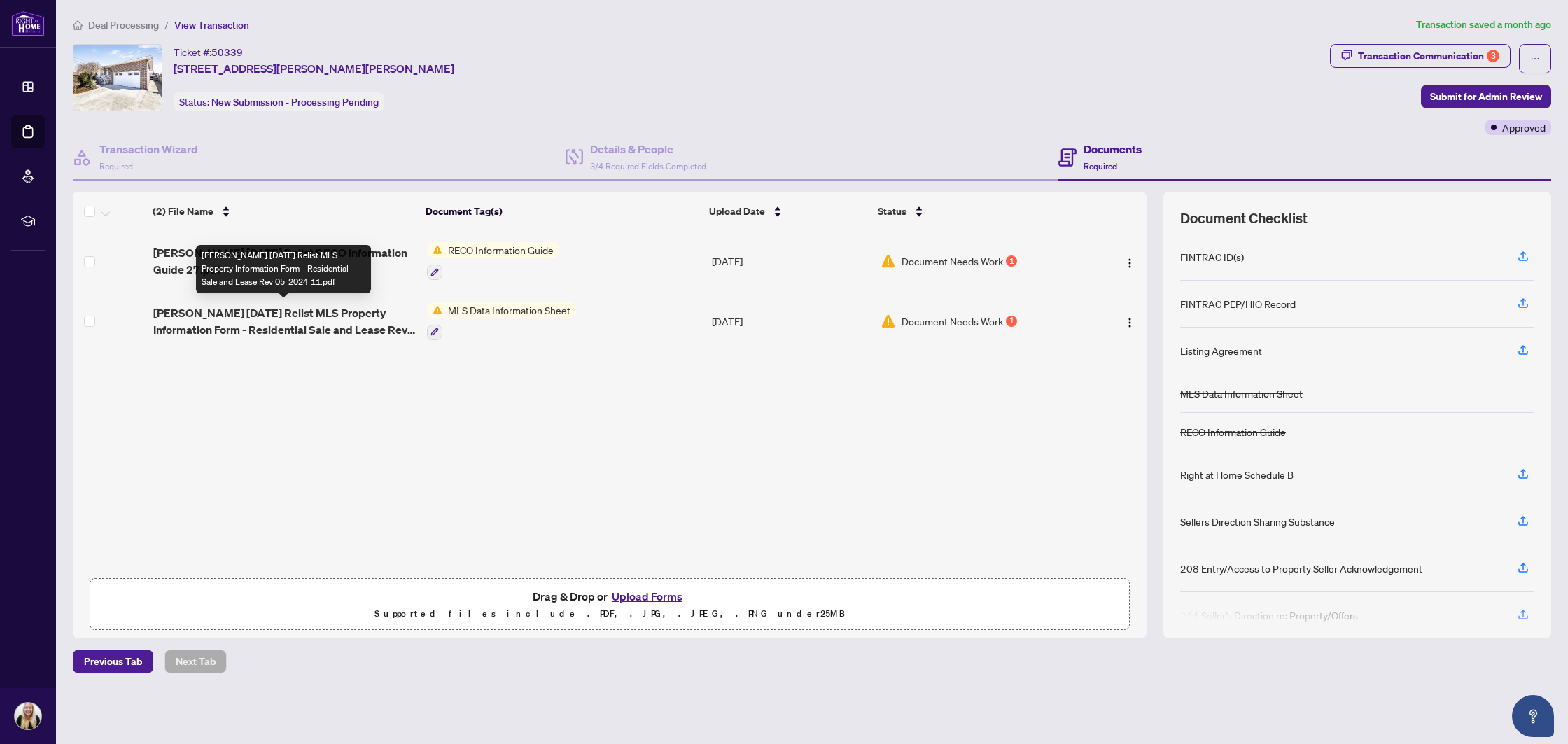
click at [292, 312] on span "Margaret August 2025 Relist MLS Property Information Form - Residential Sale an…" at bounding box center [284, 321] width 263 height 33
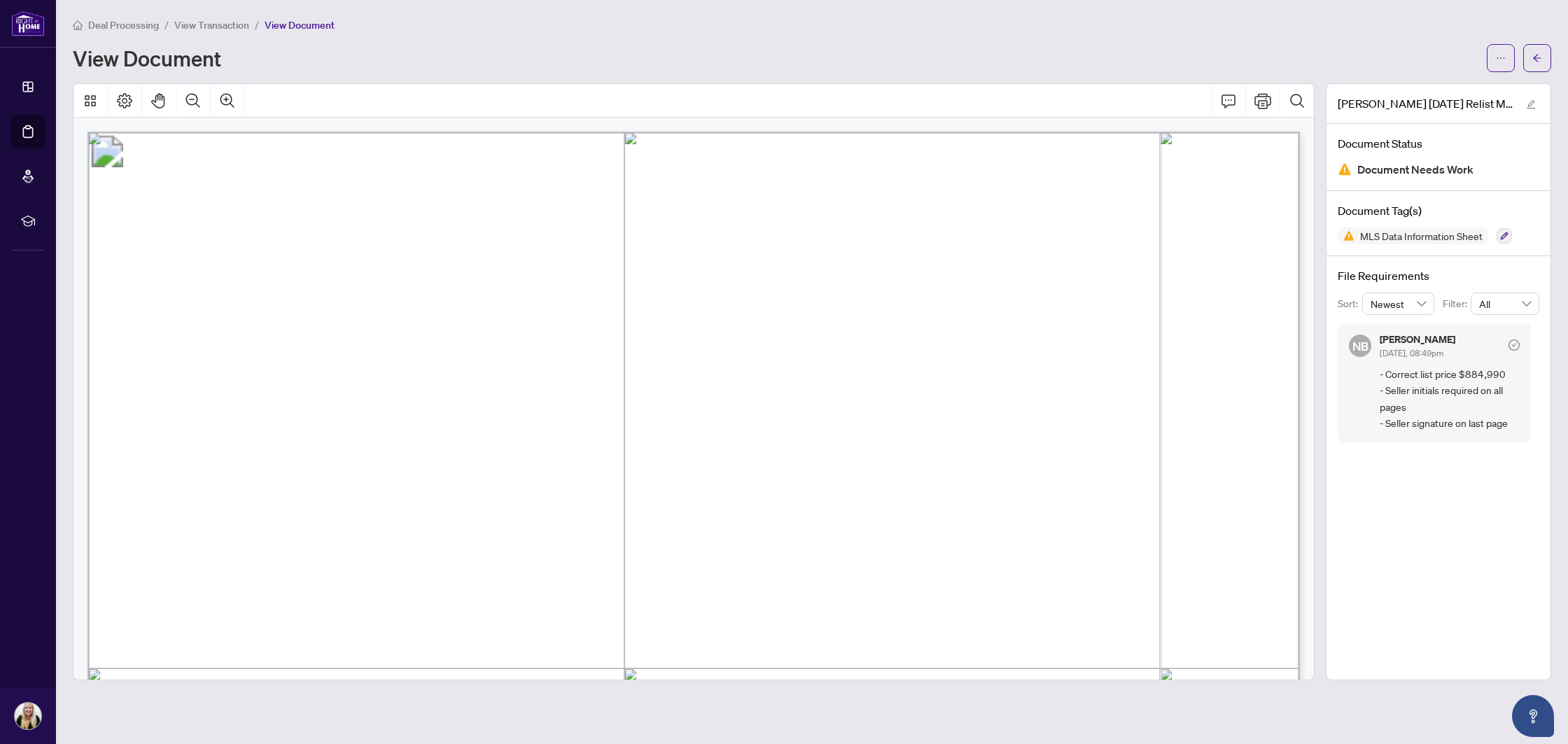
scroll to position [4545, 0]
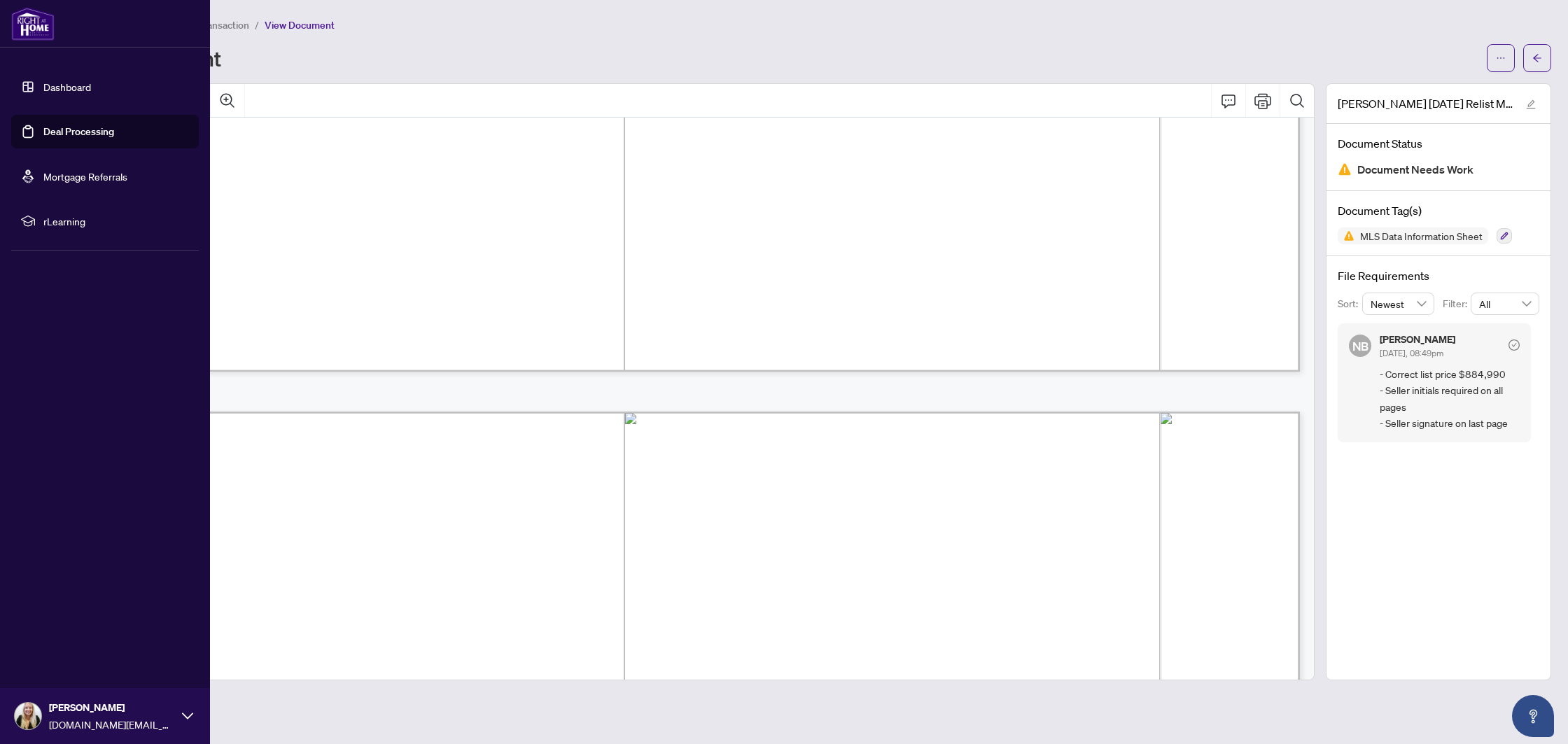
click at [43, 127] on link "Deal Processing" at bounding box center [78, 132] width 71 height 13
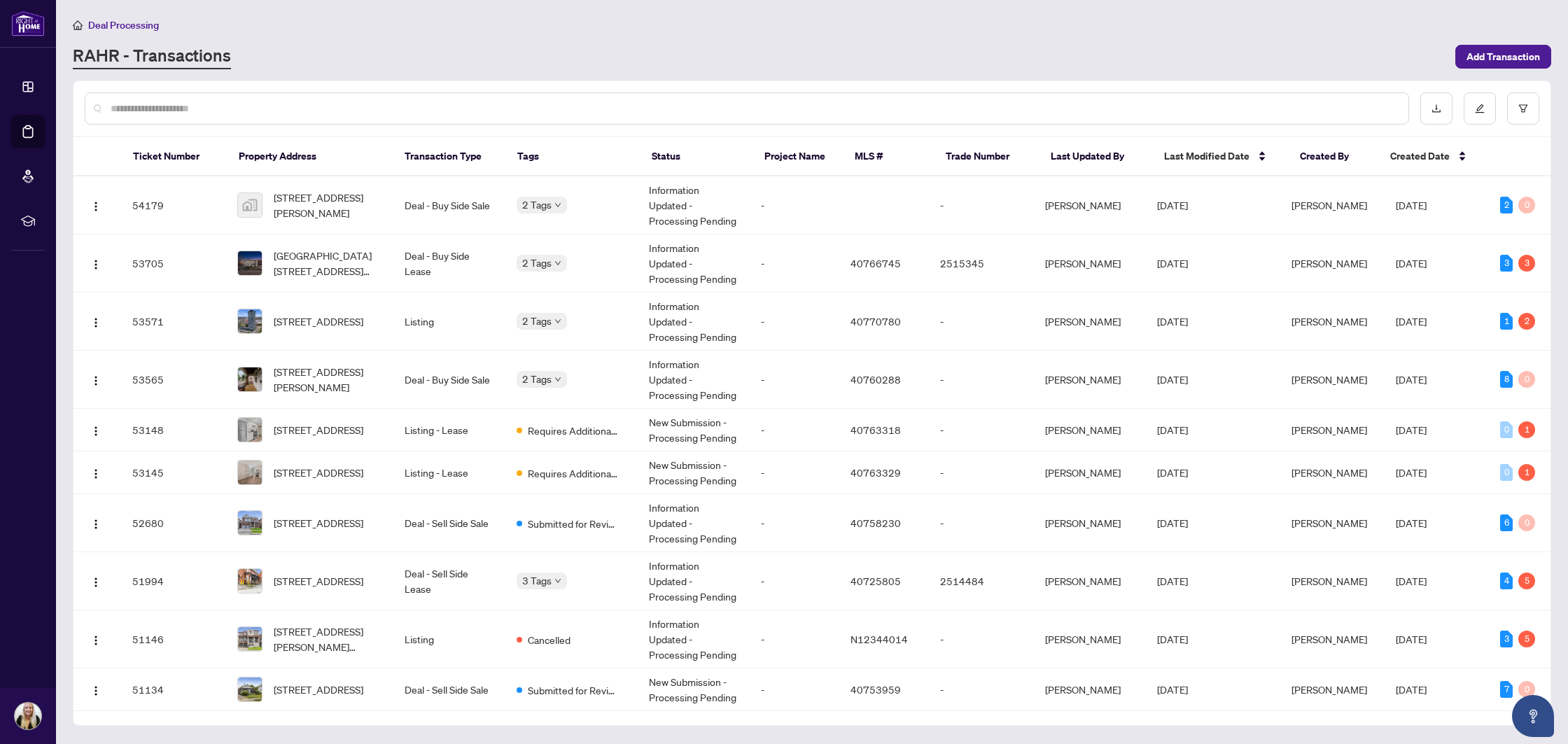
click at [208, 109] on input "text" at bounding box center [753, 108] width 1286 height 15
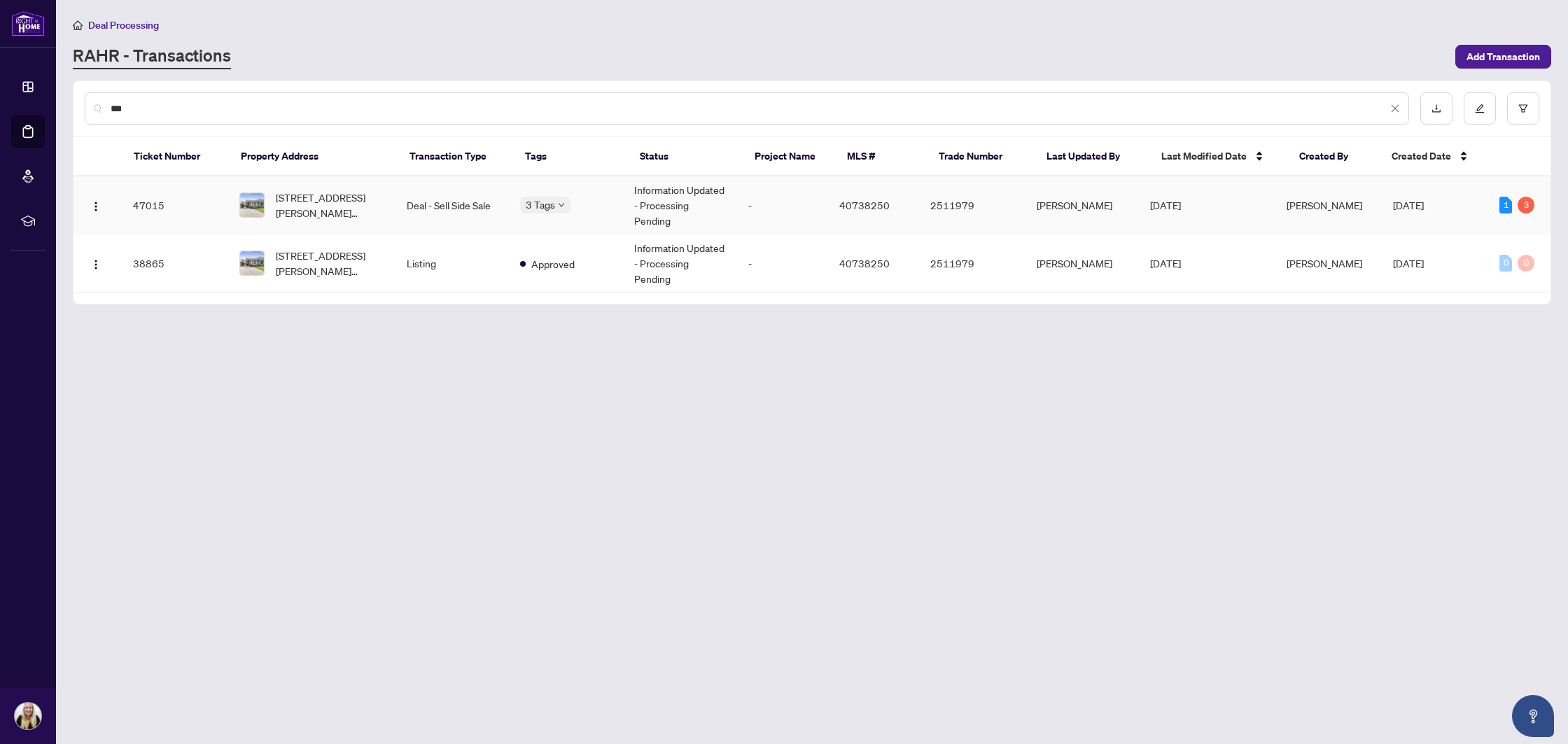
type input "***"
click at [782, 195] on td "-" at bounding box center [782, 205] width 91 height 58
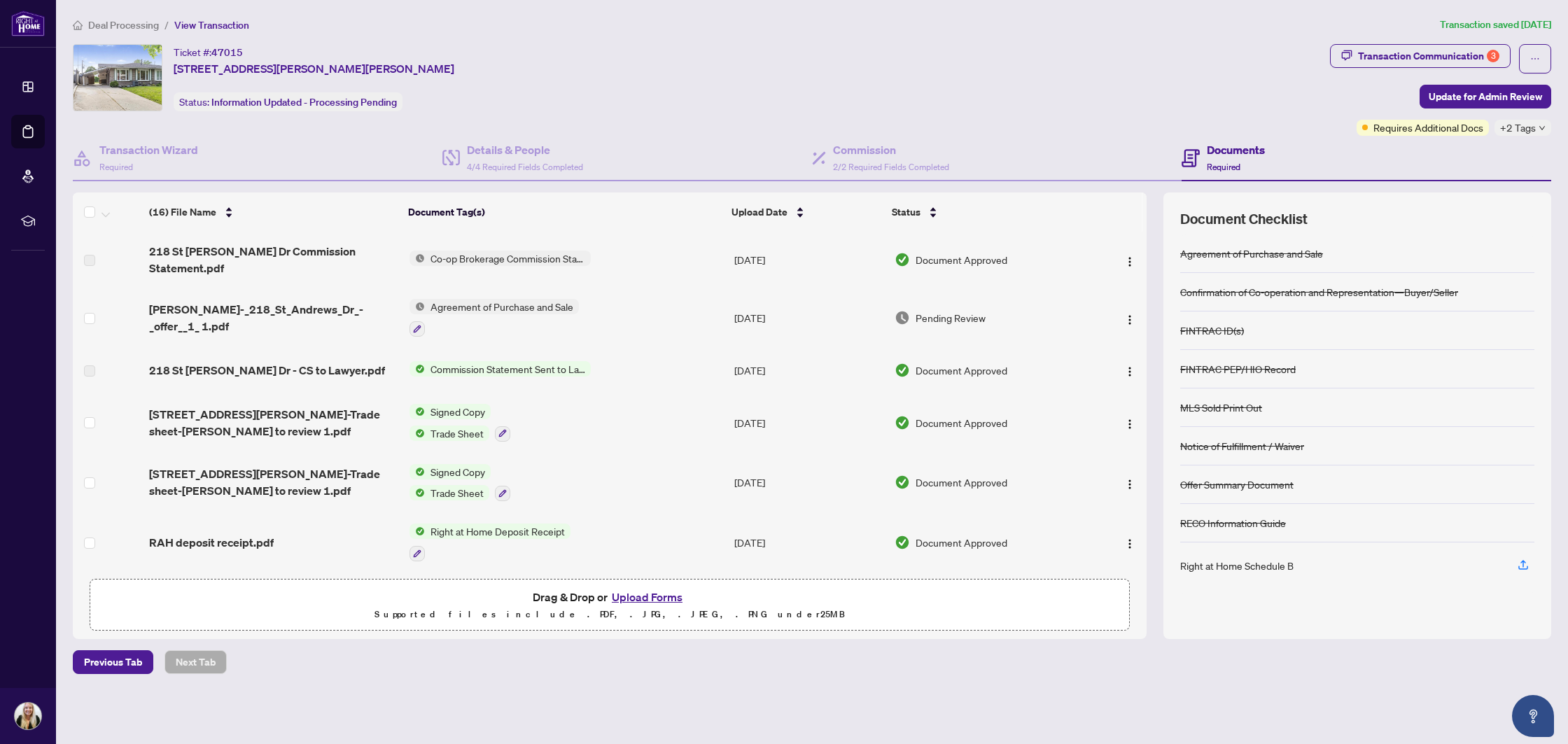
scroll to position [584, 0]
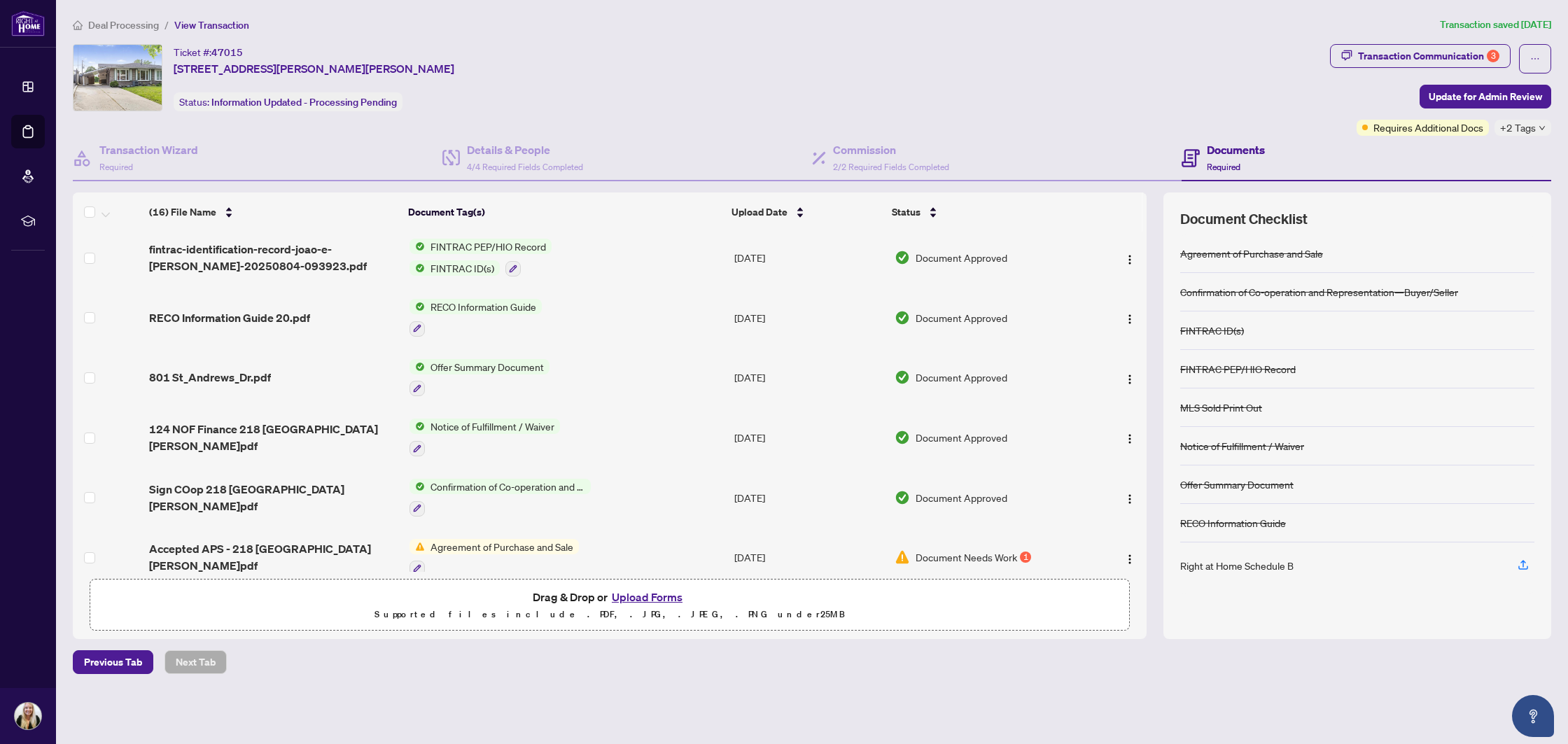
click at [471, 539] on span "Agreement of Purchase and Sale" at bounding box center [502, 546] width 154 height 15
click at [968, 549] on span "Document Needs Work" at bounding box center [966, 557] width 101 height 15
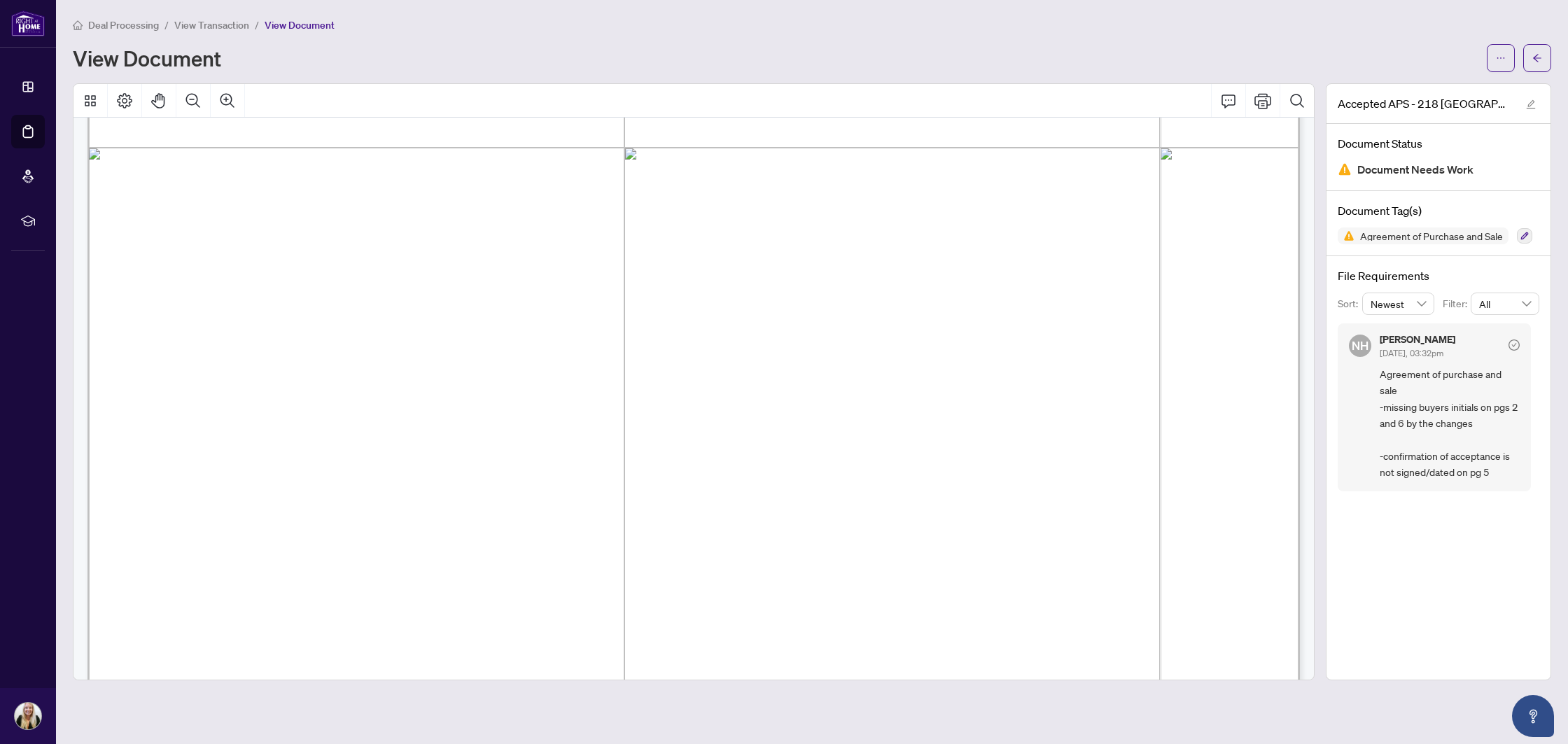
scroll to position [6945, 0]
click at [1506, 59] on button "button" at bounding box center [1500, 57] width 28 height 28
click at [1431, 83] on span "Download" at bounding box center [1450, 88] width 107 height 15
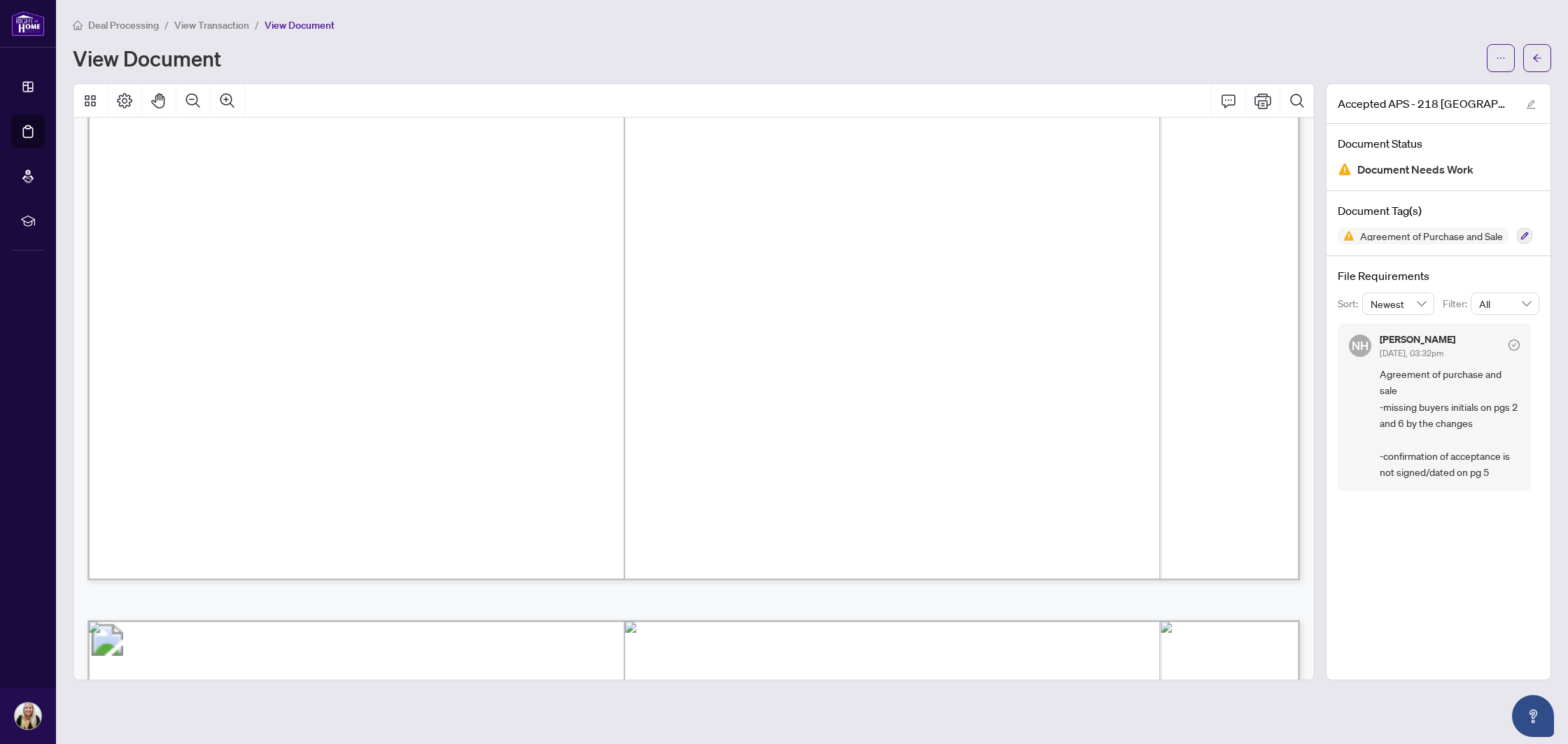
scroll to position [2852, 0]
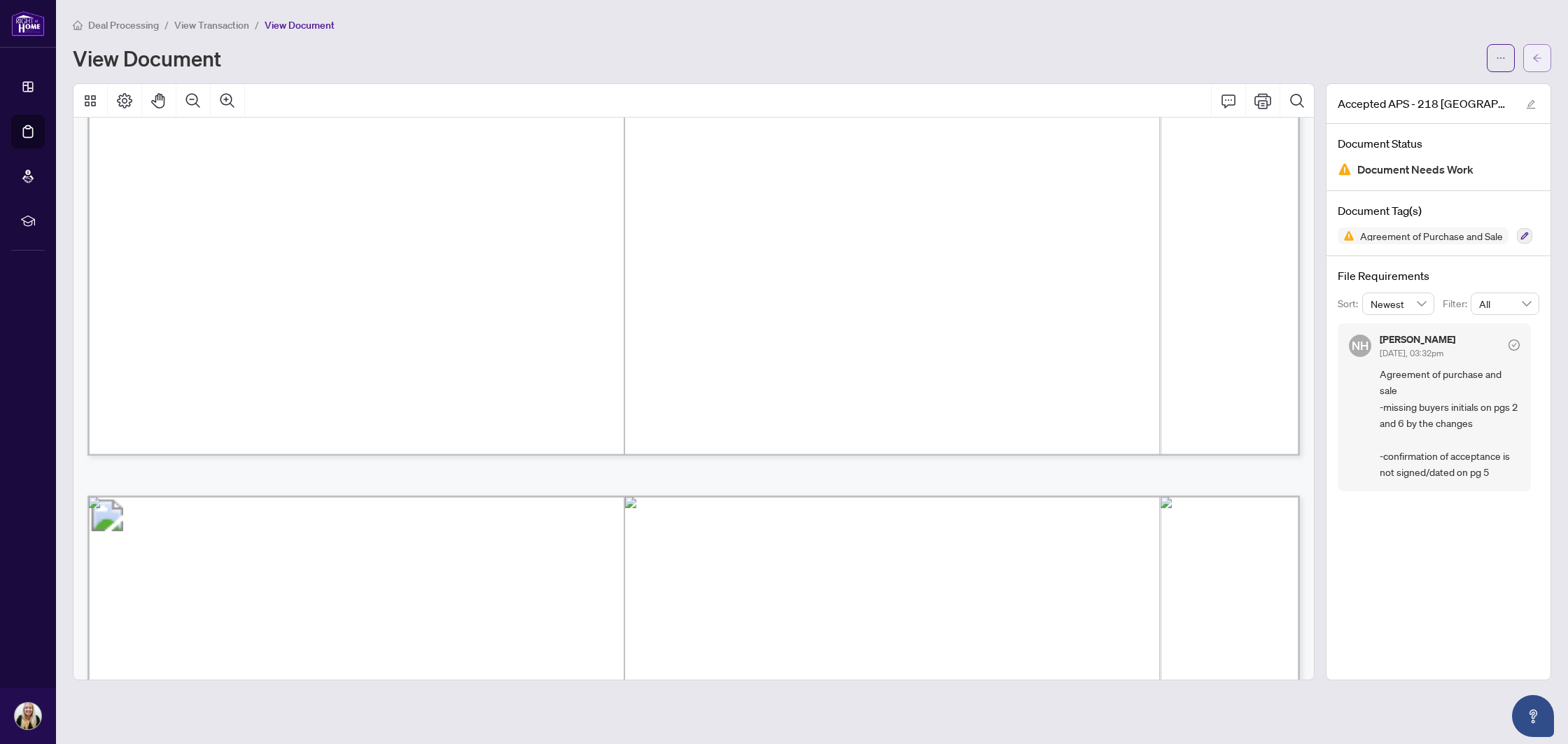
click at [1542, 59] on button "button" at bounding box center [1537, 57] width 28 height 28
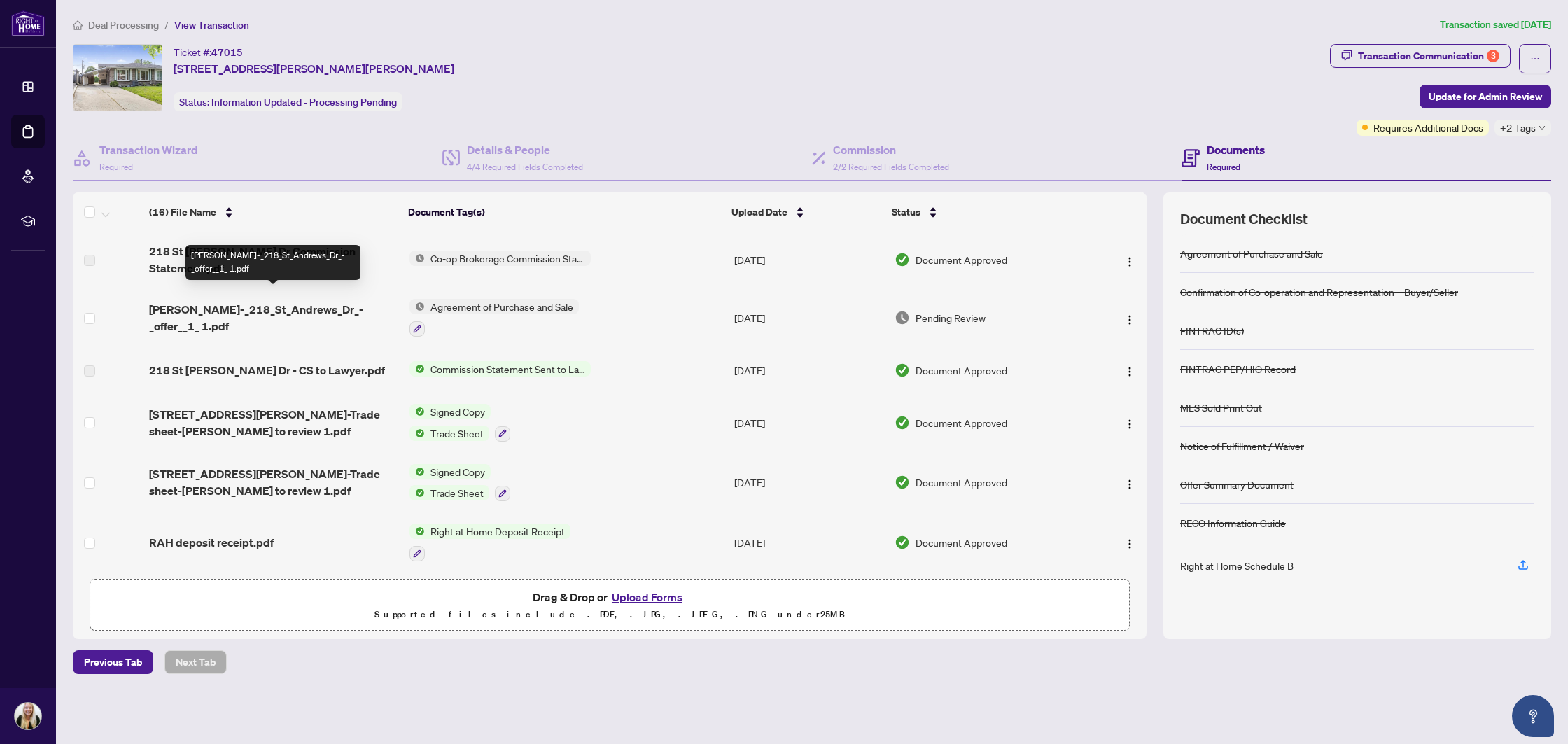
click at [270, 301] on span "Muhammad_Hunain_-_218_St_Andrews_Dr_-_offer__1_ 1.pdf" at bounding box center [273, 317] width 248 height 33
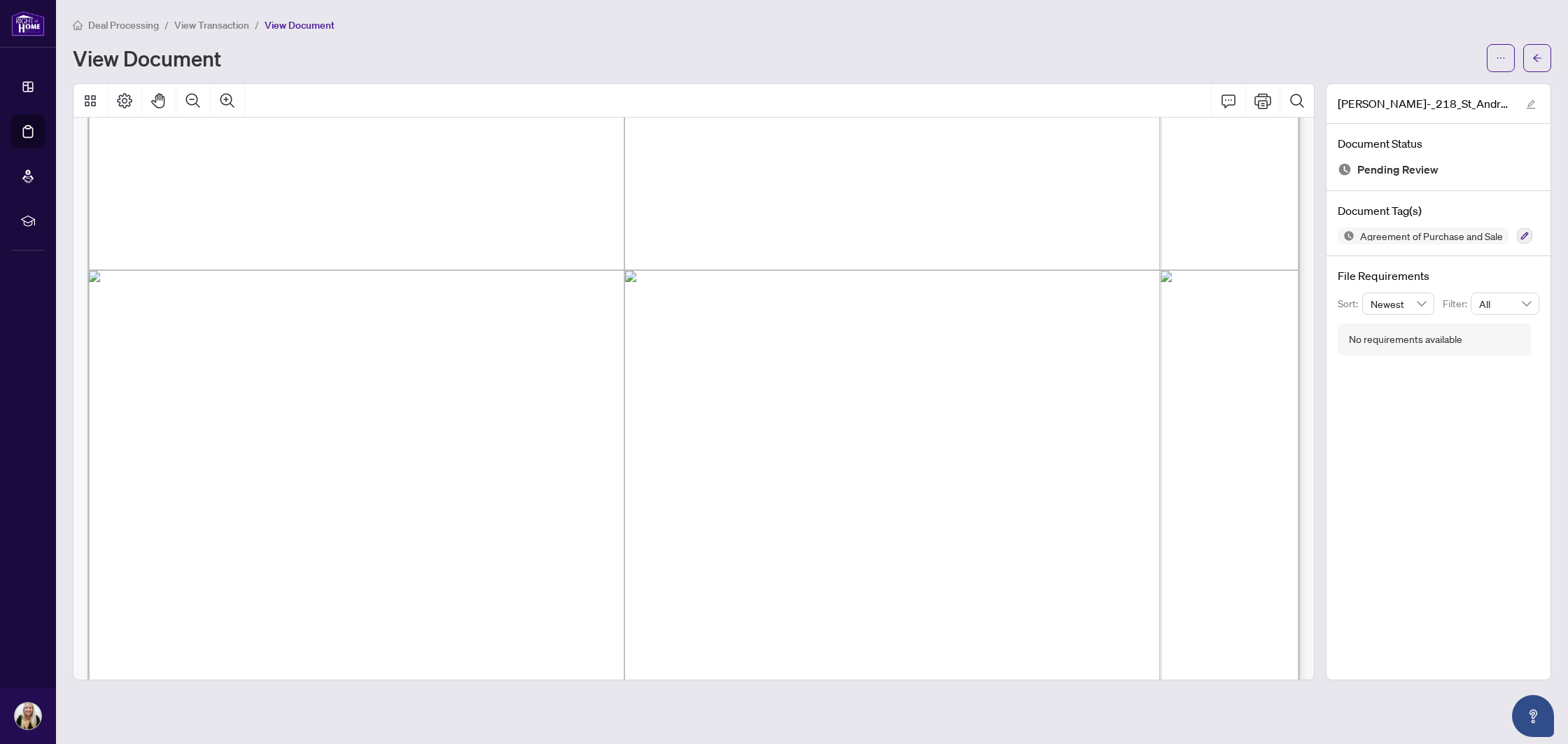
scroll to position [6835, 0]
click at [1503, 59] on icon "ellipsis" at bounding box center [1500, 57] width 10 height 10
click at [1434, 83] on span "Download" at bounding box center [1450, 88] width 107 height 15
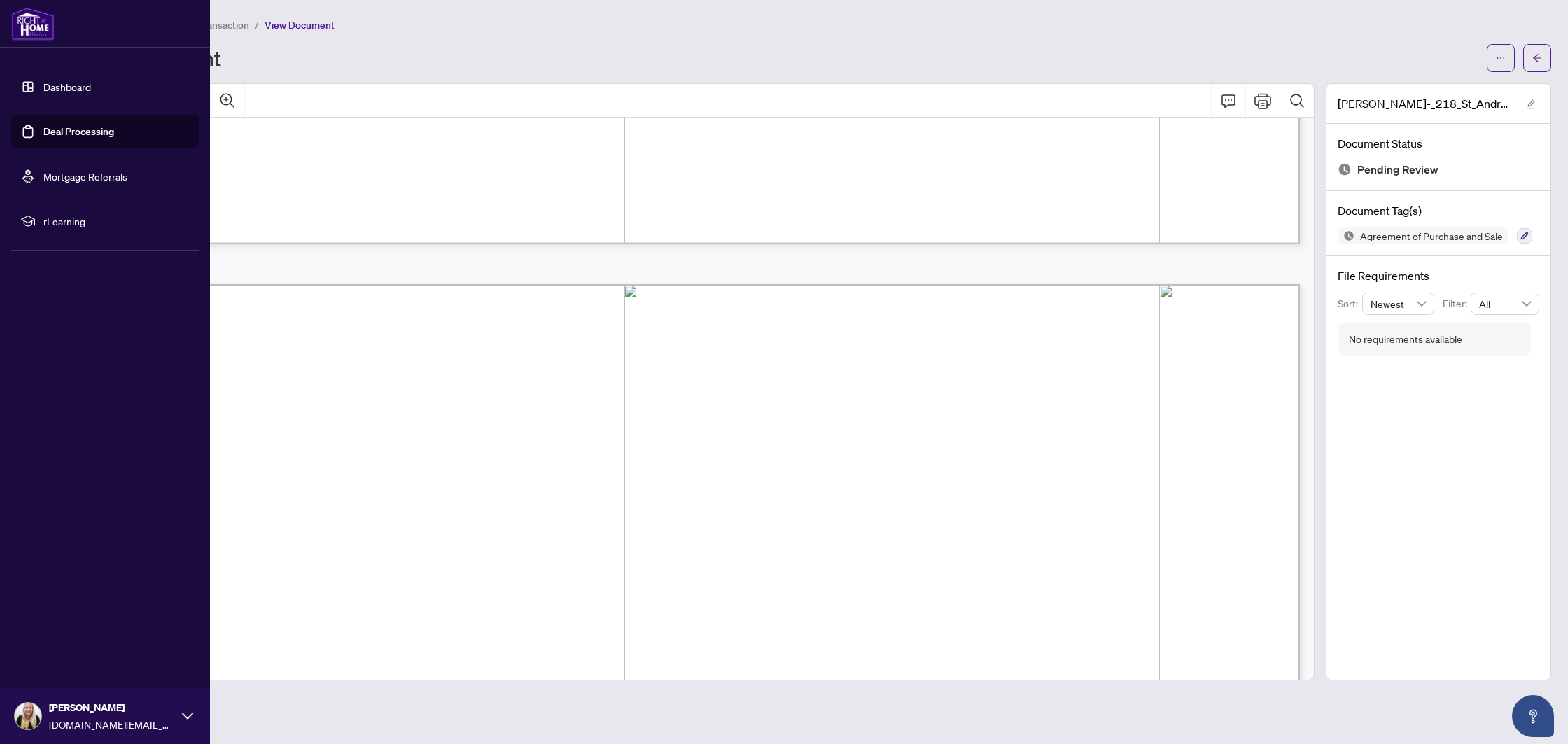
click at [43, 128] on link "Deal Processing" at bounding box center [78, 132] width 71 height 13
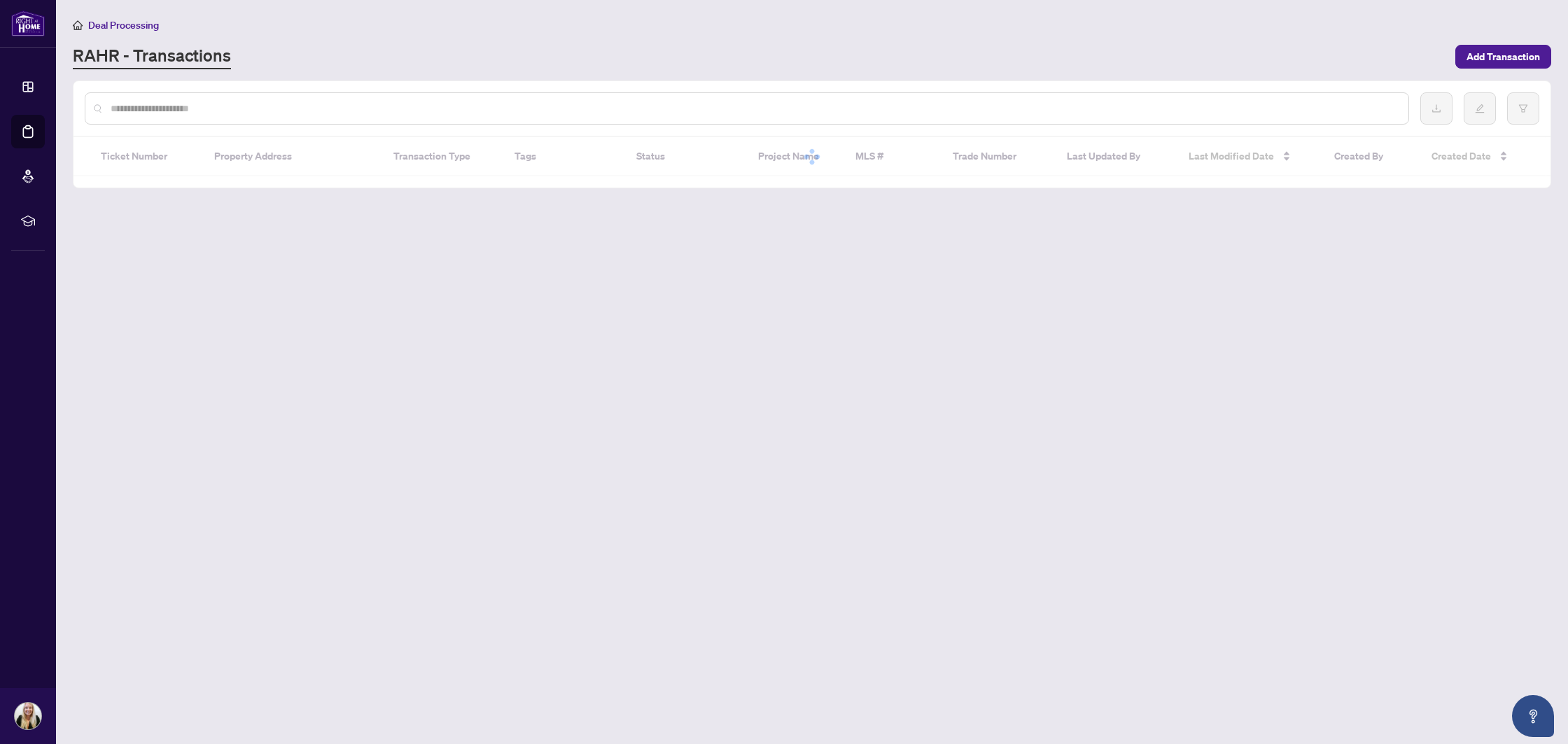
click at [247, 109] on input "text" at bounding box center [753, 108] width 1286 height 15
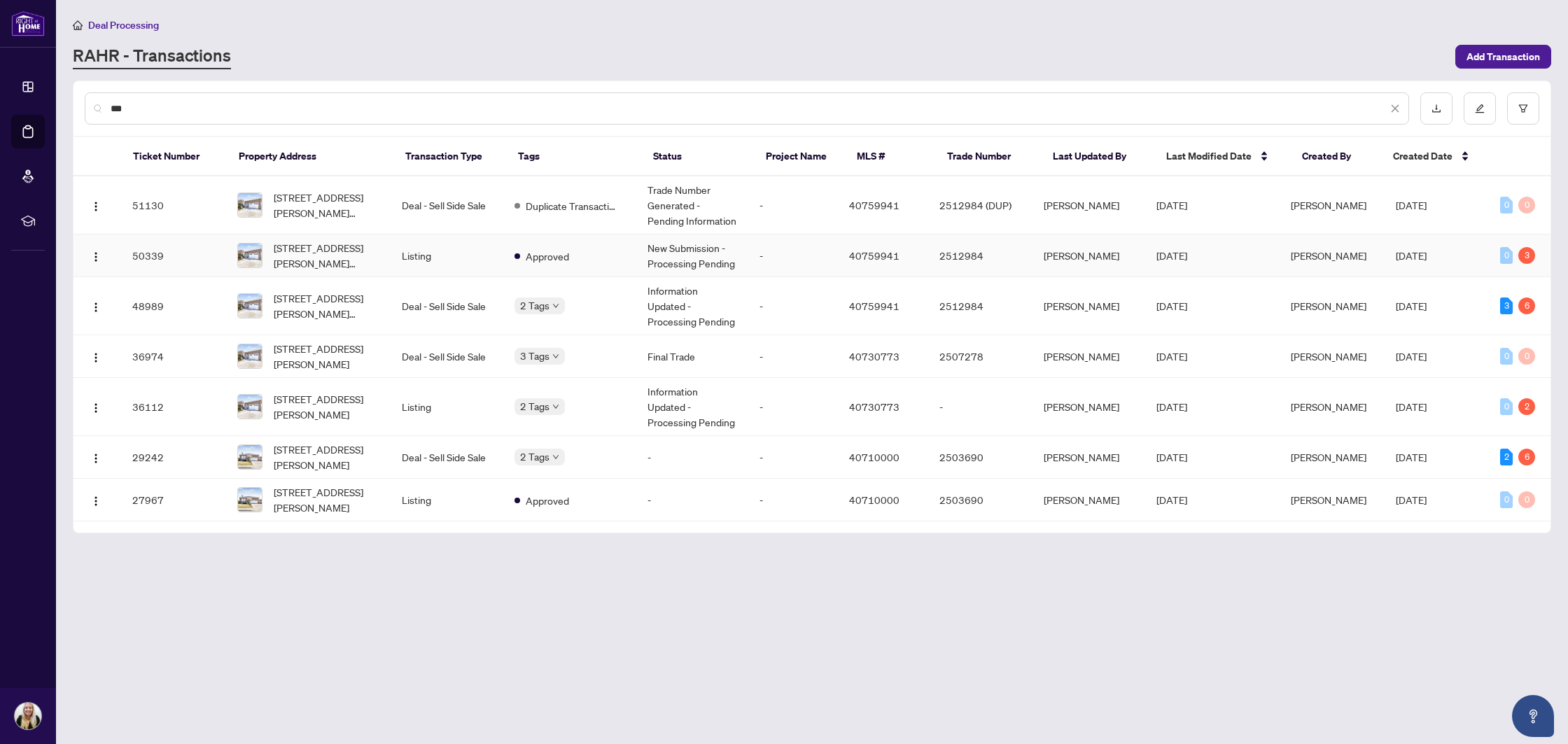
type input "***"
click at [489, 247] on td "Listing" at bounding box center [446, 256] width 112 height 43
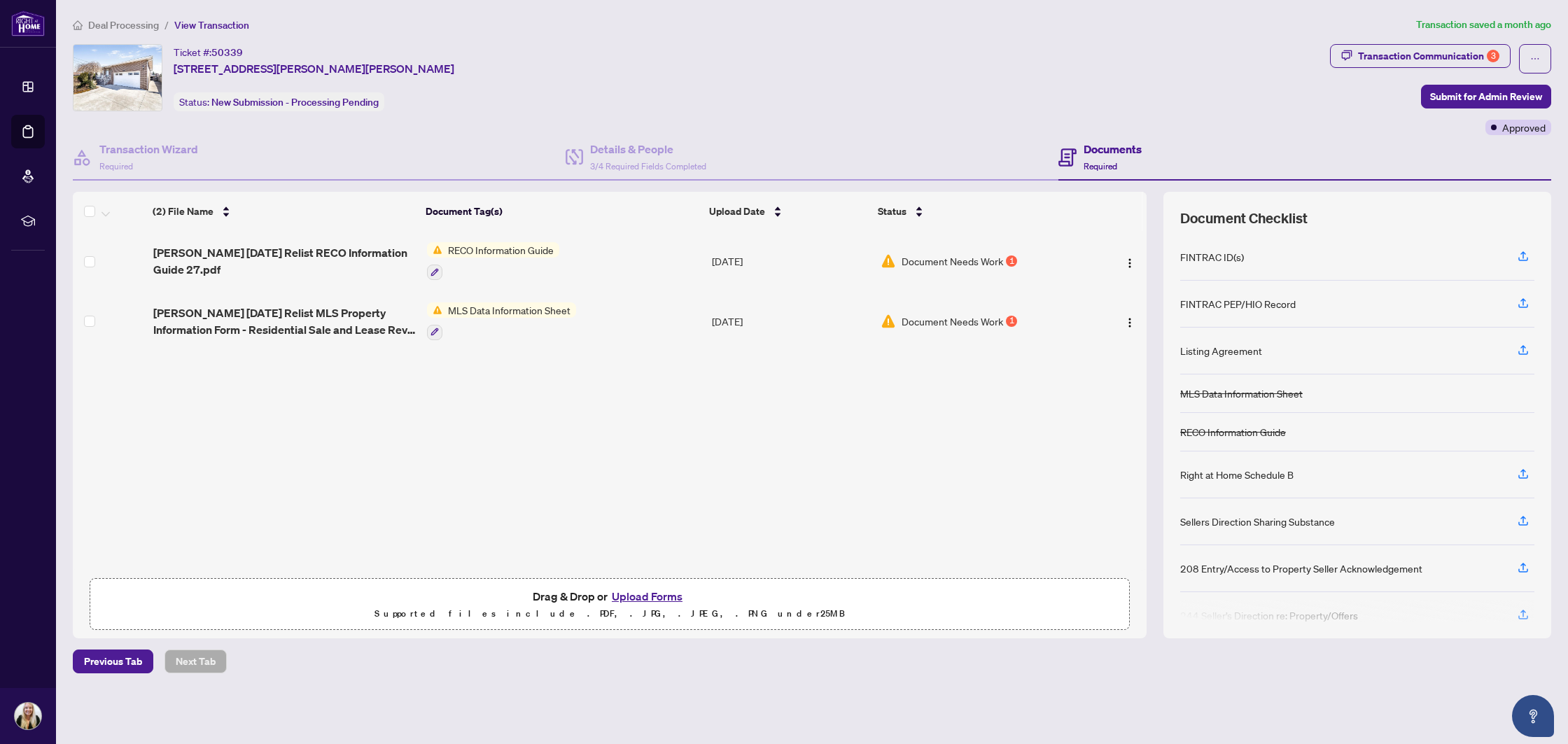
click at [629, 595] on button "Upload Forms" at bounding box center [647, 596] width 79 height 18
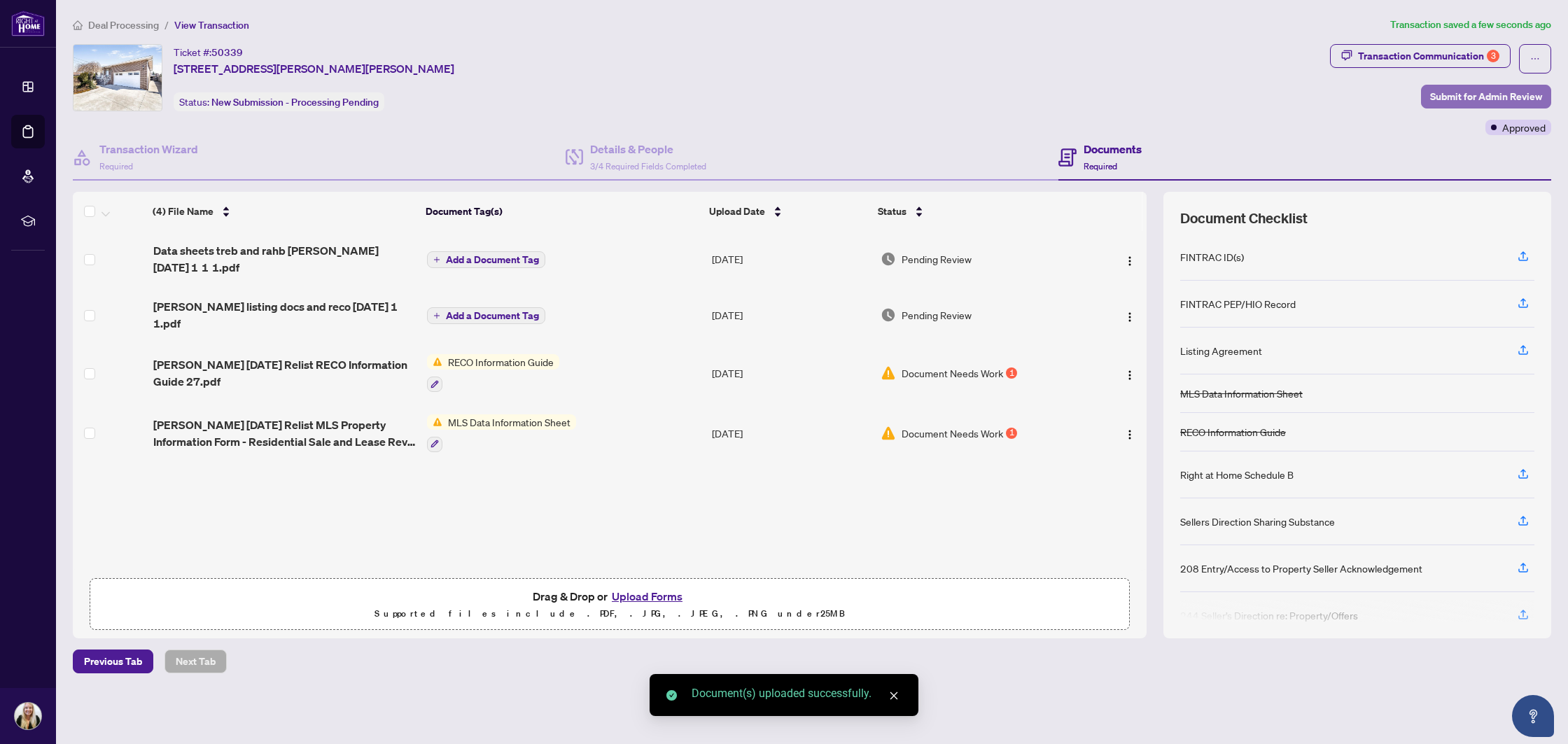
click at [1449, 101] on span "Submit for Admin Review" at bounding box center [1486, 96] width 112 height 22
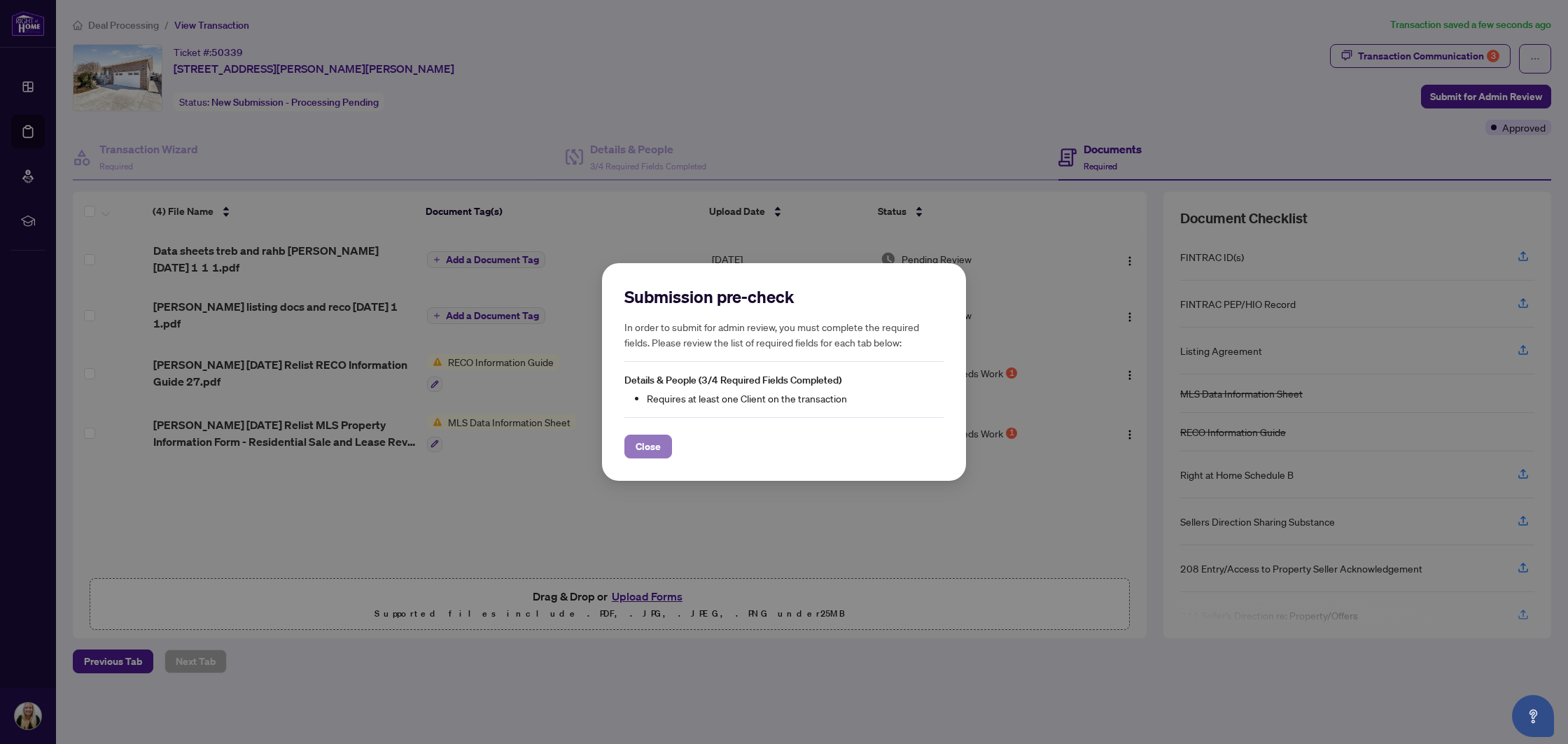
click at [640, 448] on span "Close" at bounding box center [648, 446] width 25 height 22
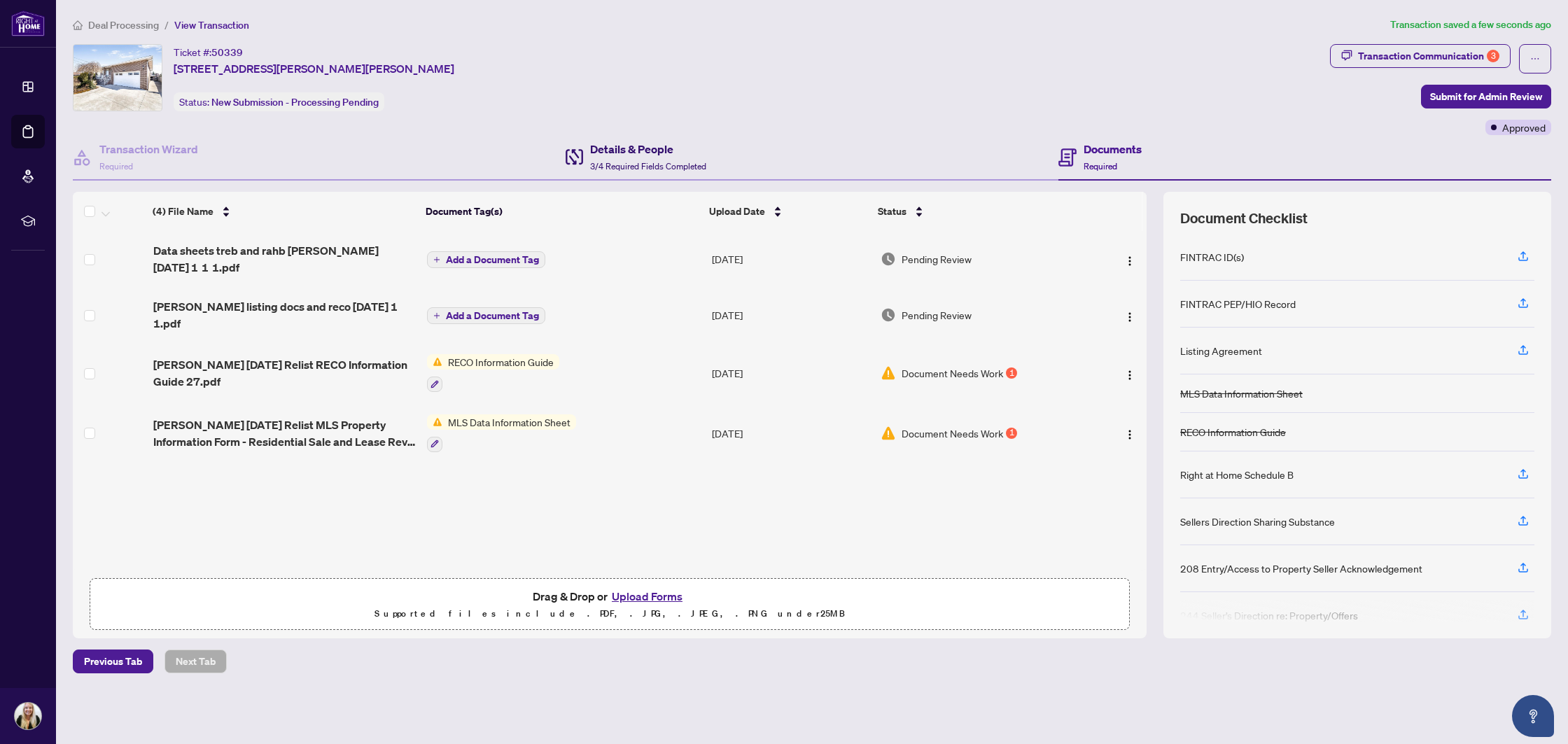
click at [620, 156] on div "Details & People 3/4 Required Fields Completed" at bounding box center [648, 157] width 117 height 33
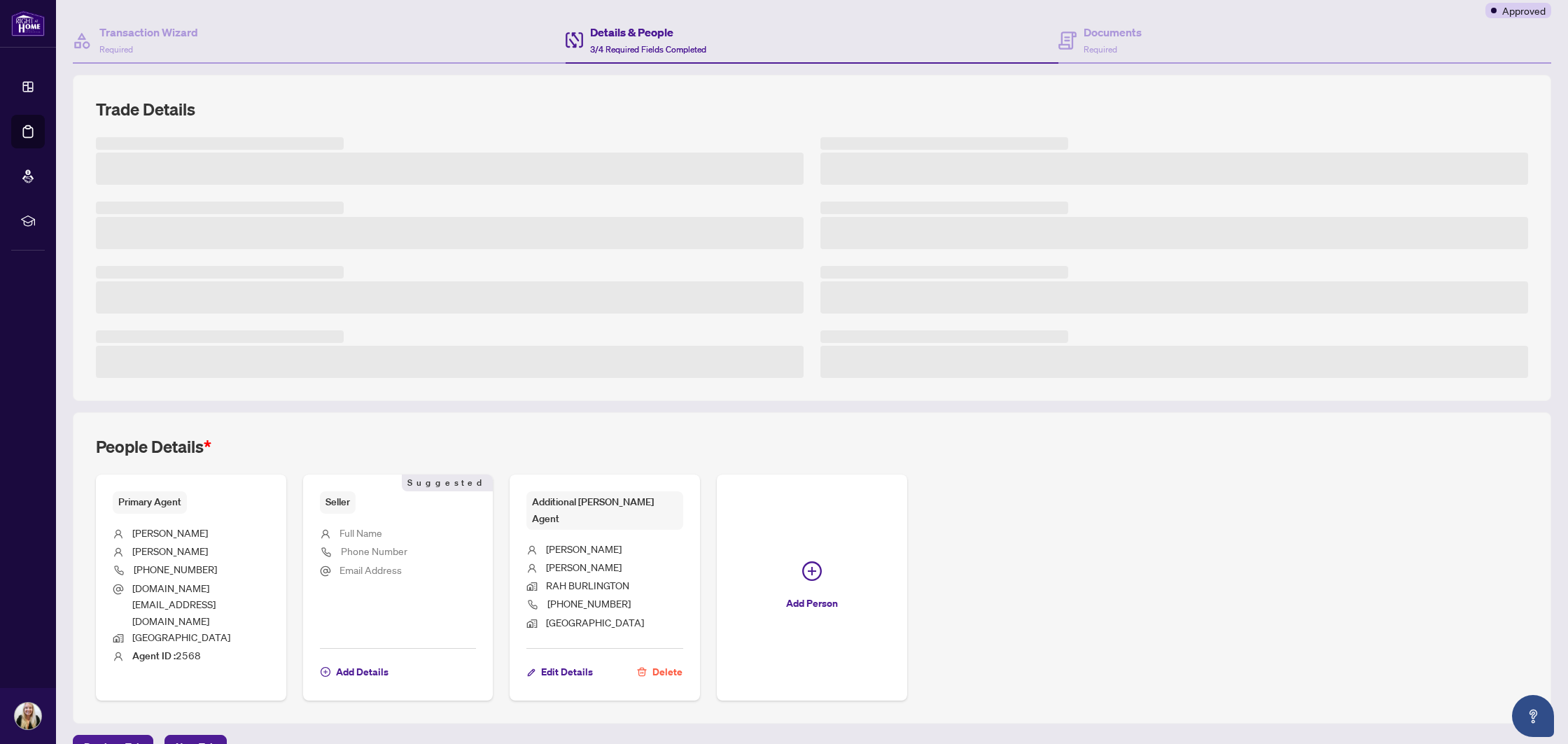
scroll to position [131, 0]
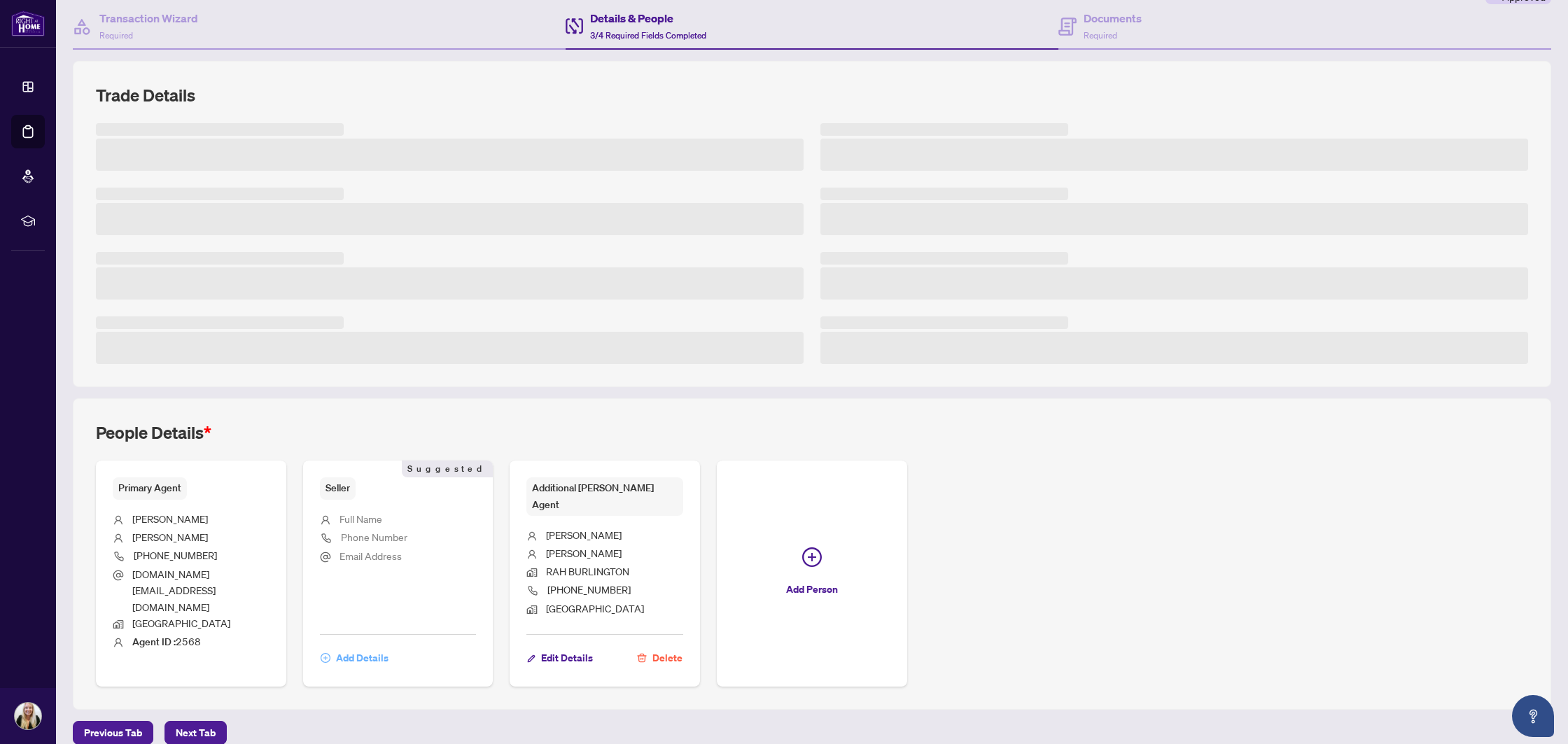
click at [358, 646] on span "Add Details" at bounding box center [362, 657] width 53 height 22
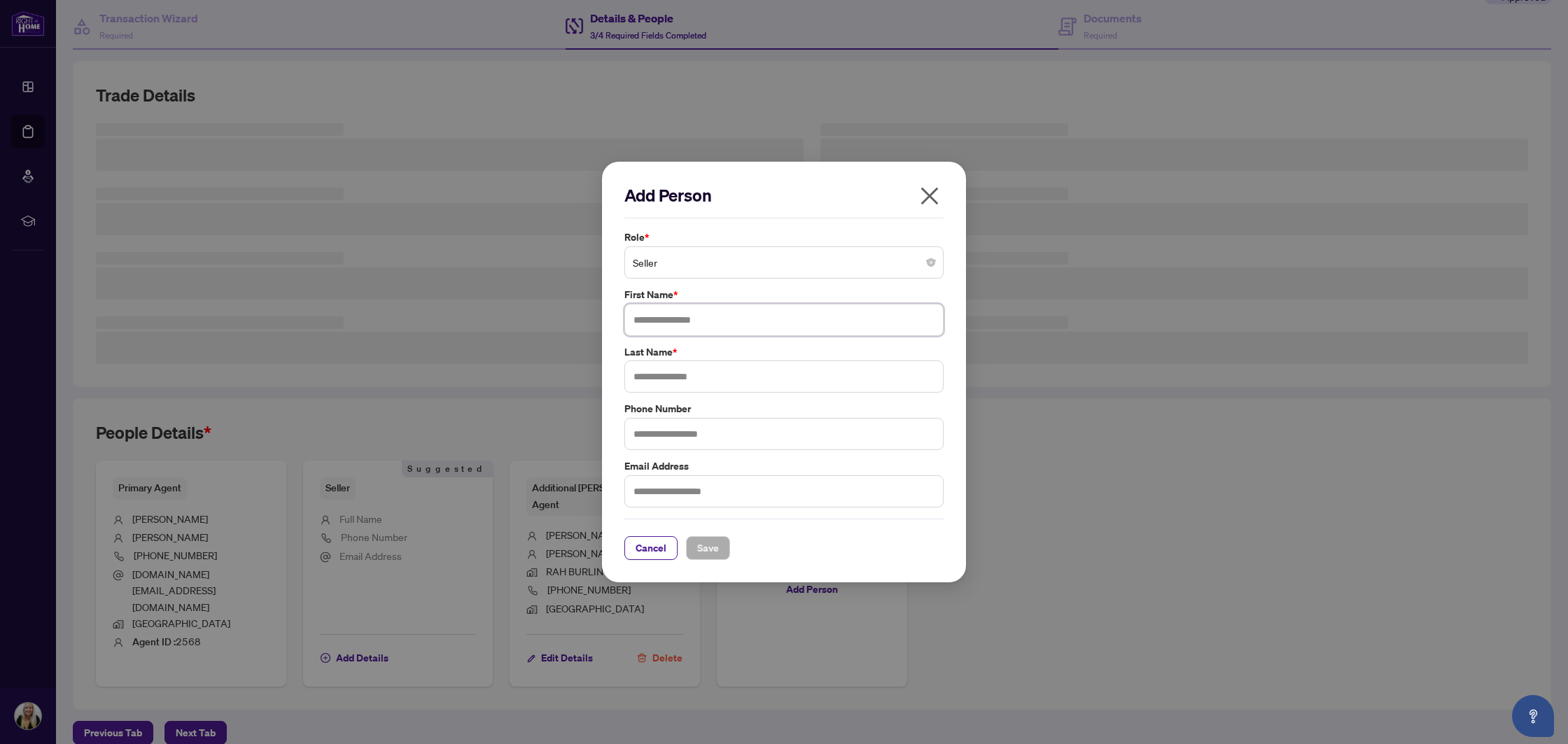
click at [672, 315] on input "text" at bounding box center [784, 320] width 319 height 32
type input "*"
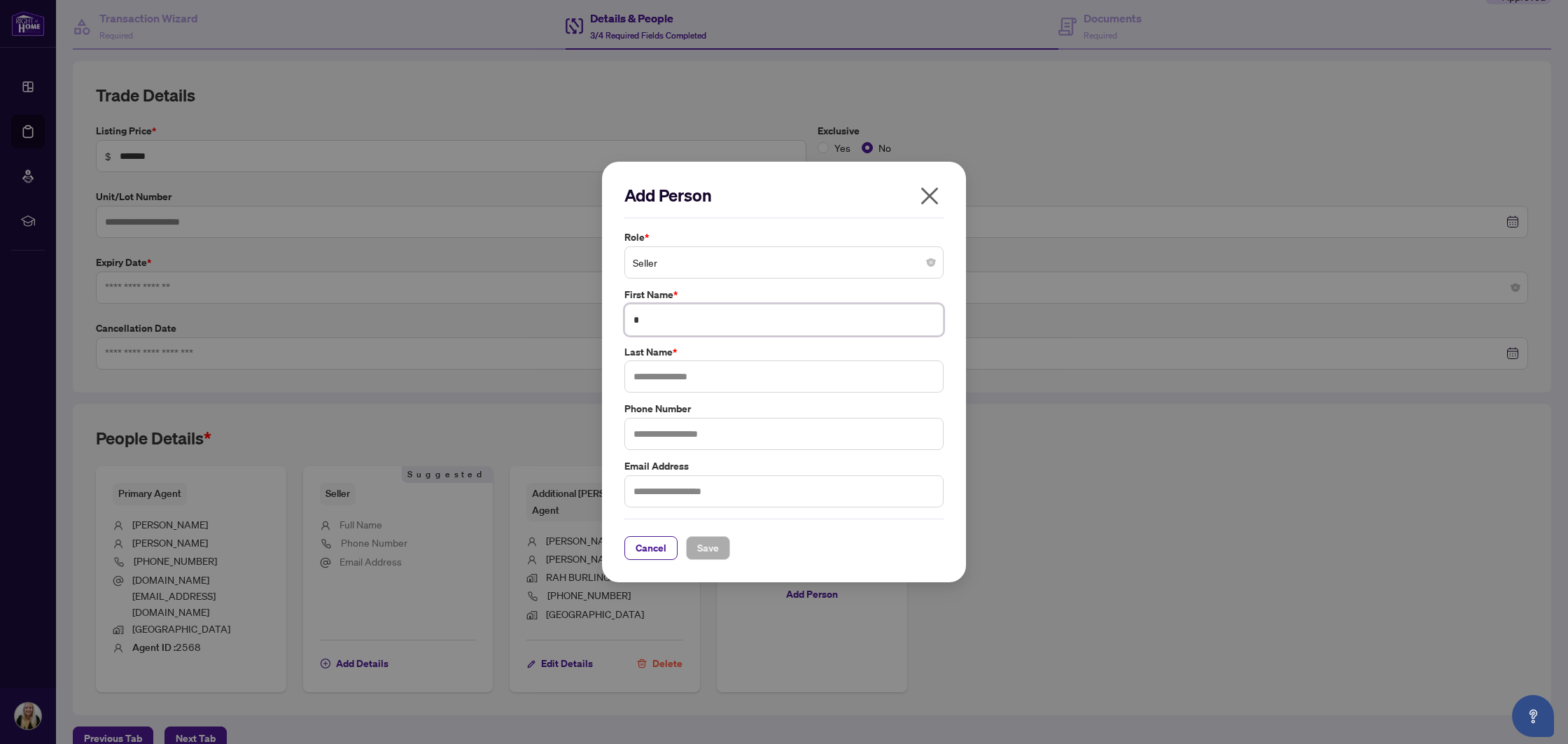
type input "**********"
type input "*******"
click at [671, 367] on input "text" at bounding box center [784, 376] width 319 height 32
type input "*****"
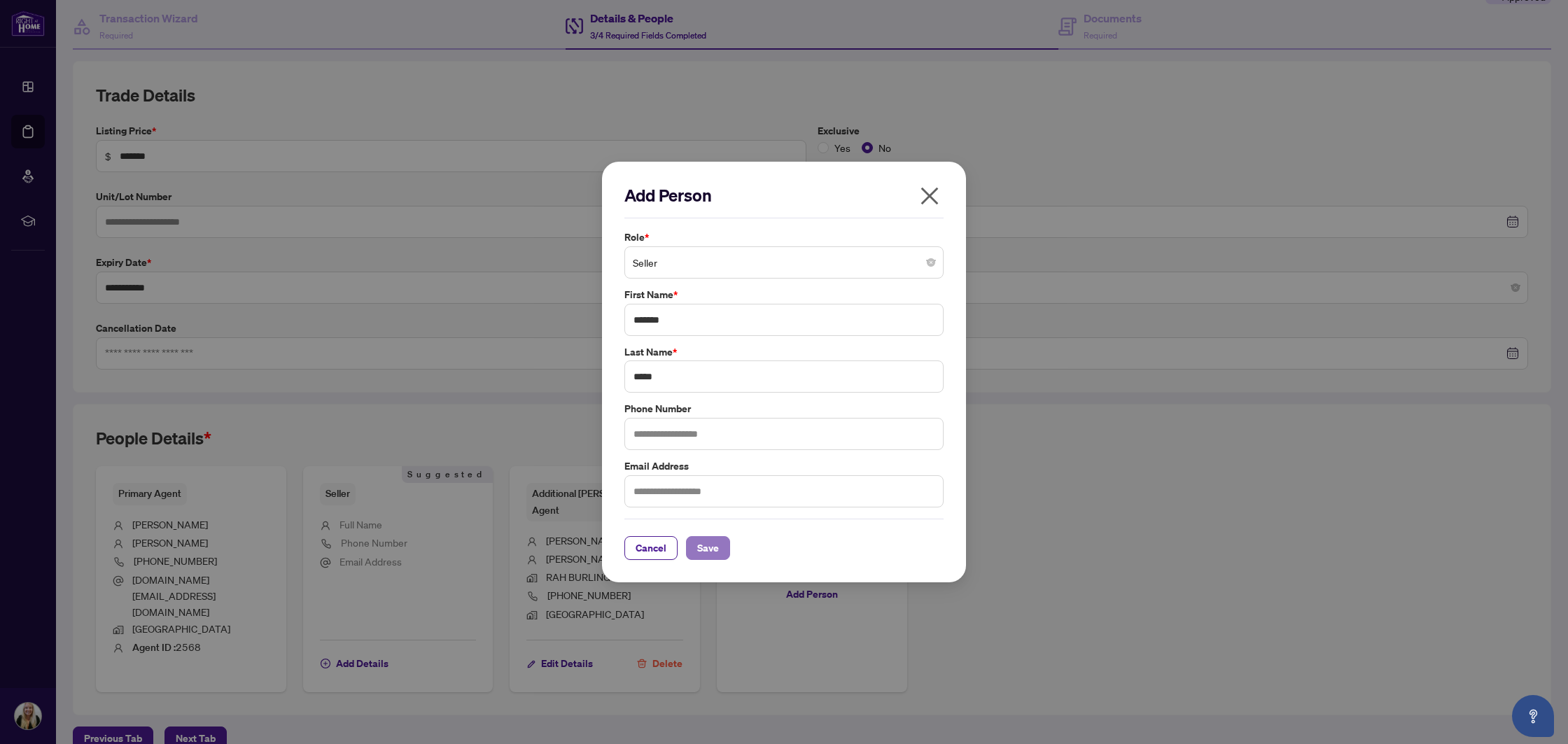
click at [708, 551] on span "Save" at bounding box center [708, 548] width 22 height 22
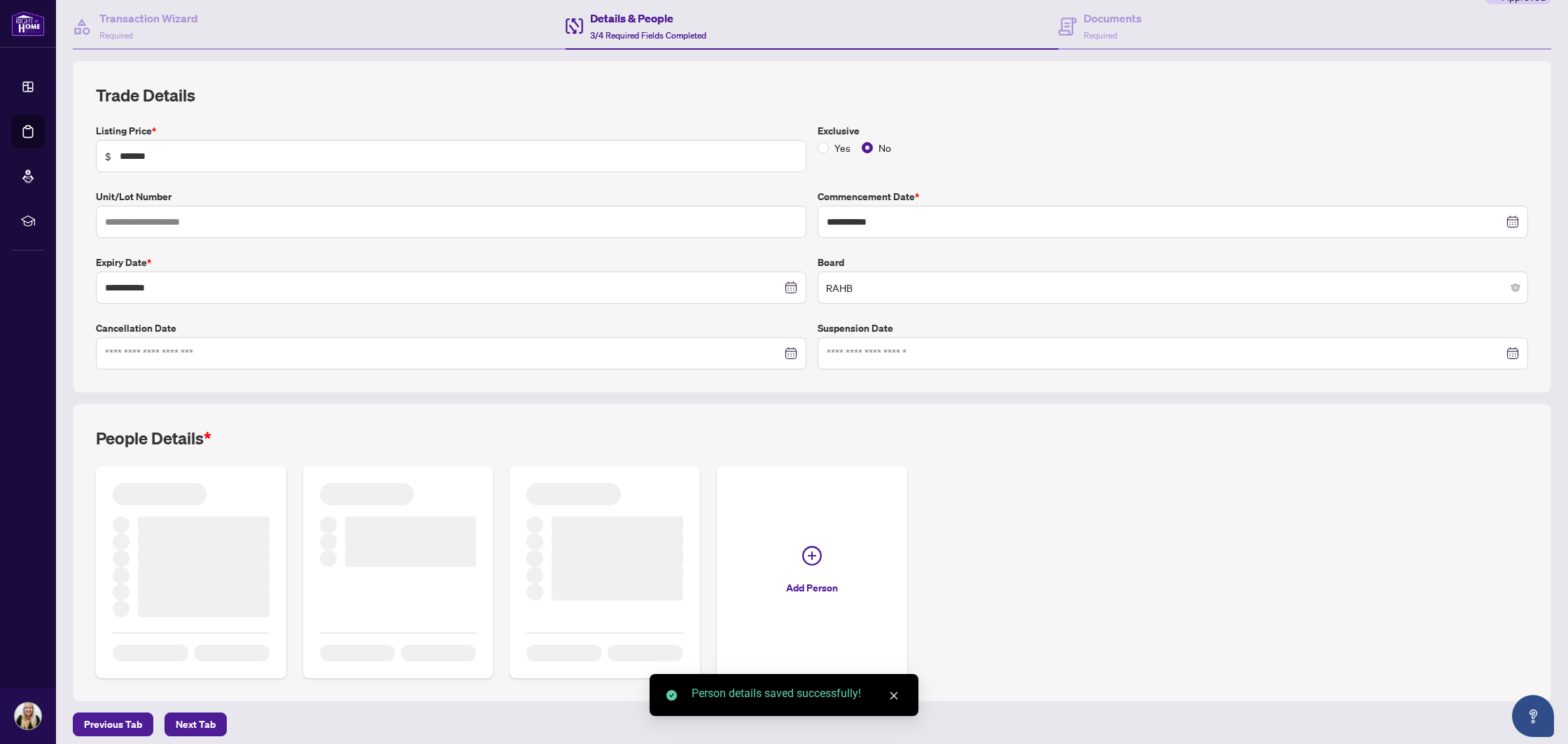
scroll to position [0, 0]
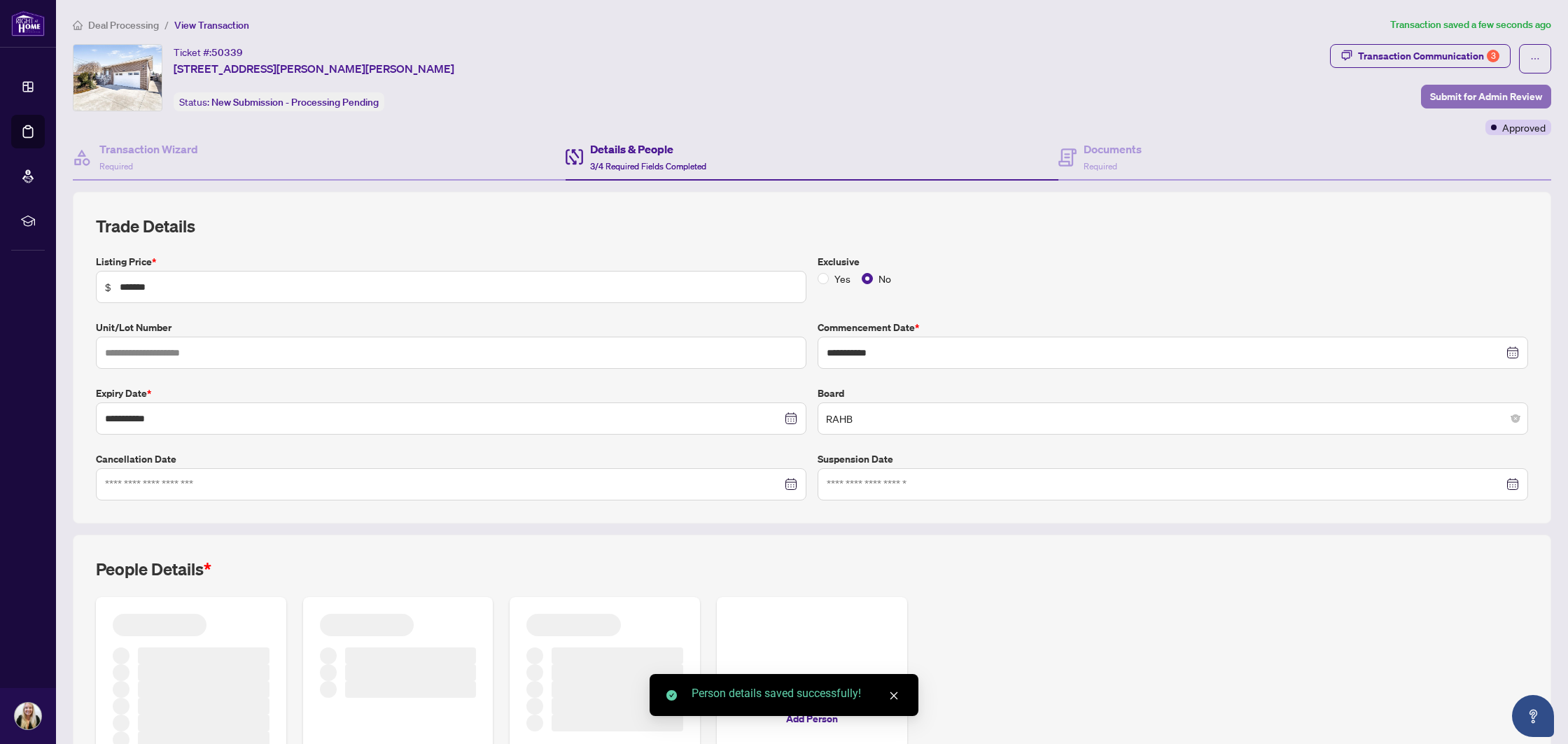
click at [1447, 103] on span "Submit for Admin Review" at bounding box center [1486, 96] width 112 height 22
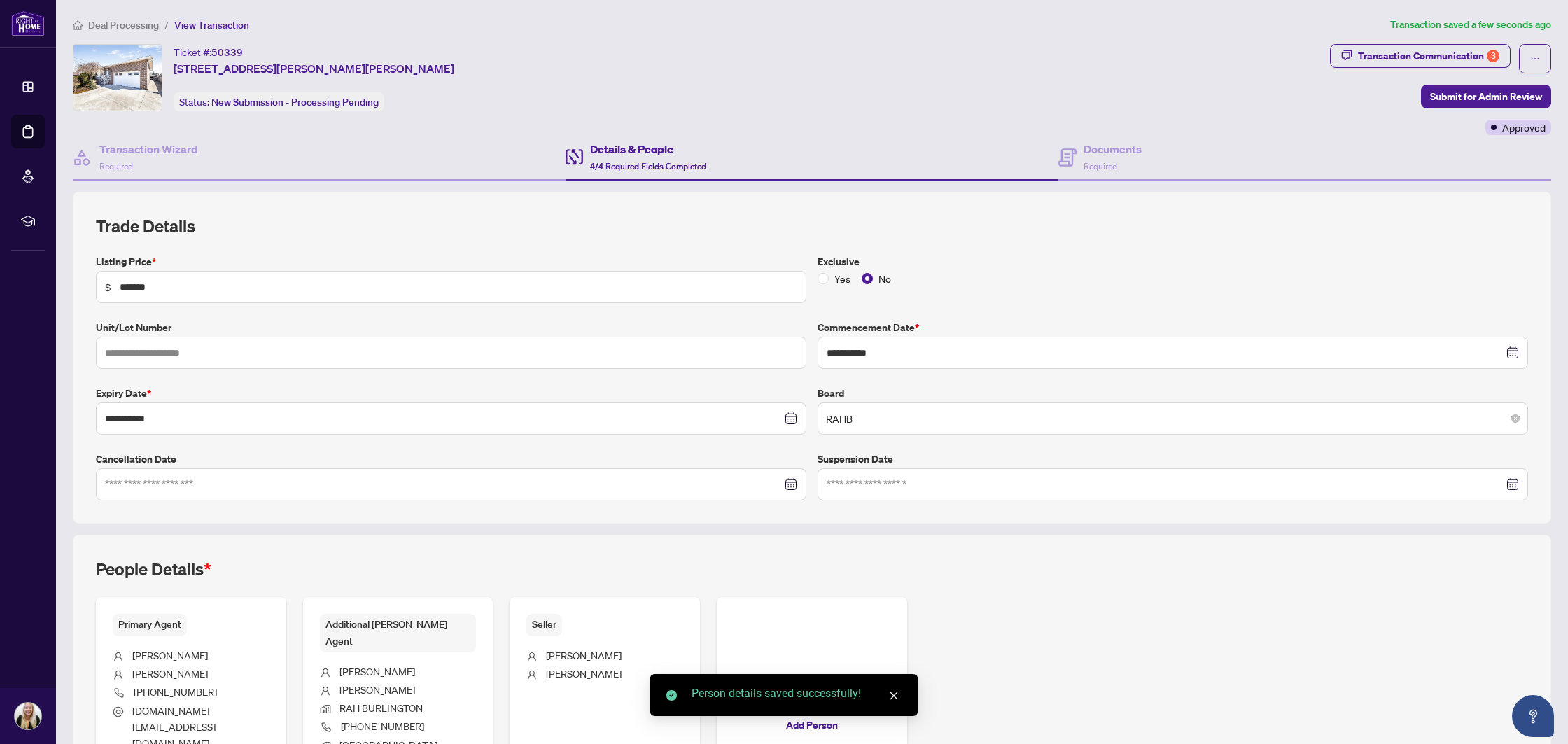
click at [654, 440] on div "**********" at bounding box center [812, 376] width 1443 height 247
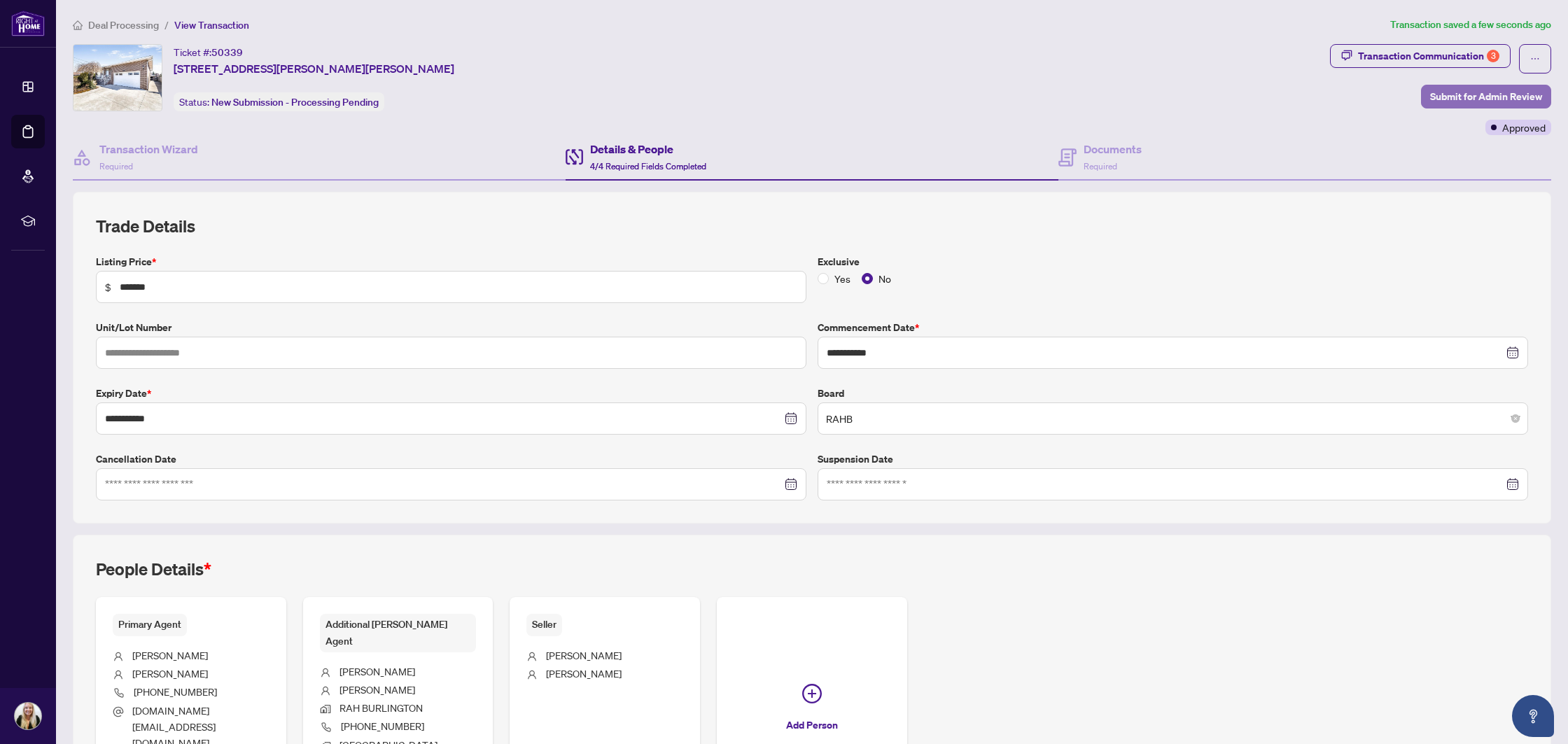
click at [1469, 98] on span "Submit for Admin Review" at bounding box center [1486, 96] width 112 height 22
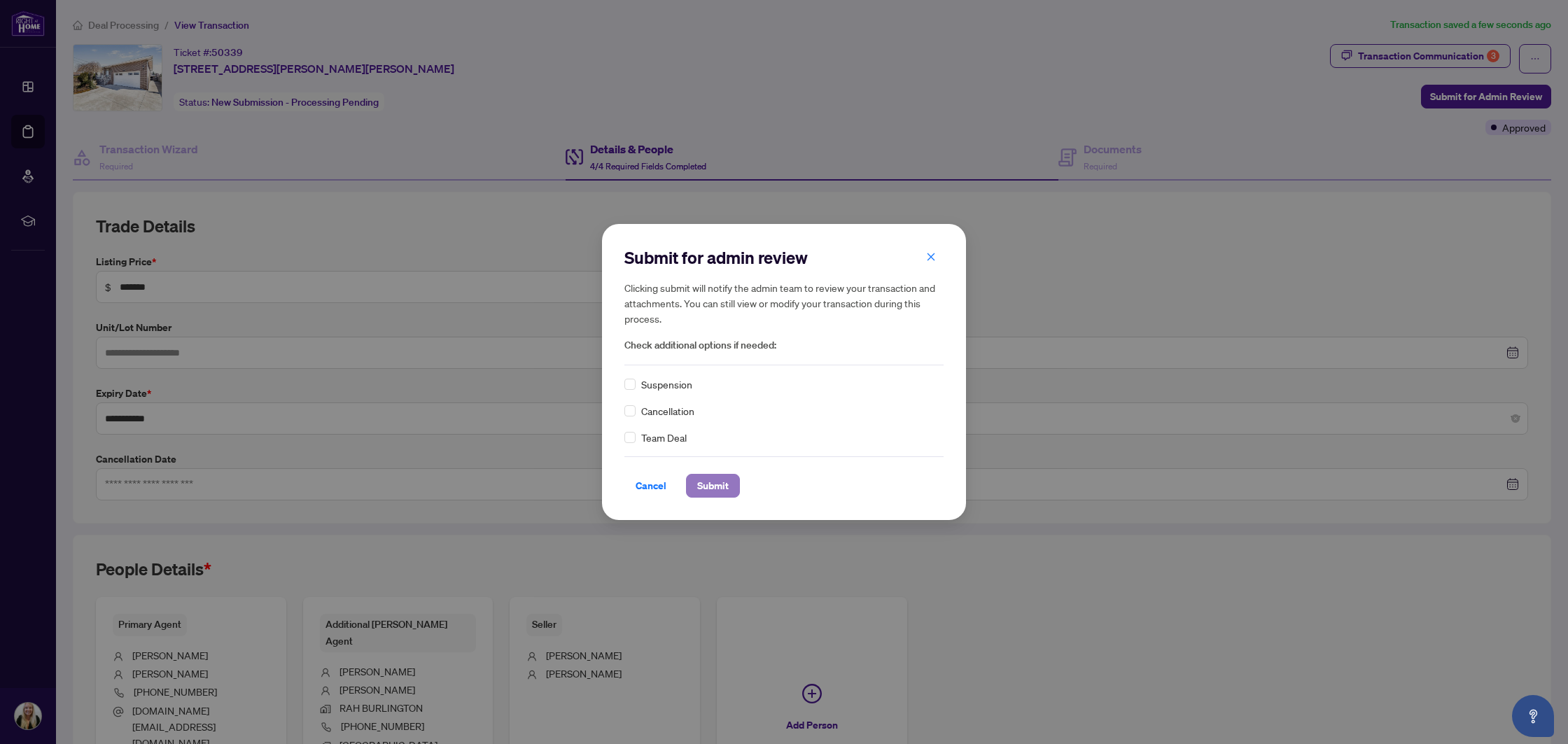
click at [723, 493] on span "Submit" at bounding box center [713, 485] width 31 height 22
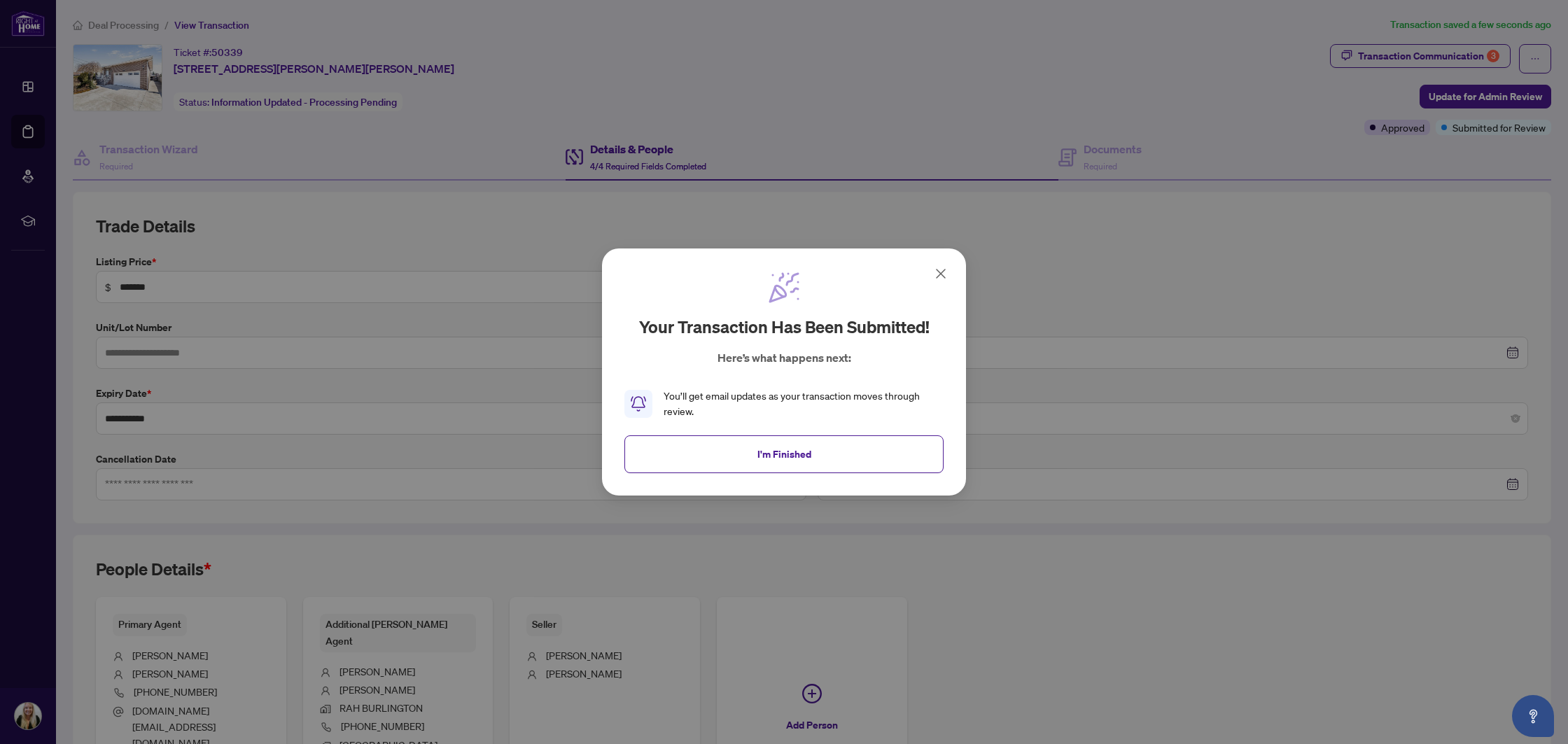
click at [683, 442] on button "I'm Finished" at bounding box center [784, 454] width 319 height 38
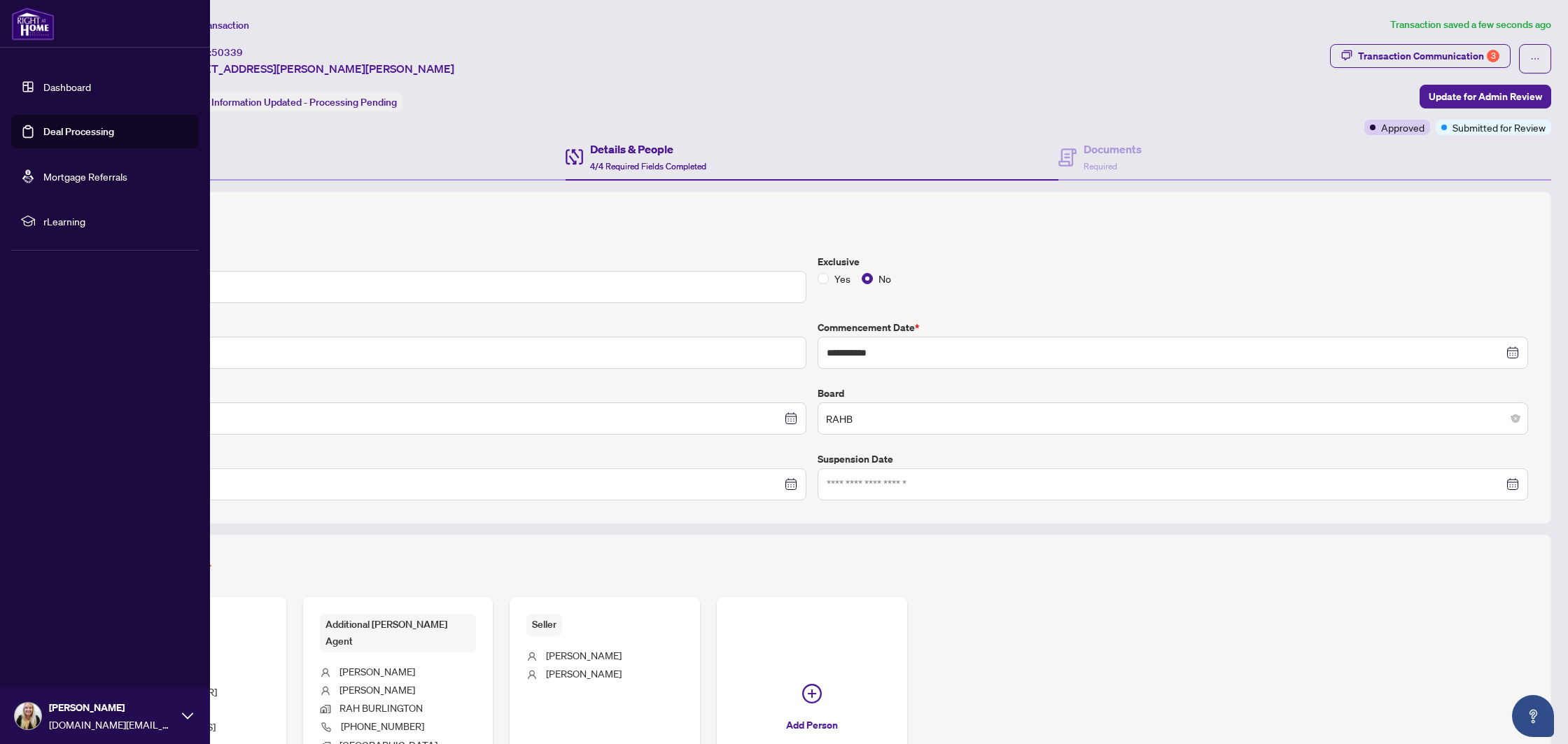
click at [43, 129] on link "Deal Processing" at bounding box center [78, 132] width 71 height 13
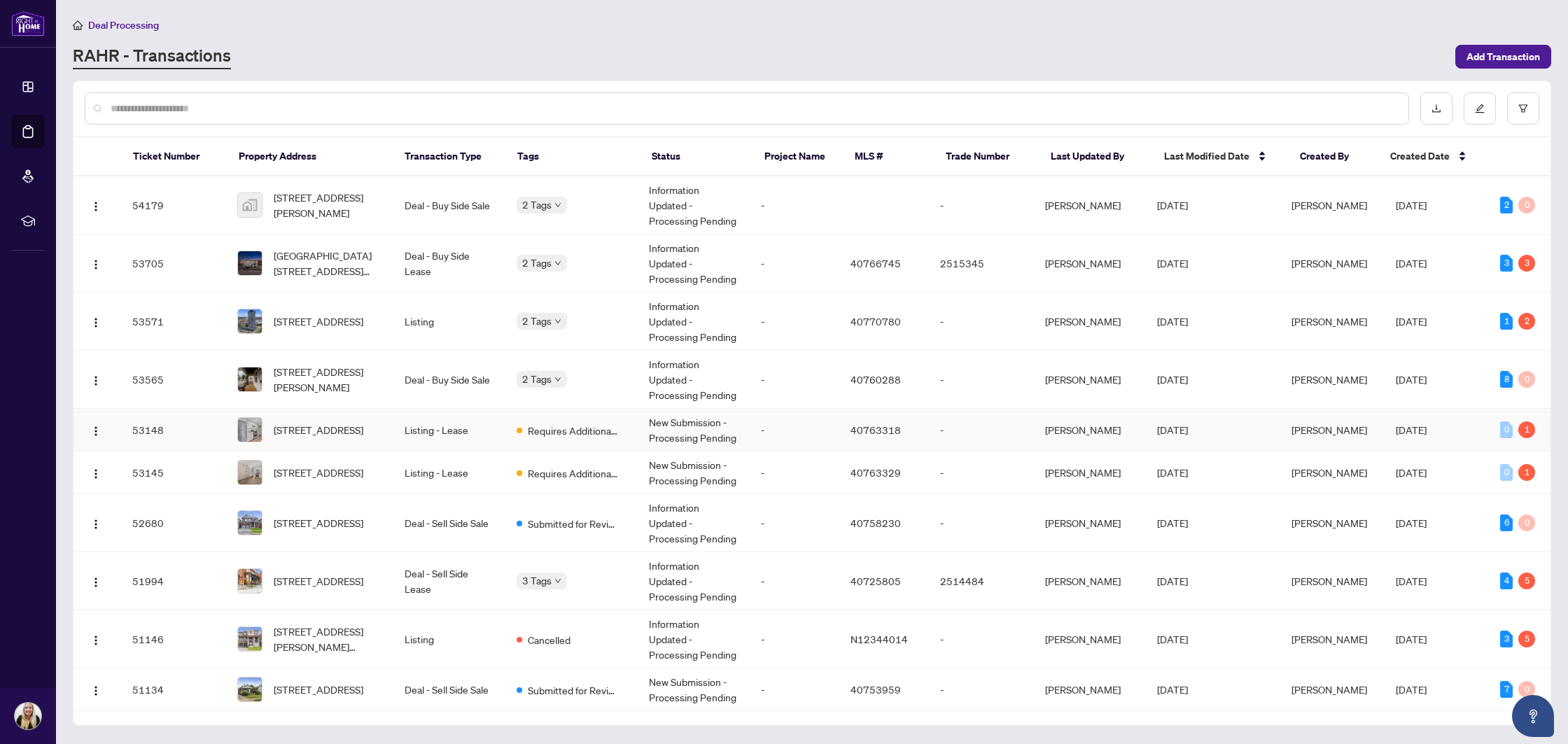
click at [481, 432] on td "Listing - Lease" at bounding box center [449, 430] width 112 height 43
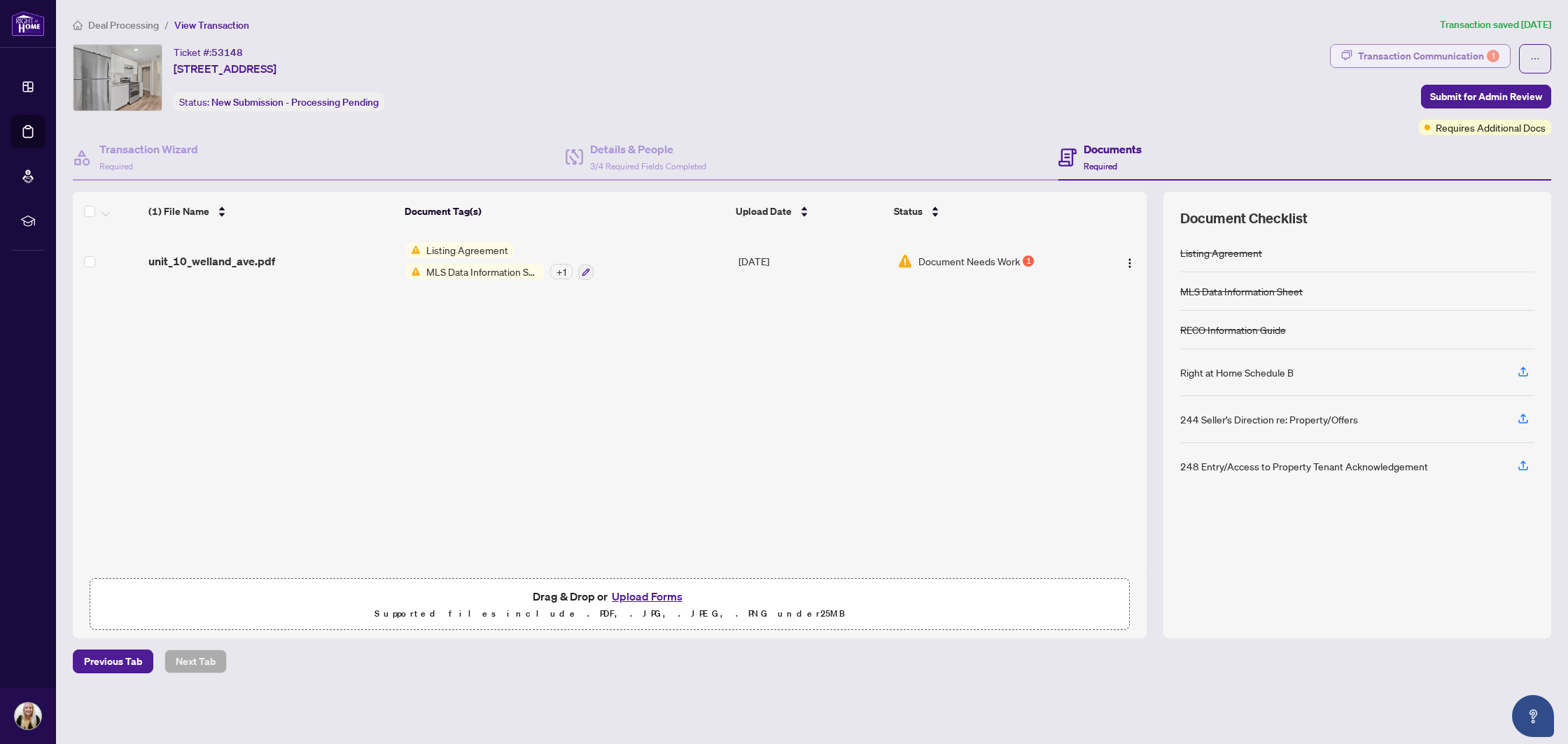
click at [1405, 59] on div "Transaction Communication 1" at bounding box center [1429, 56] width 142 height 22
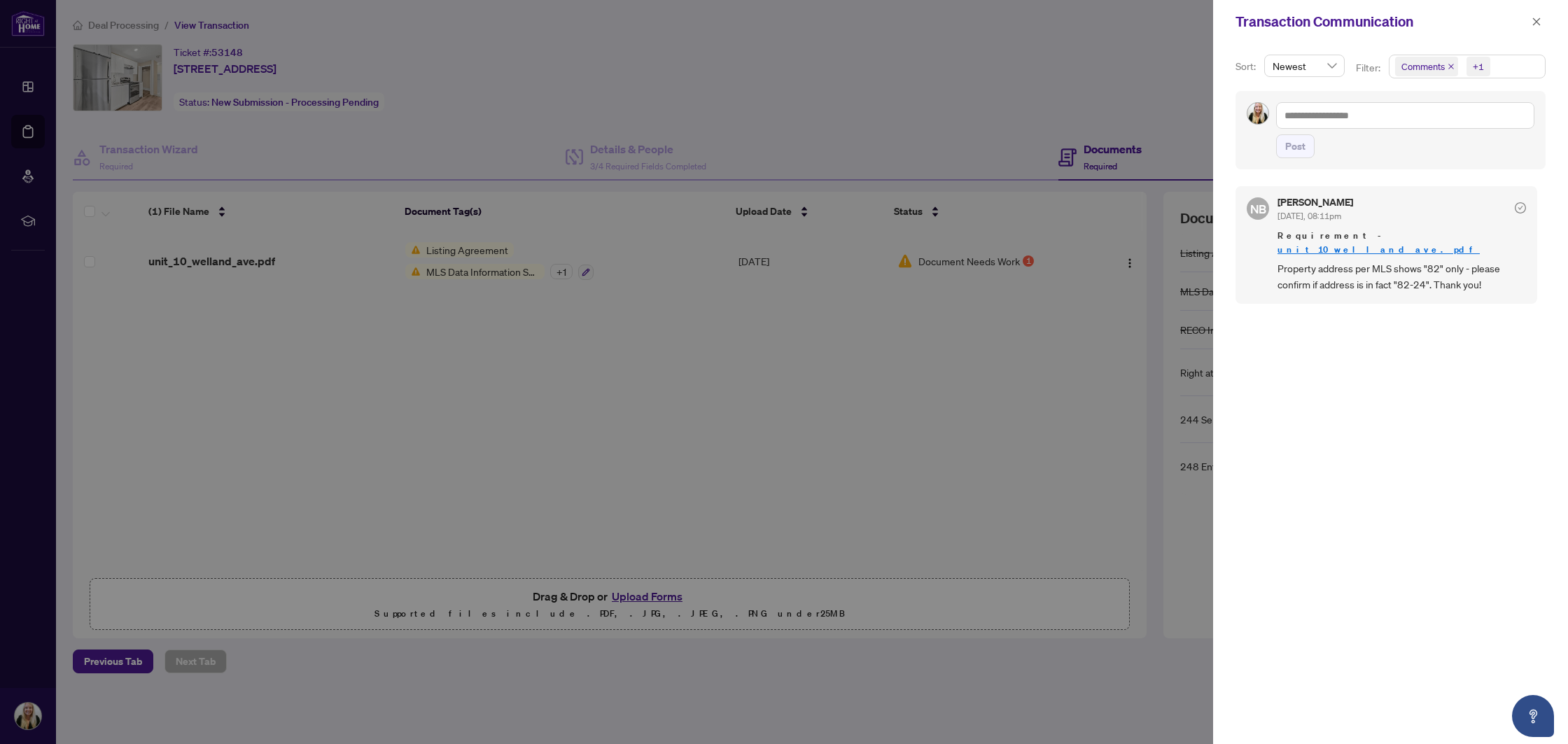
click at [588, 129] on div at bounding box center [784, 372] width 1568 height 744
